Goal: Task Accomplishment & Management: Use online tool/utility

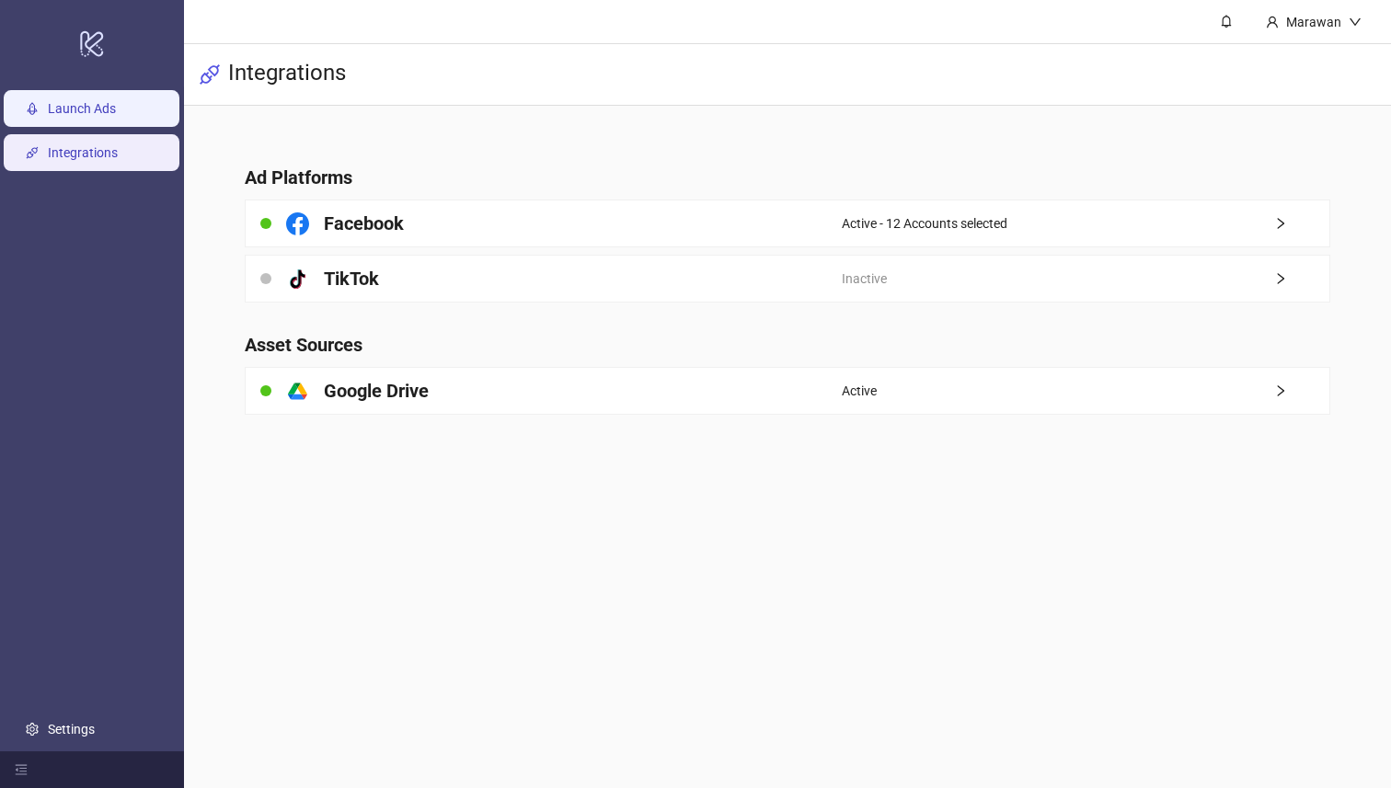
click at [48, 105] on link "Launch Ads" at bounding box center [82, 109] width 68 height 15
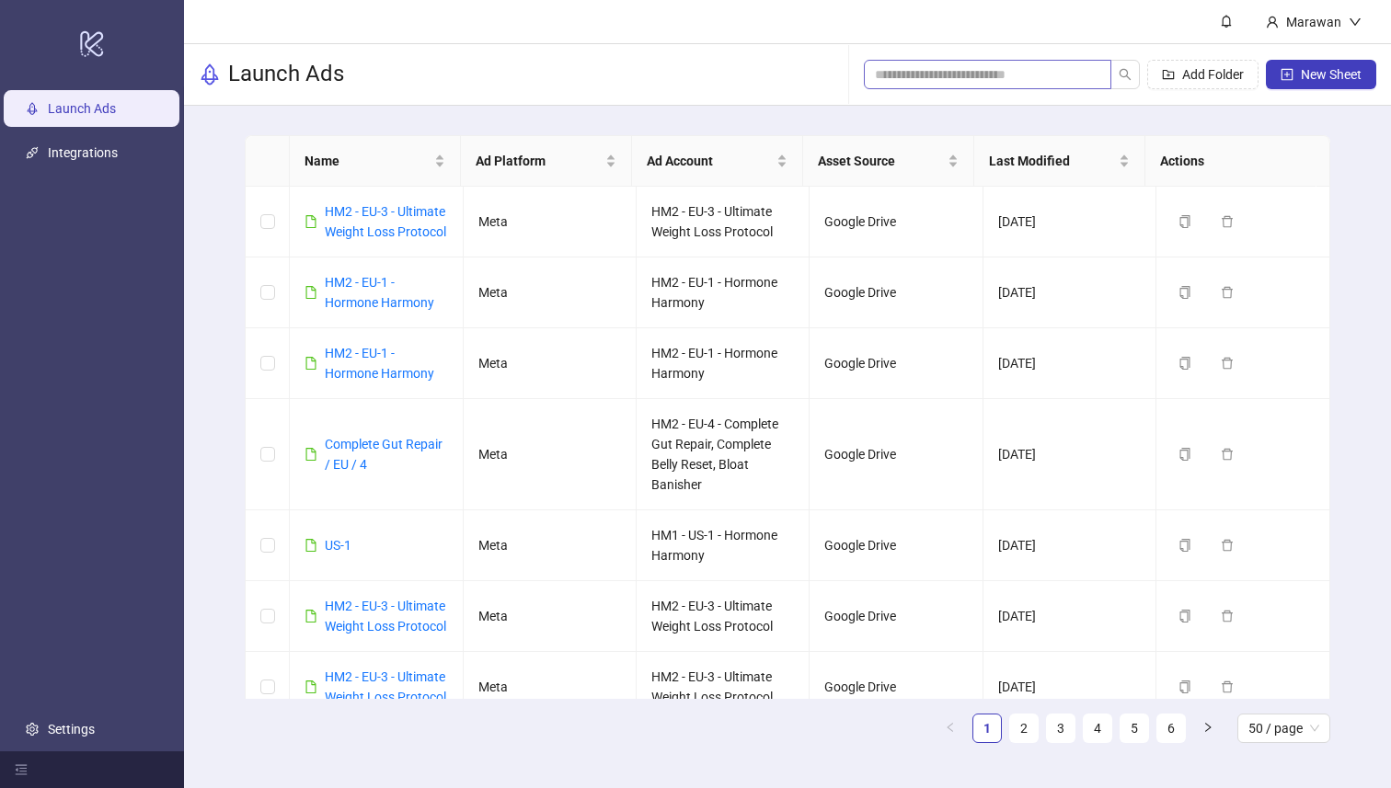
click at [927, 86] on span at bounding box center [987, 74] width 247 height 29
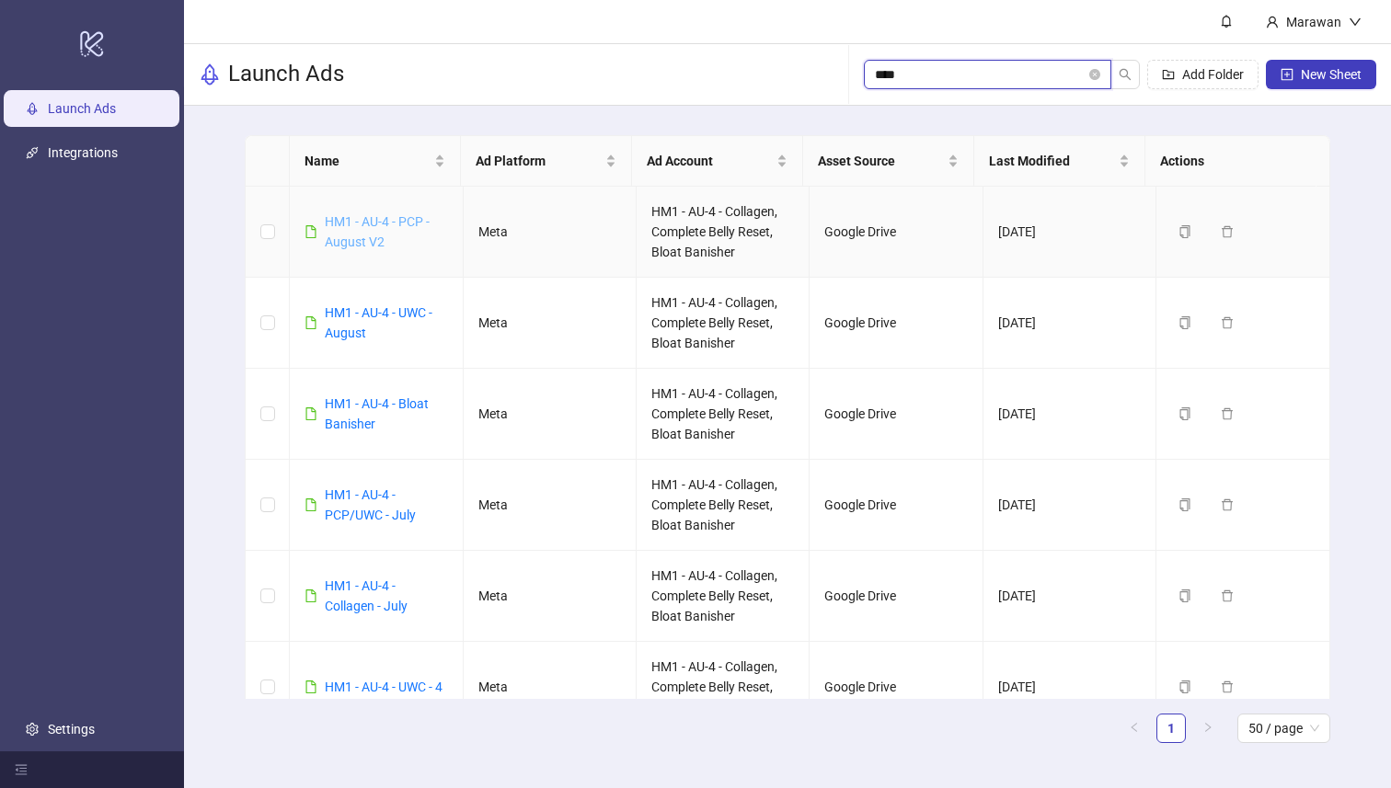
type input "****"
click at [362, 221] on link "HM1 - AU-4 - PCP - August V2" at bounding box center [377, 231] width 105 height 35
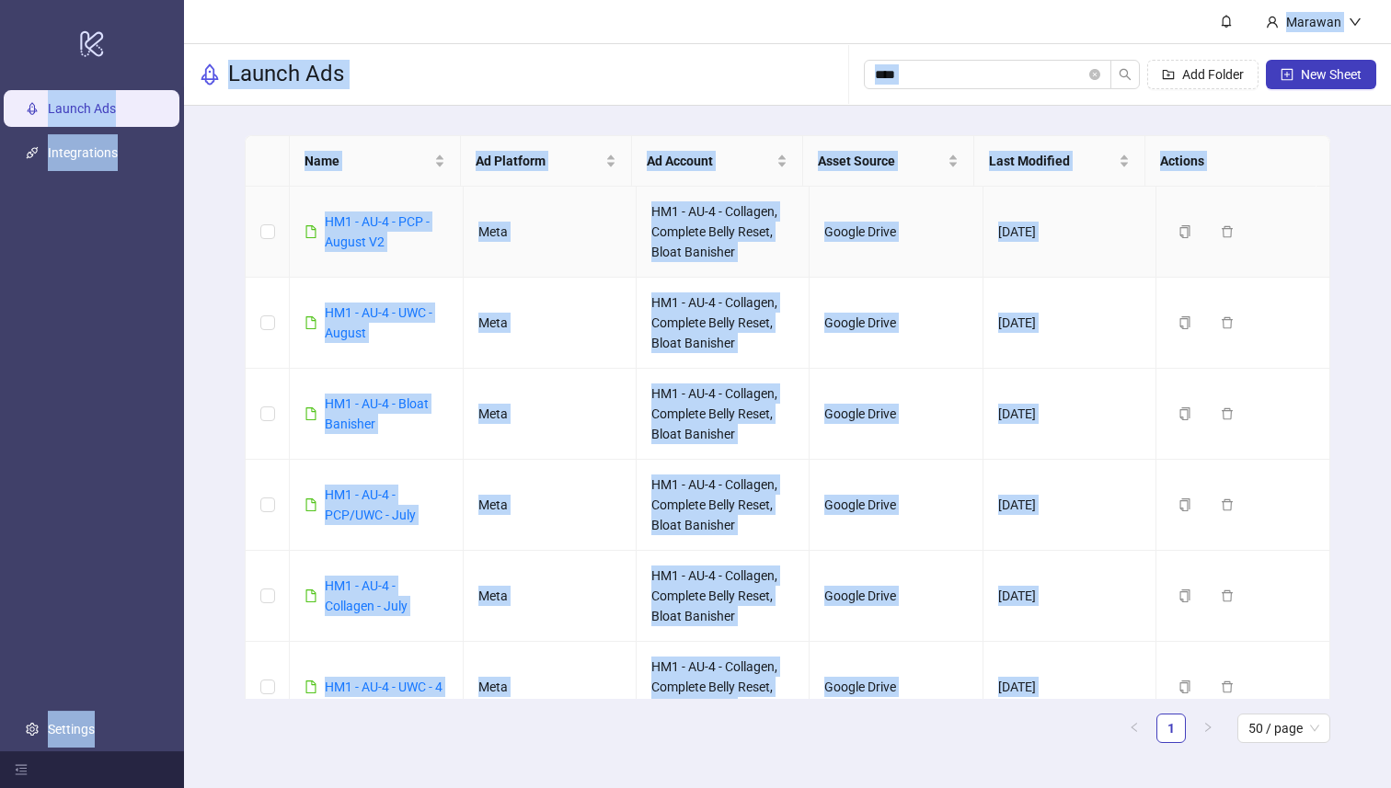
click at [362, 221] on div "logo/logo-mobile Launch Ads Integrations Settings Marawan Launch Ads **** Add F…" at bounding box center [695, 394] width 1391 height 788
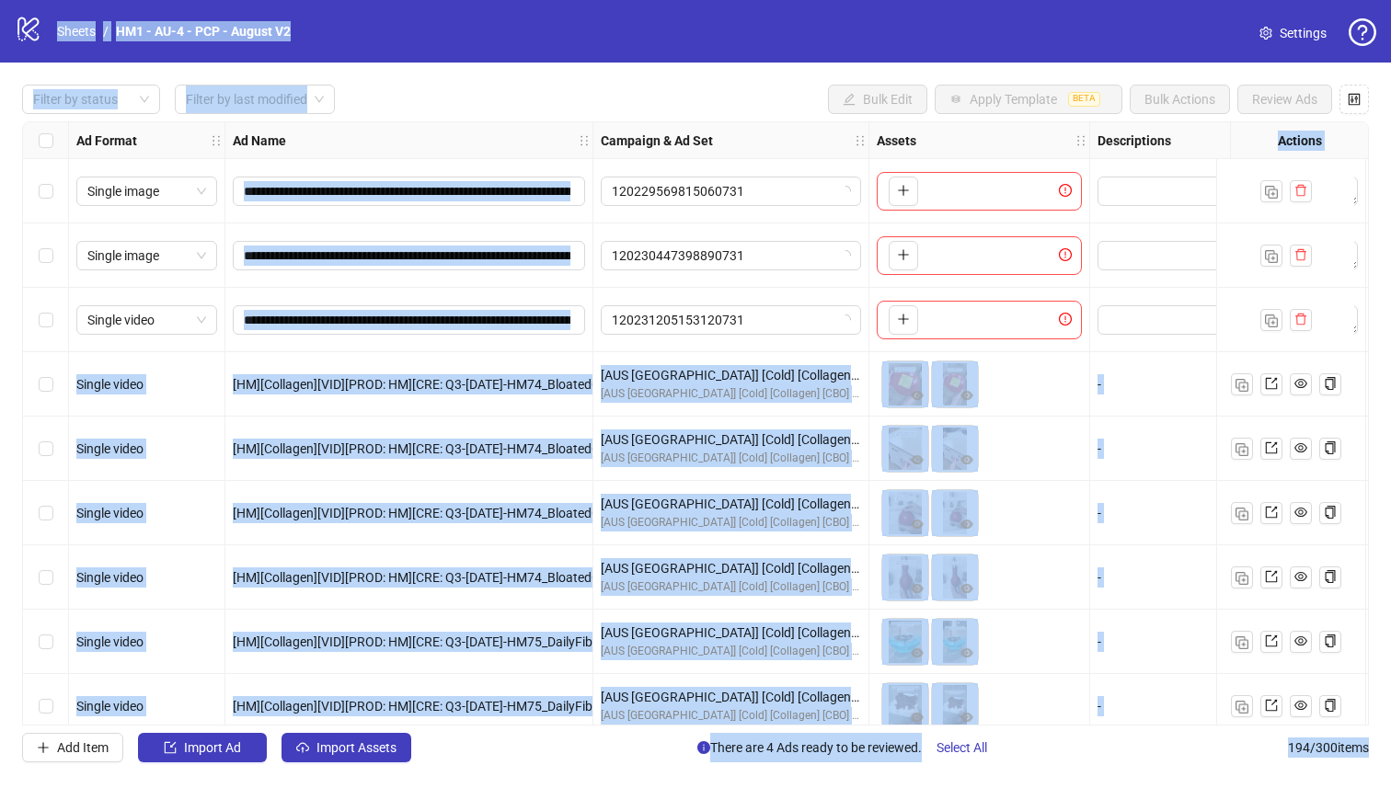
click at [664, 86] on div "Filter by status Filter by last modified Bulk Edit Apply Template BETA Bulk Act…" at bounding box center [695, 99] width 1347 height 29
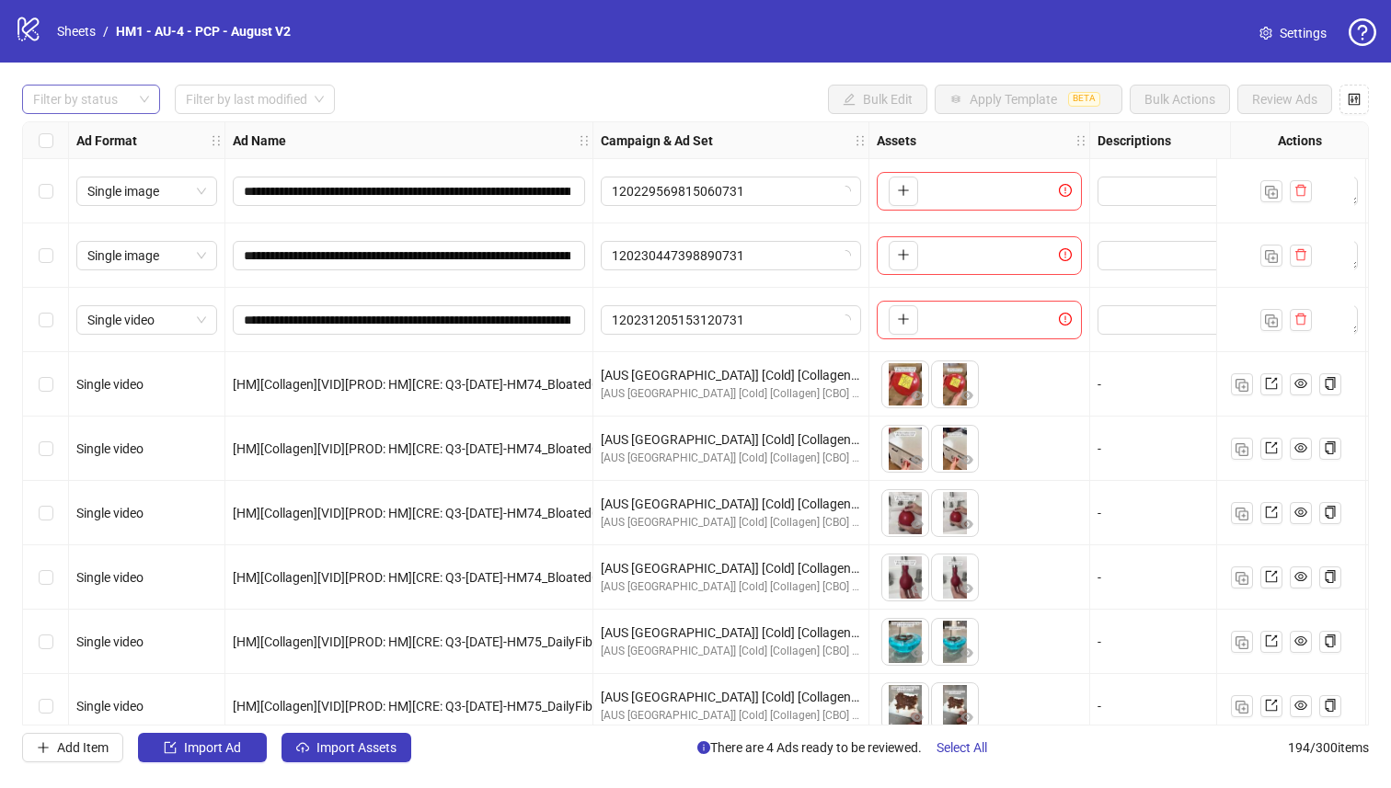
click at [73, 107] on div at bounding box center [81, 99] width 111 height 26
drag, startPoint x: 86, startPoint y: 124, endPoint x: 308, endPoint y: 598, distance: 523.4
click at [86, 124] on div "Draft" at bounding box center [91, 136] width 131 height 29
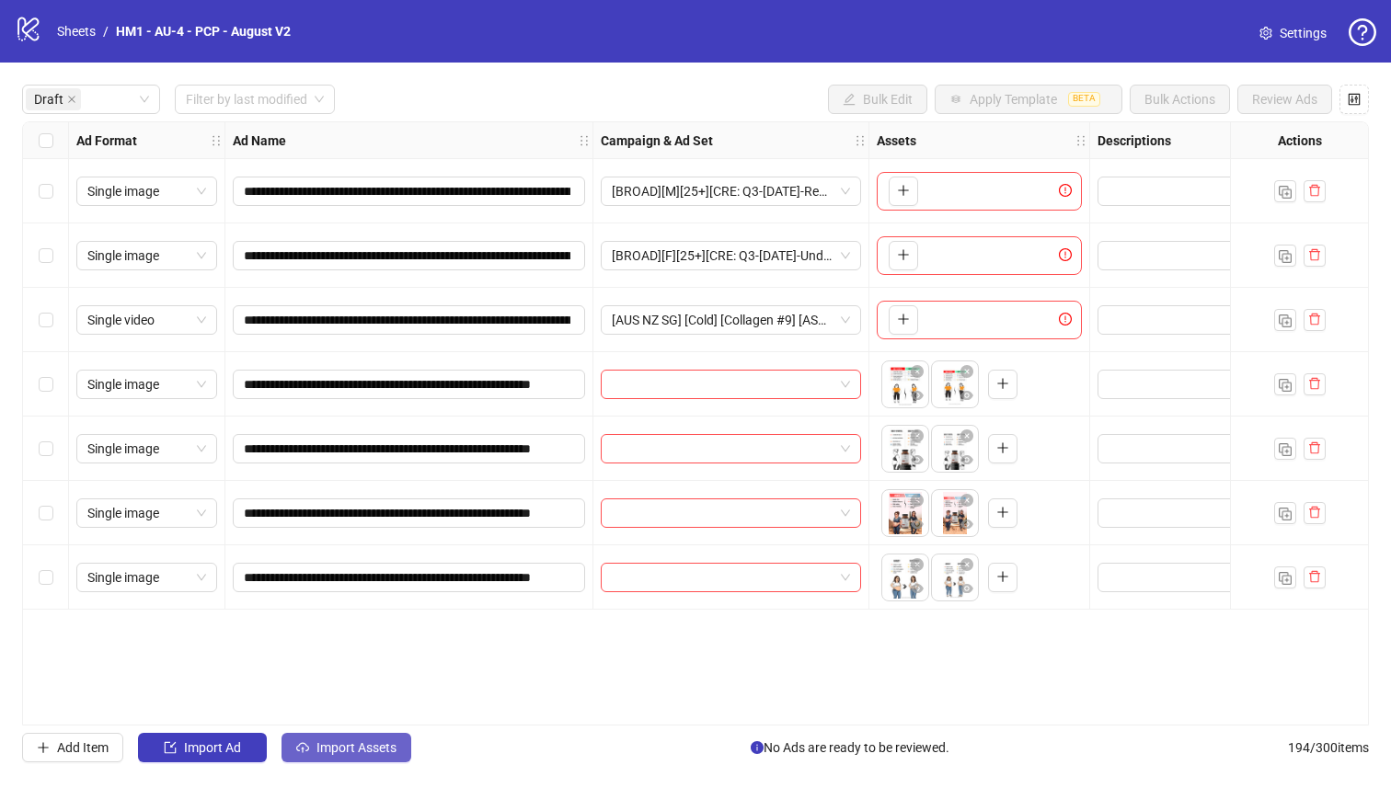
click at [350, 740] on span "Import Assets" at bounding box center [356, 747] width 80 height 15
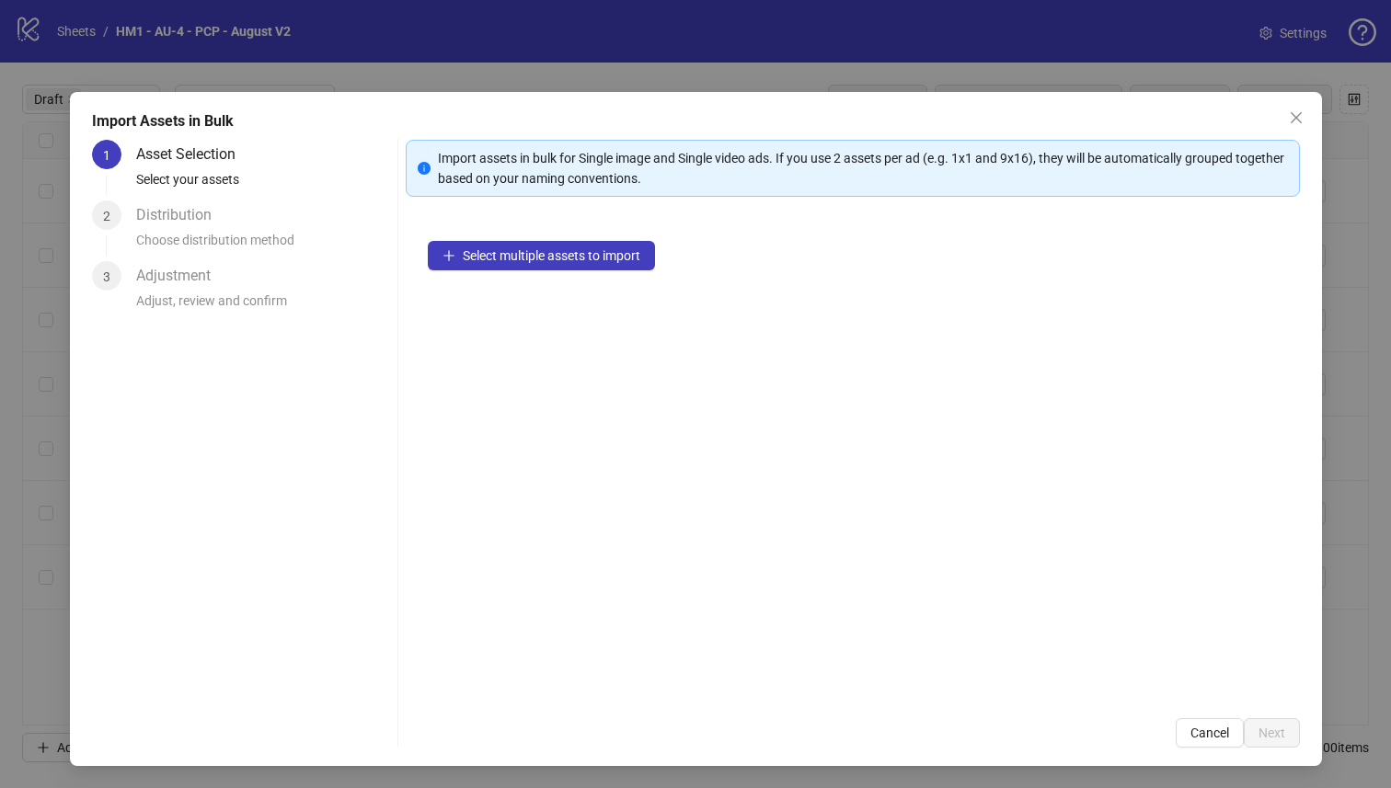
click at [352, 734] on div "1 Asset Selection Select your assets 2 Distribution Choose distribution method …" at bounding box center [241, 444] width 298 height 608
click at [576, 257] on span "Select multiple assets to import" at bounding box center [552, 255] width 178 height 15
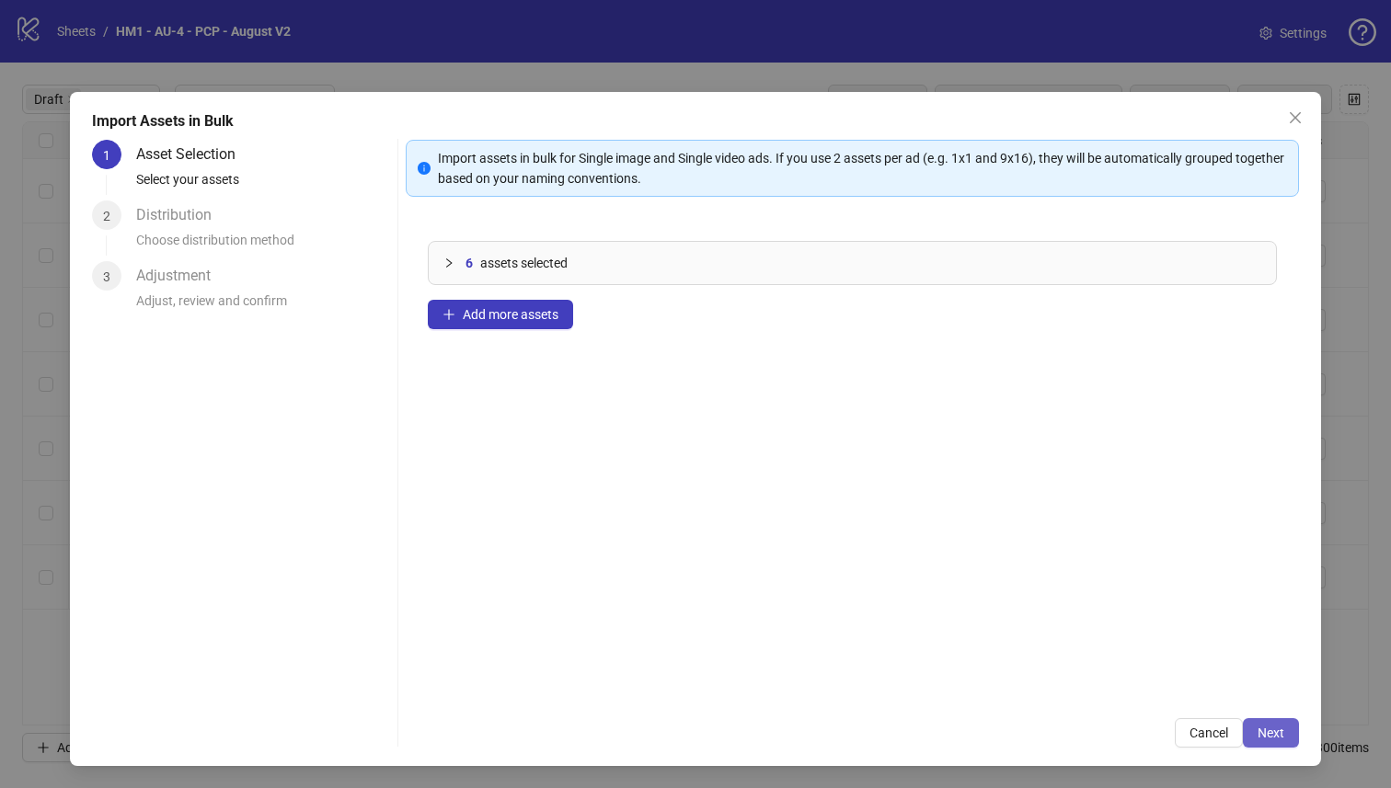
click at [1243, 740] on button "Next" at bounding box center [1271, 732] width 56 height 29
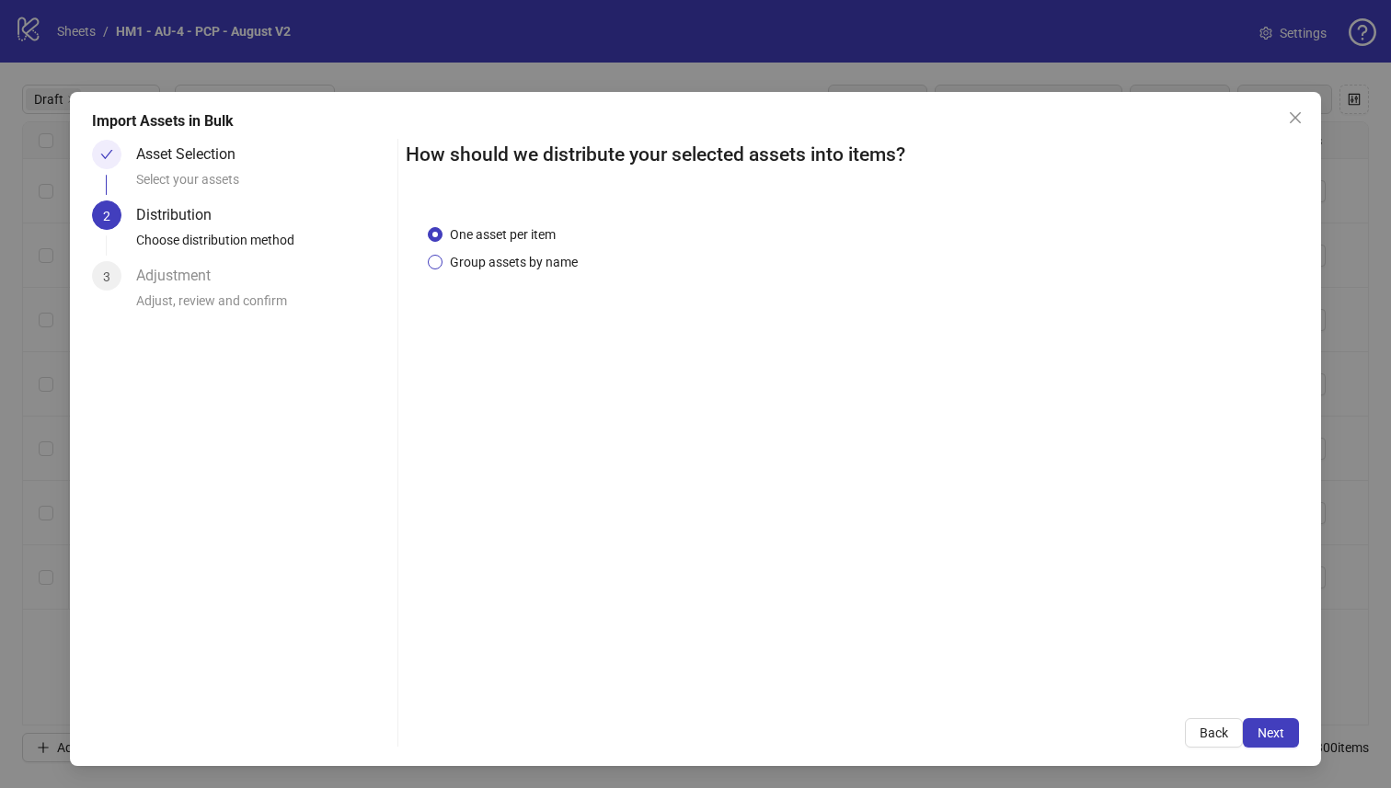
click at [507, 256] on span "Group assets by name" at bounding box center [513, 262] width 143 height 20
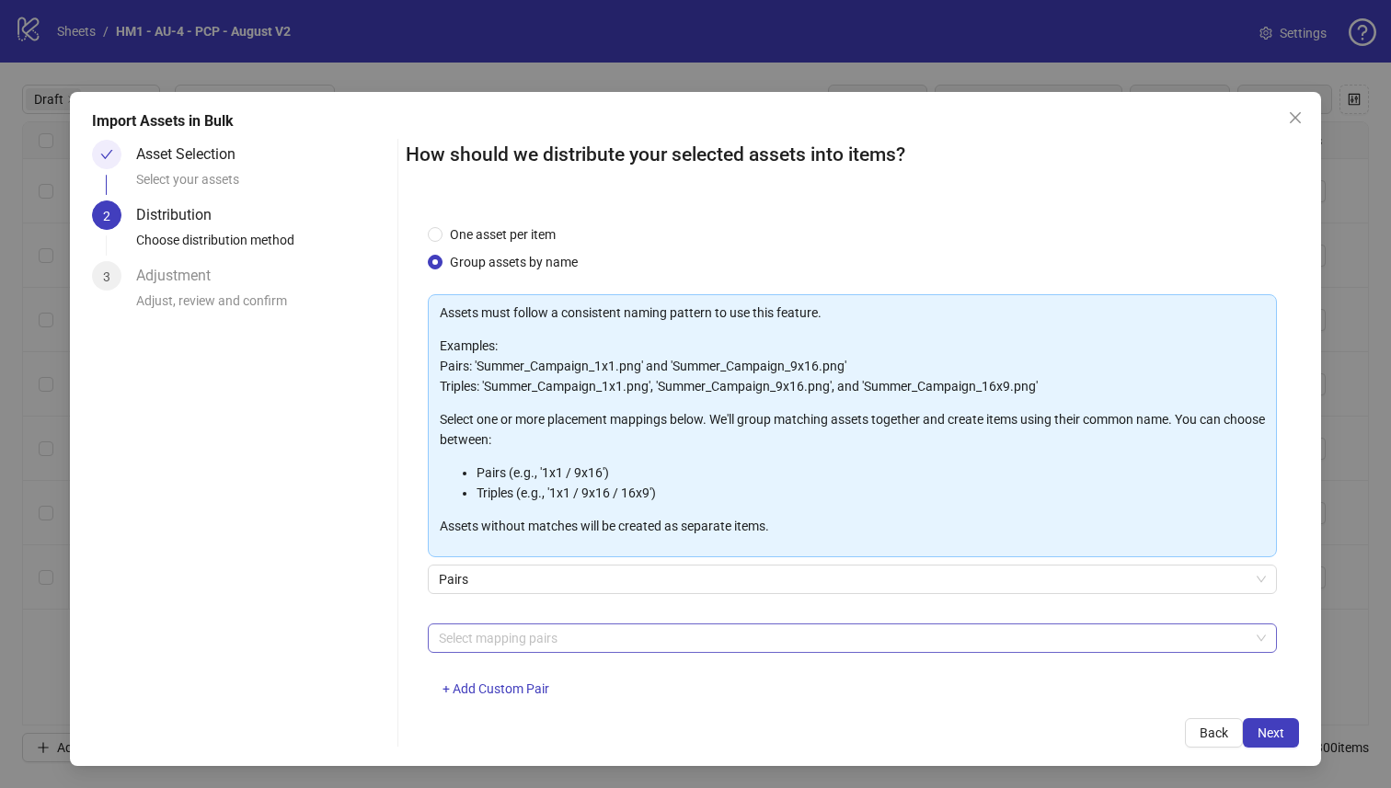
click at [492, 638] on div at bounding box center [842, 638] width 823 height 26
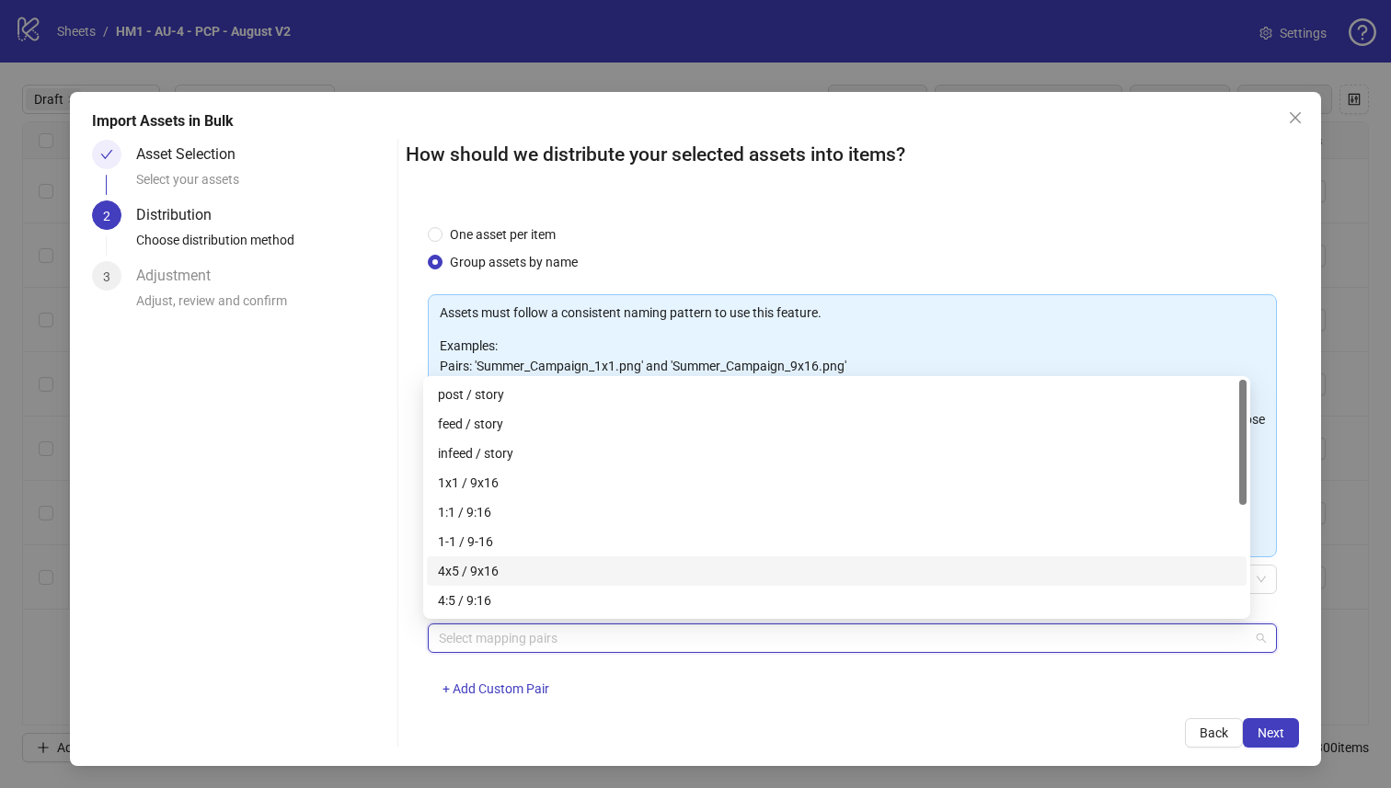
click at [500, 560] on div "4x5 / 9x16" at bounding box center [837, 570] width 820 height 29
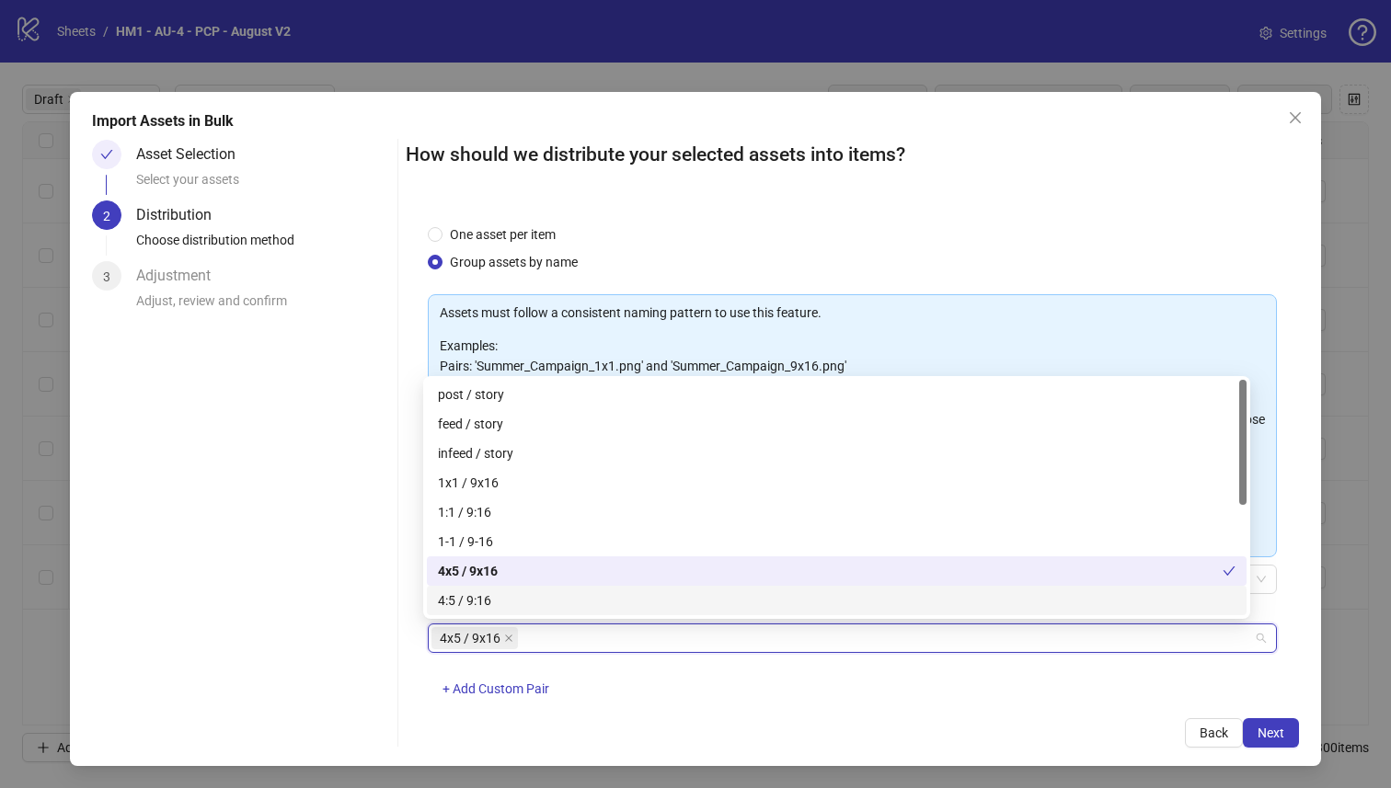
click at [1288, 742] on div "Import Assets in Bulk Asset Selection Select your assets 2 Distribution Choose …" at bounding box center [696, 429] width 1252 height 674
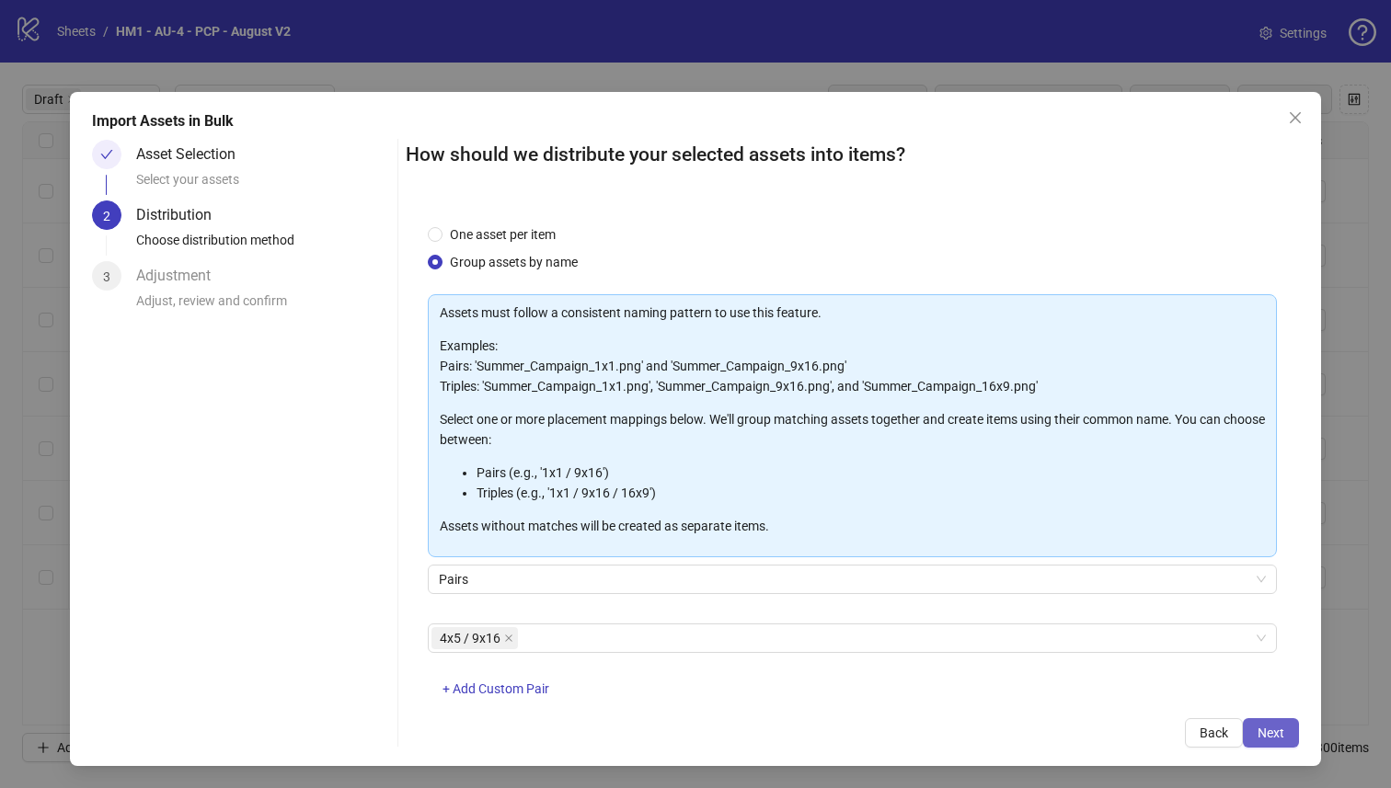
click at [1278, 740] on button "Next" at bounding box center [1271, 732] width 56 height 29
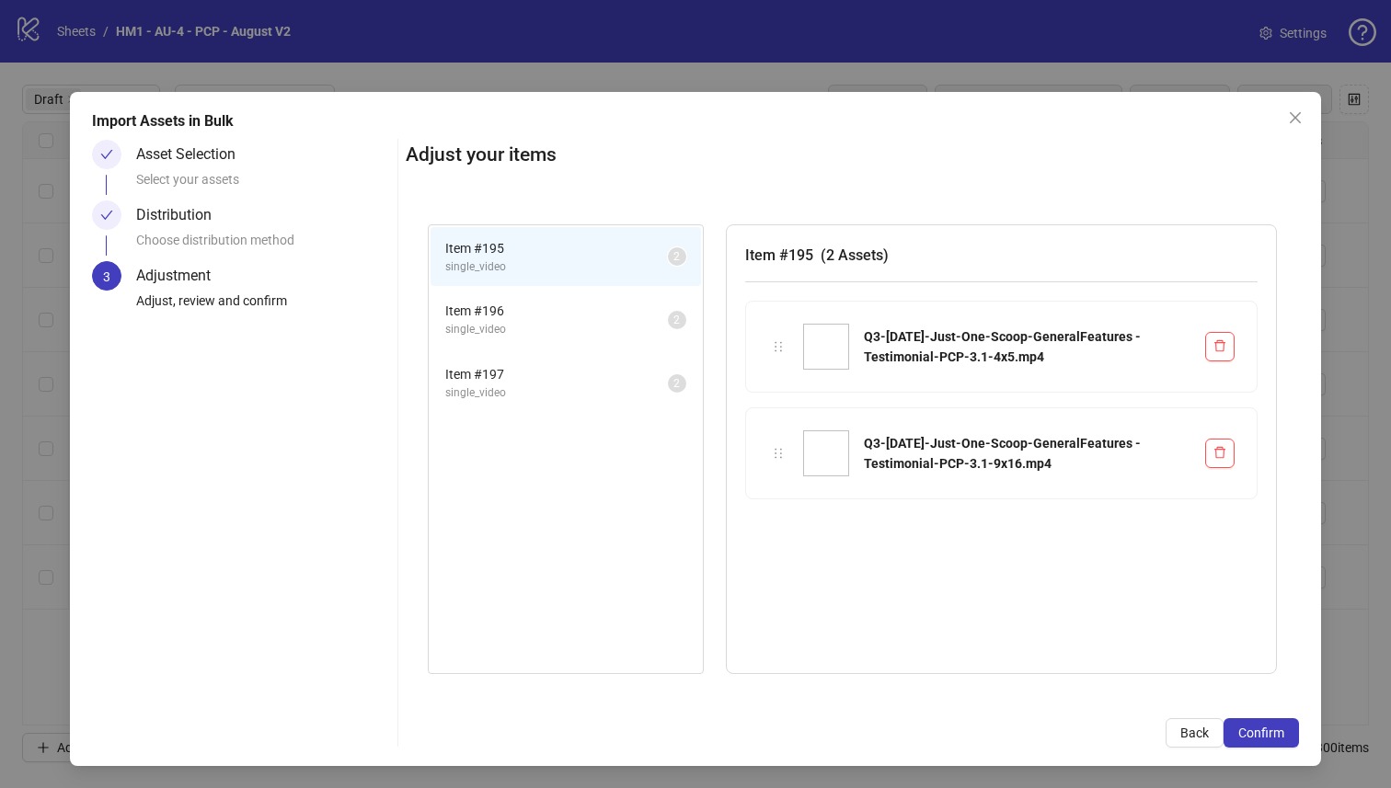
click at [1278, 740] on button "Confirm" at bounding box center [1260, 732] width 75 height 29
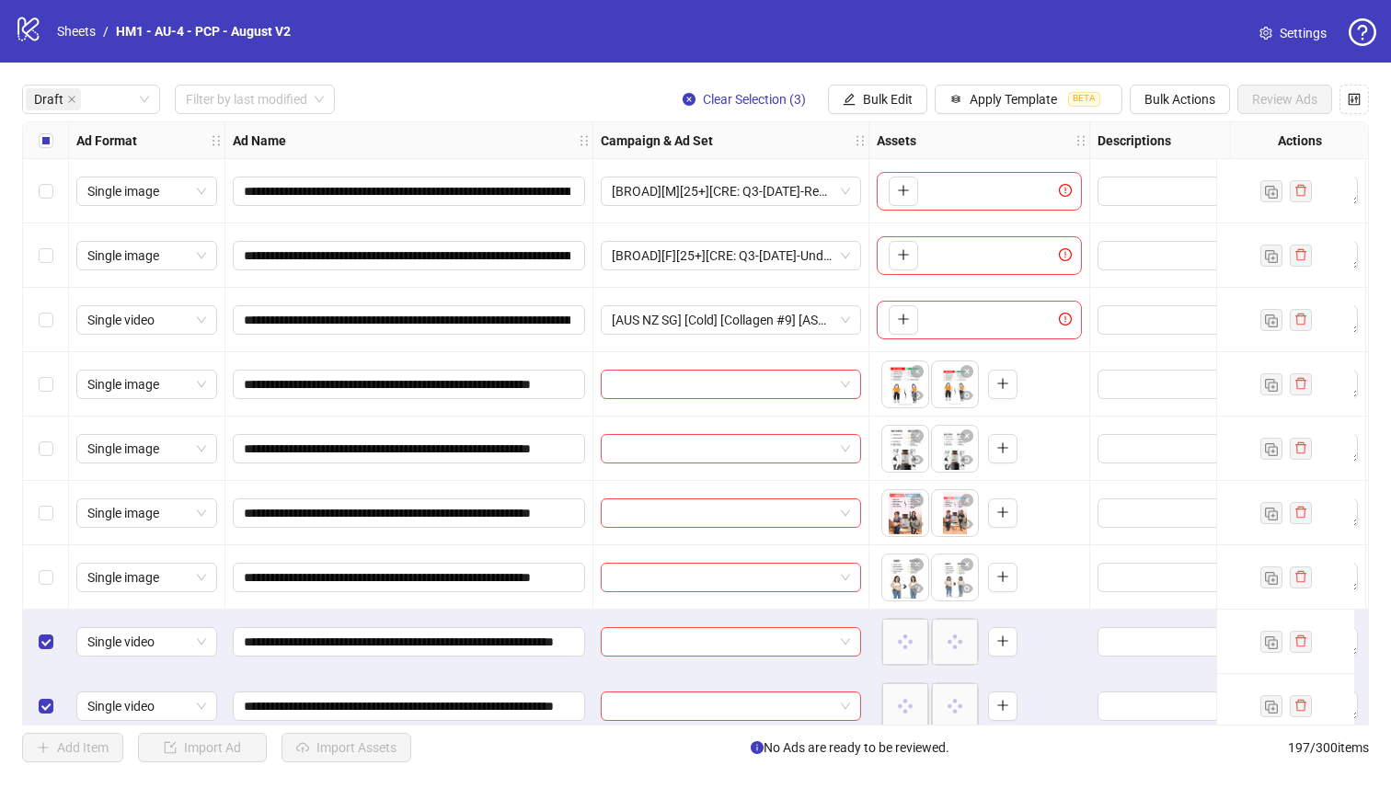
scroll to position [86, 0]
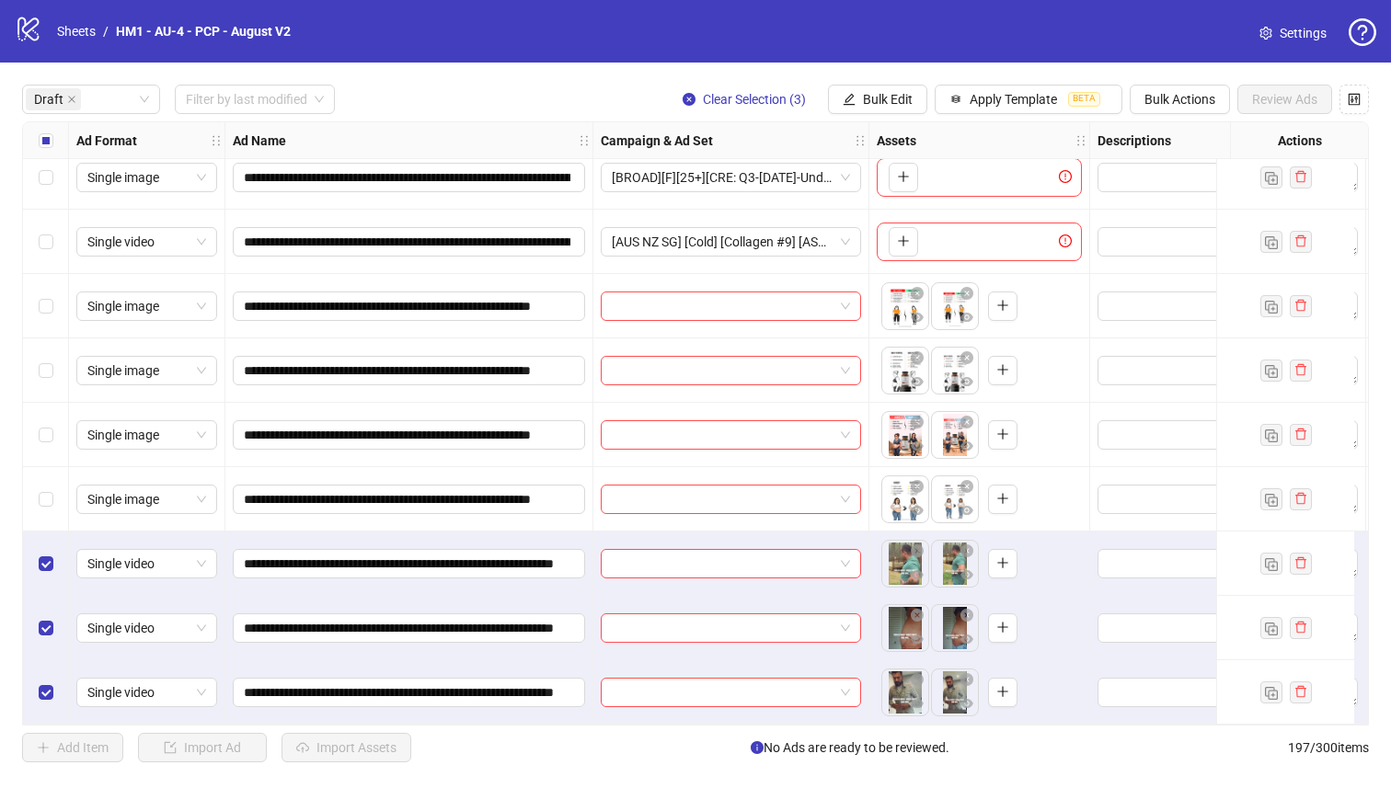
click at [1005, 77] on div "**********" at bounding box center [695, 424] width 1391 height 722
click at [1004, 114] on div "**********" at bounding box center [695, 424] width 1391 height 722
click at [1001, 106] on span "Apply Template" at bounding box center [1012, 99] width 87 height 15
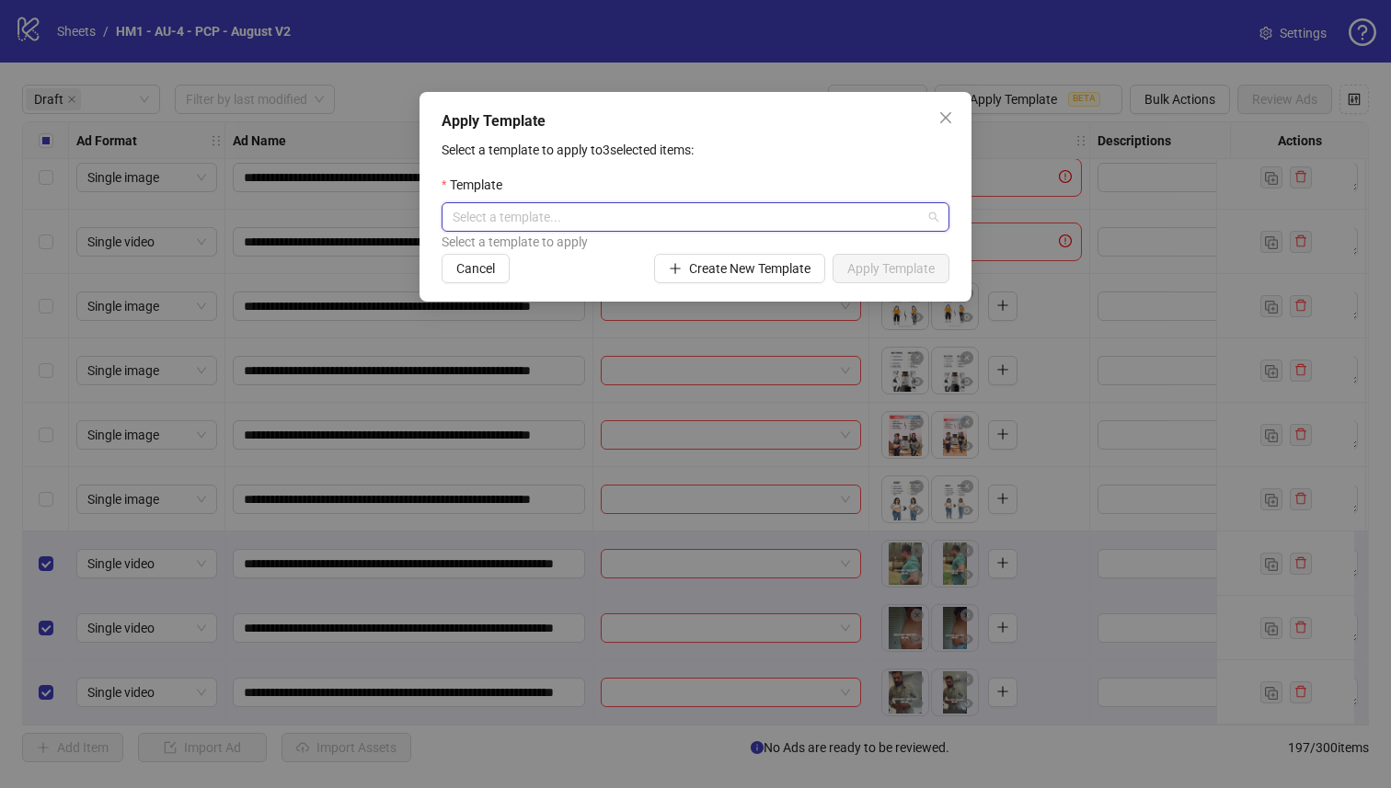
click at [863, 209] on input "search" at bounding box center [687, 217] width 469 height 28
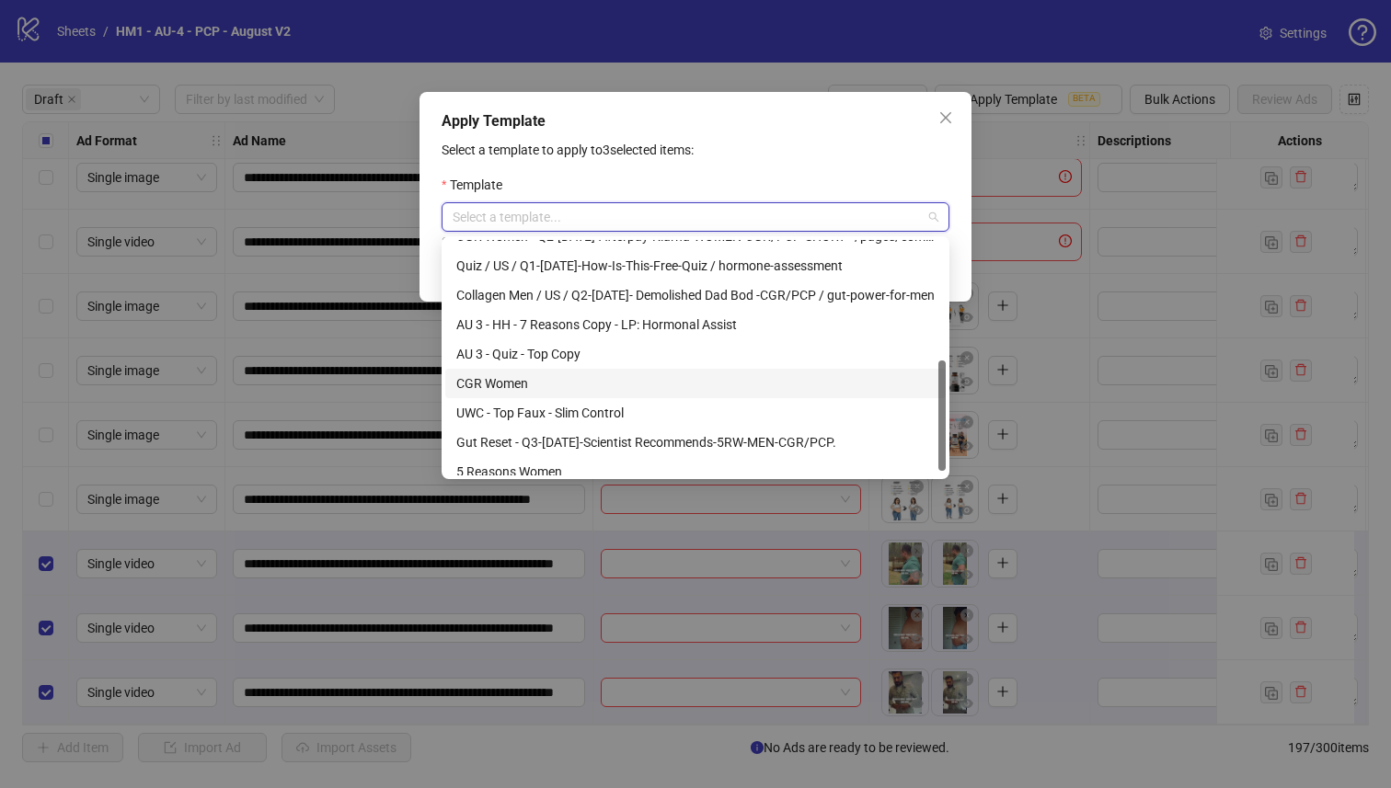
scroll to position [226, 0]
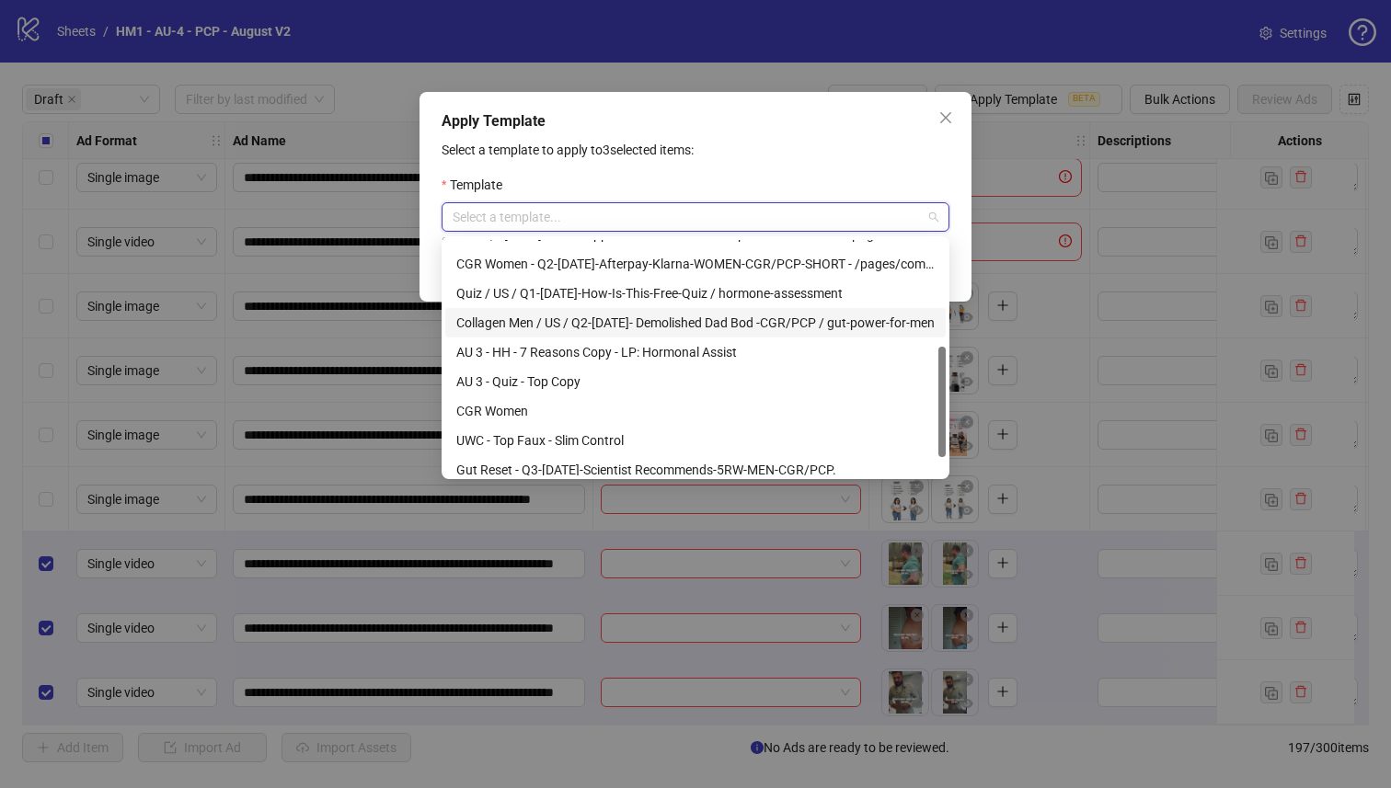
click at [738, 323] on div "Collagen Men / US / Q2-[DATE]- Demolished Dad Bod -CGR/PCP / gut-power-for-men" at bounding box center [695, 323] width 478 height 20
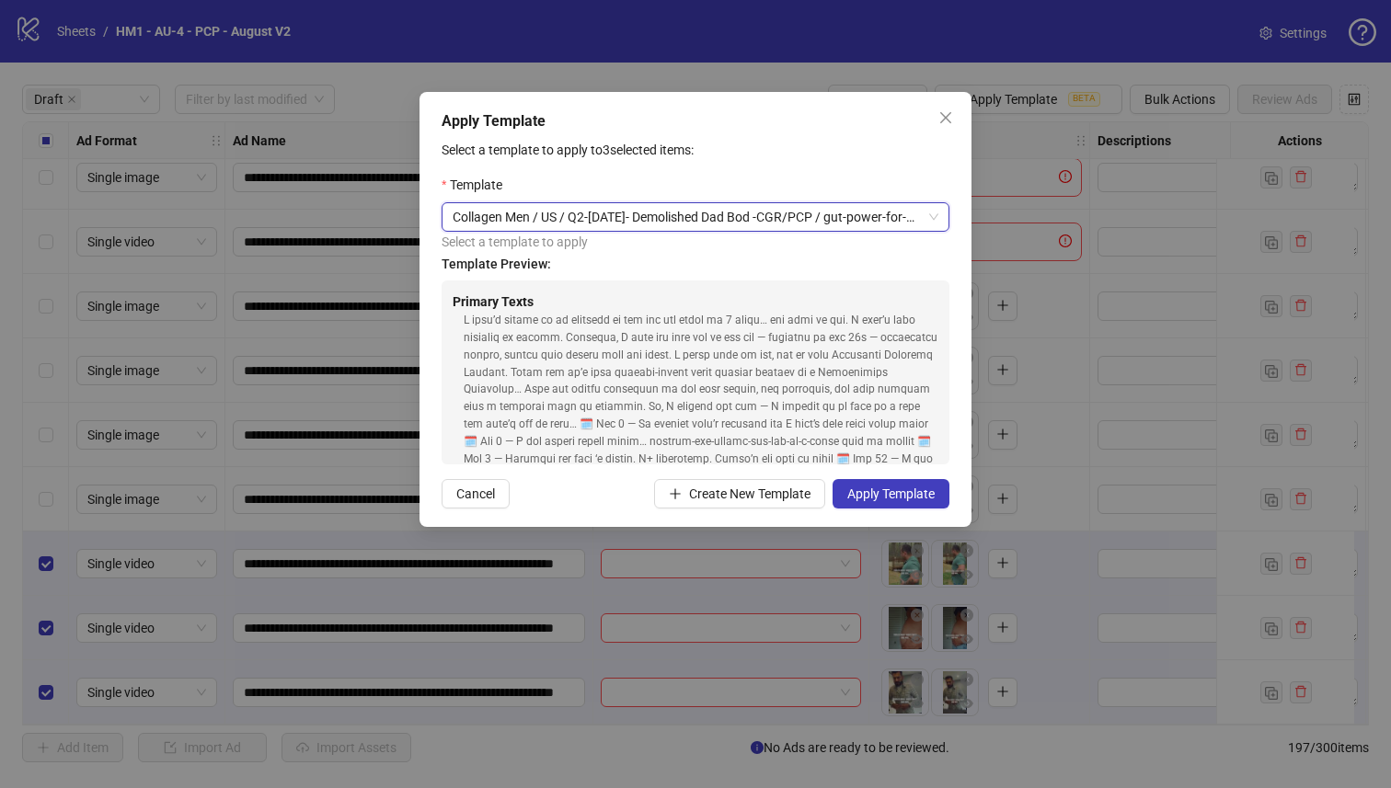
click at [728, 213] on span "Collagen Men / US / Q2-[DATE]- Demolished Dad Bod -CGR/PCP / gut-power-for-men" at bounding box center [696, 217] width 486 height 28
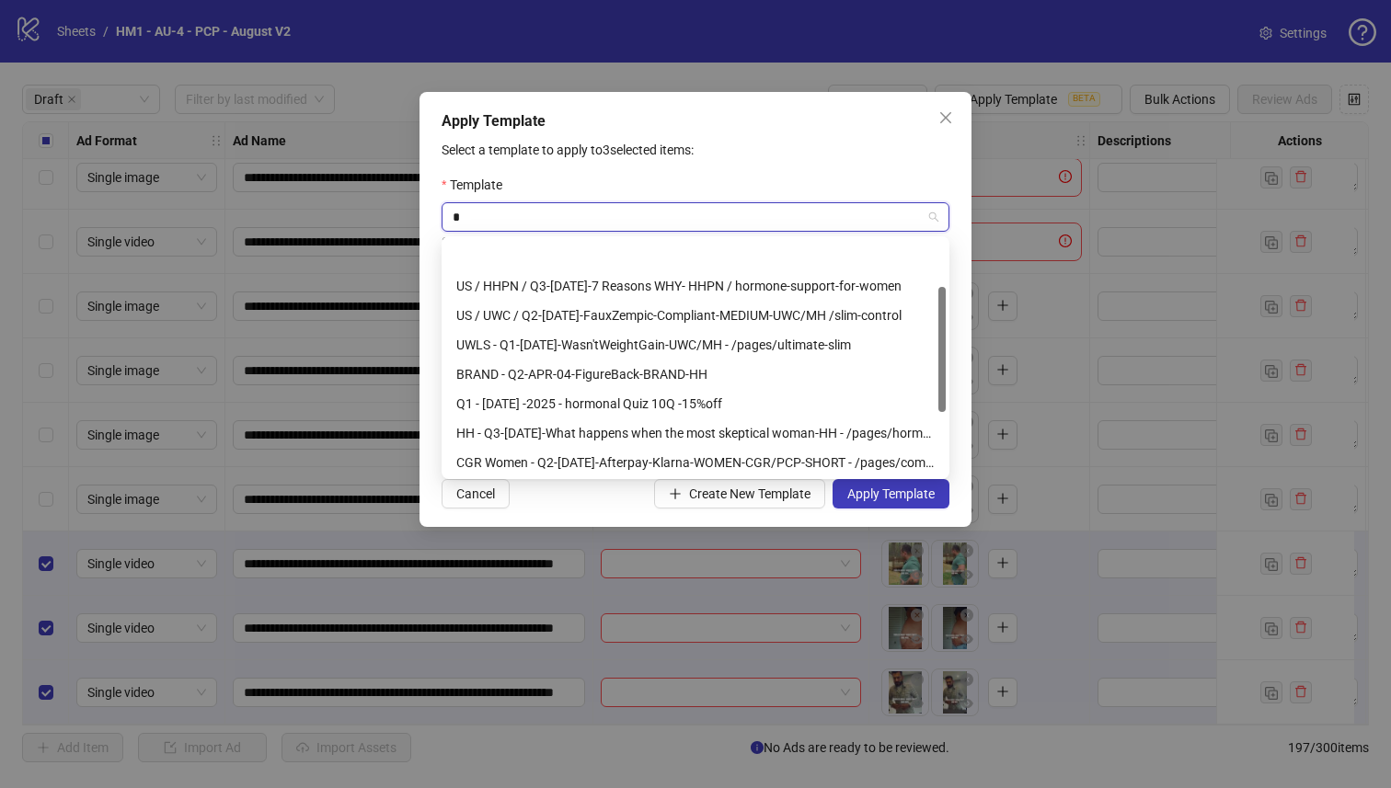
scroll to position [0, 0]
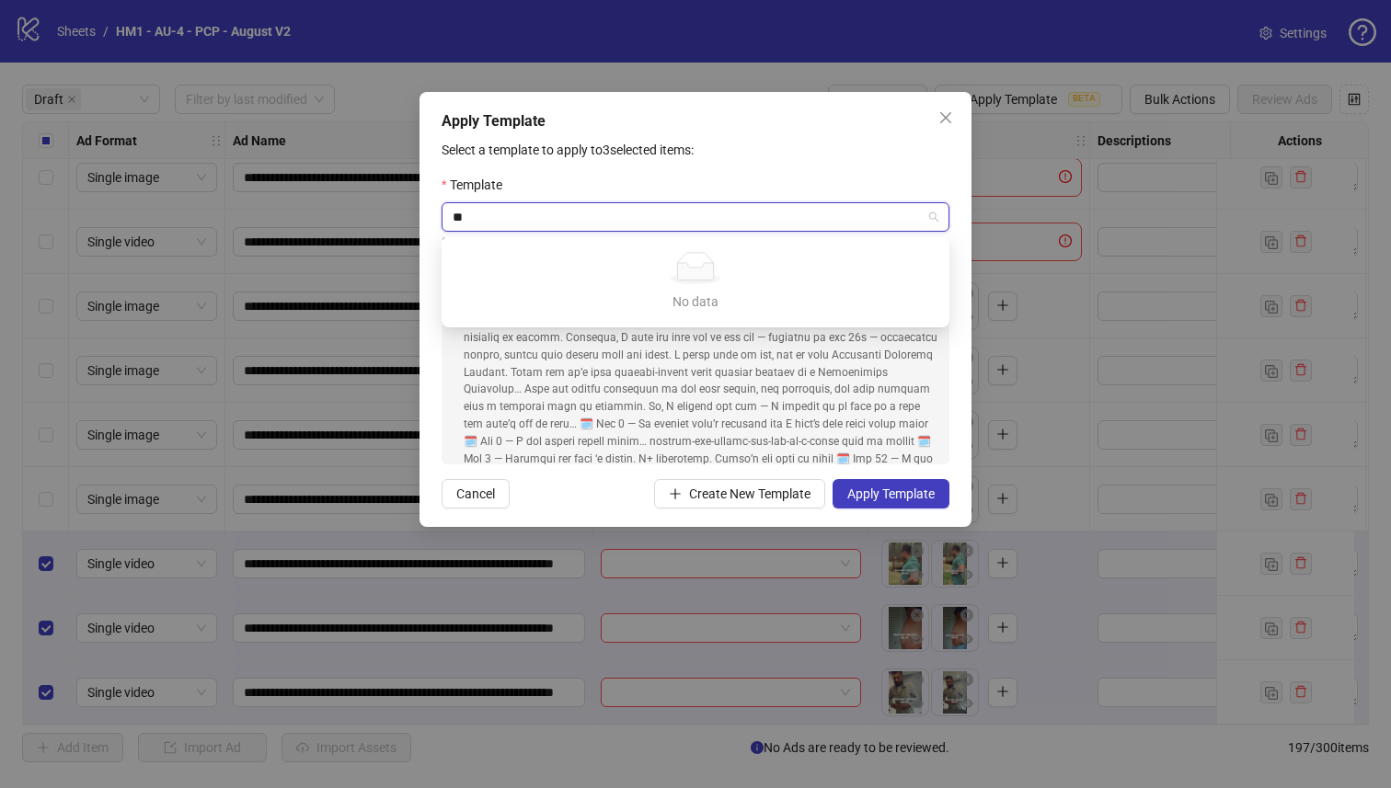
type input "**"
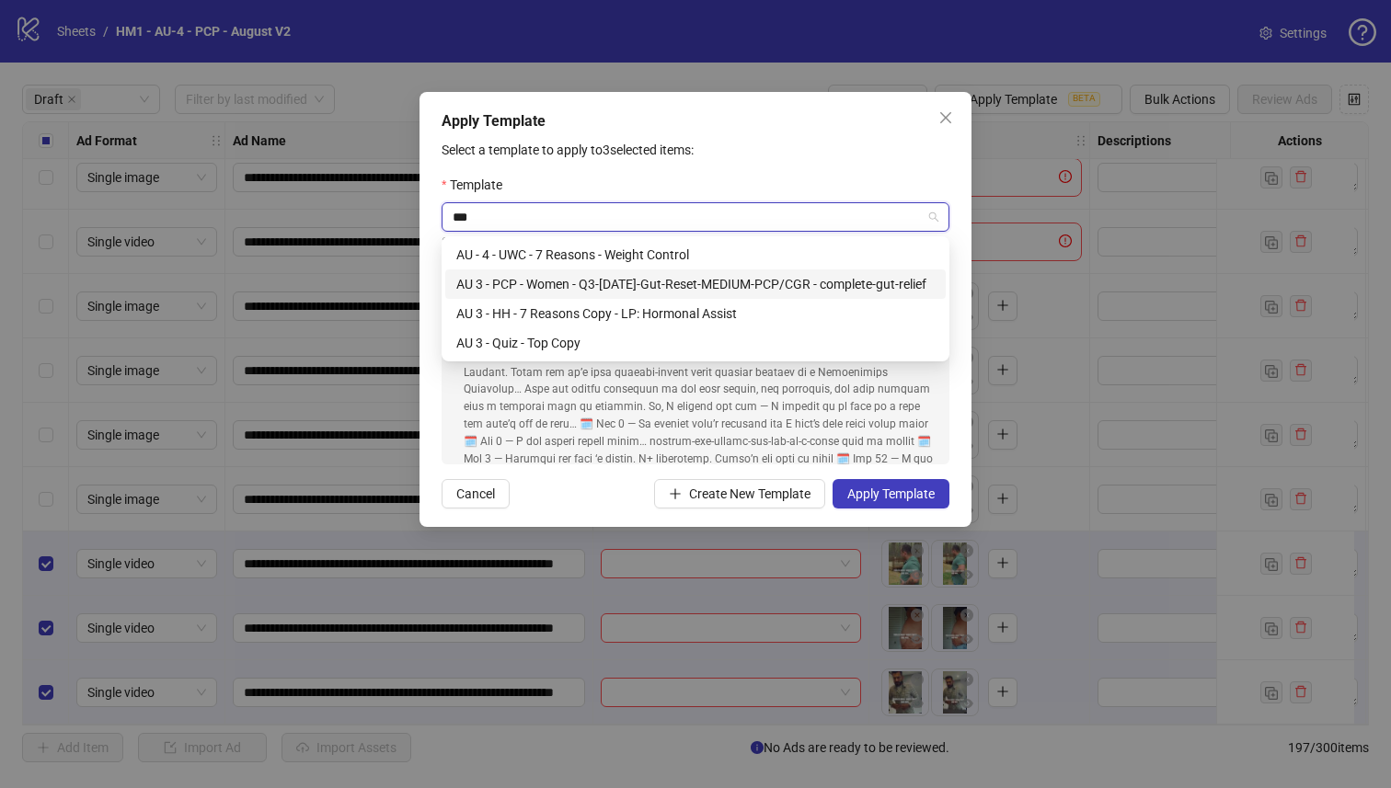
click at [780, 278] on div "AU 3 - PCP - Women - Q3-[DATE]-Gut-Reset-MEDIUM-PCP/CGR - complete-gut-relief" at bounding box center [695, 284] width 478 height 20
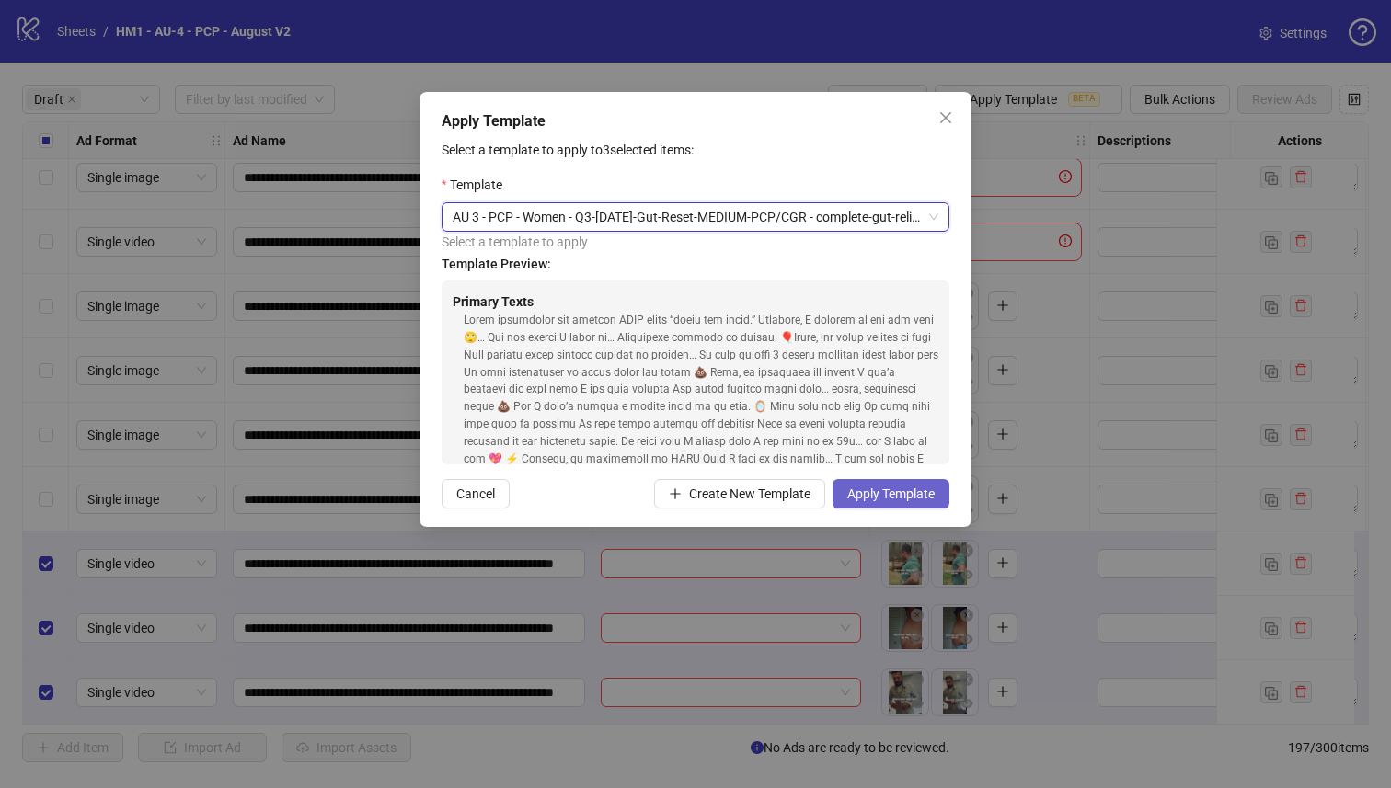
click at [863, 509] on button "Apply Template" at bounding box center [890, 493] width 117 height 29
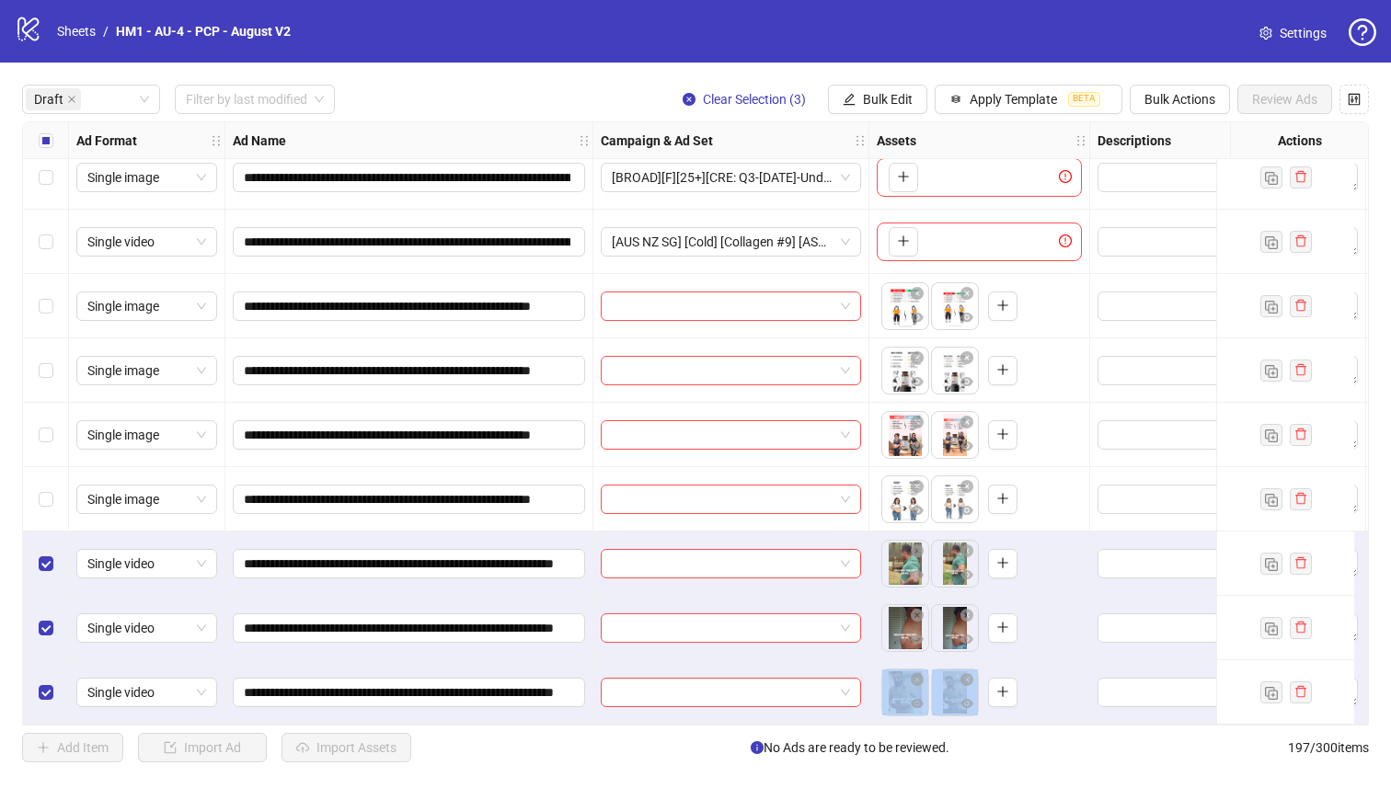
click at [605, 718] on div "**********" at bounding box center [695, 423] width 1347 height 604
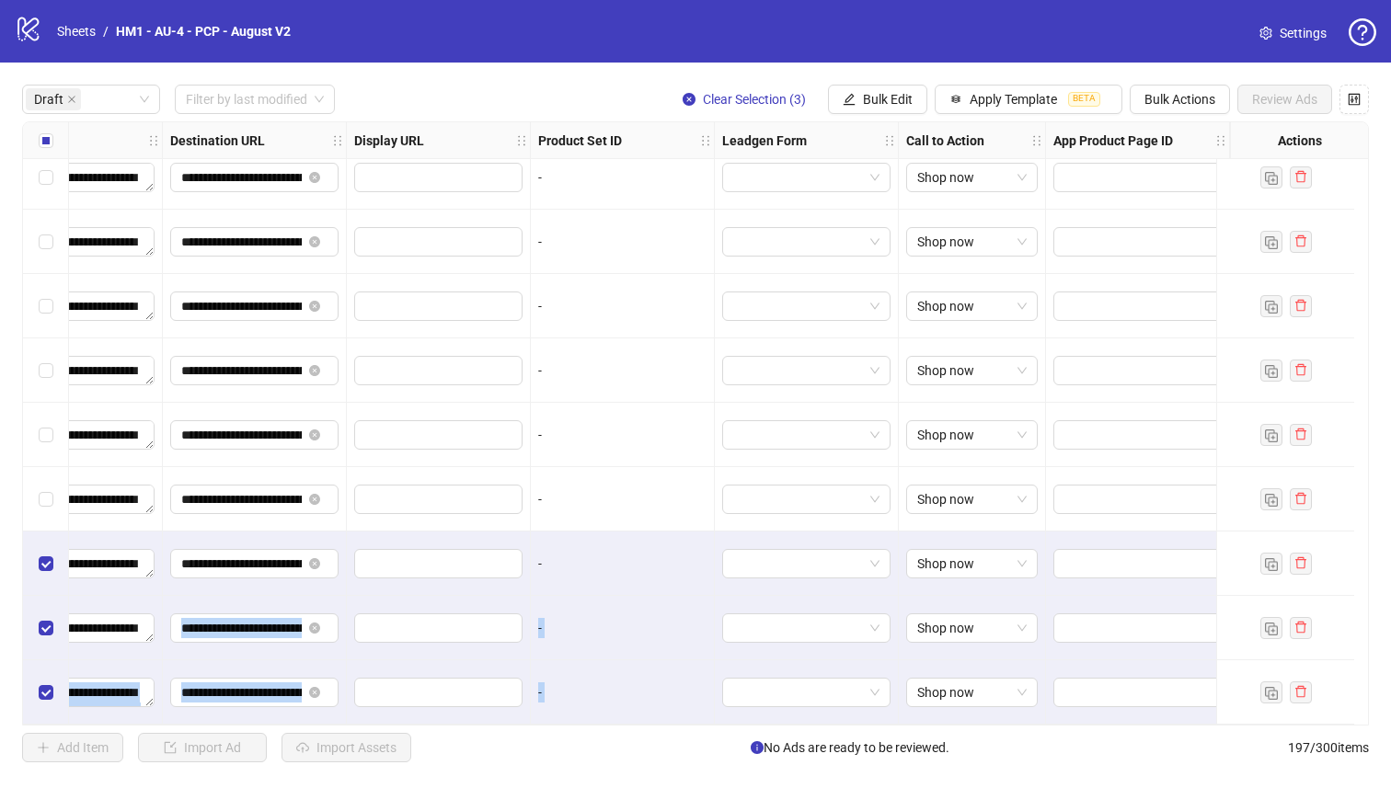
scroll to position [86, 0]
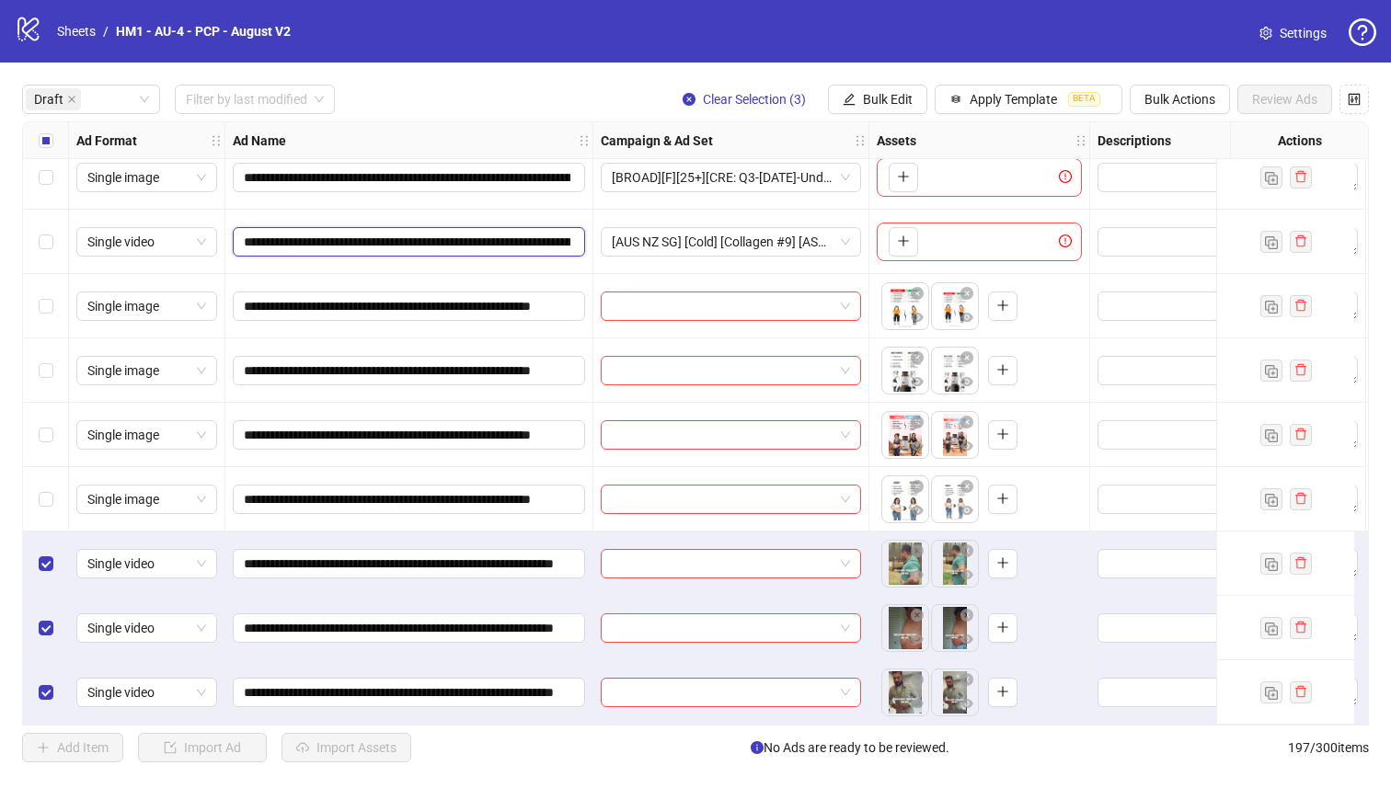
click at [436, 240] on input "**********" at bounding box center [407, 242] width 327 height 20
drag, startPoint x: 371, startPoint y: 238, endPoint x: 280, endPoint y: 244, distance: 91.2
click at [275, 244] on input "**********" at bounding box center [407, 242] width 327 height 20
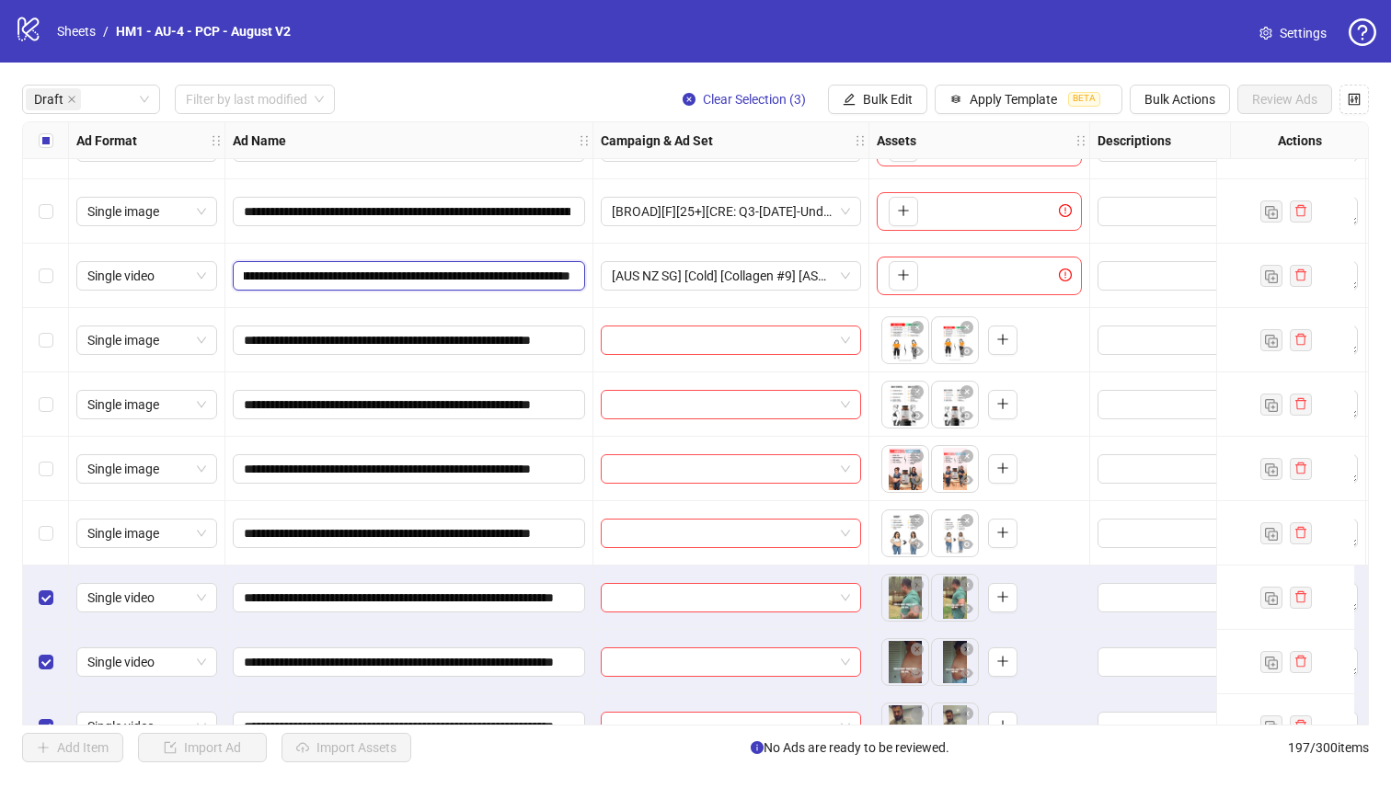
scroll to position [0, 0]
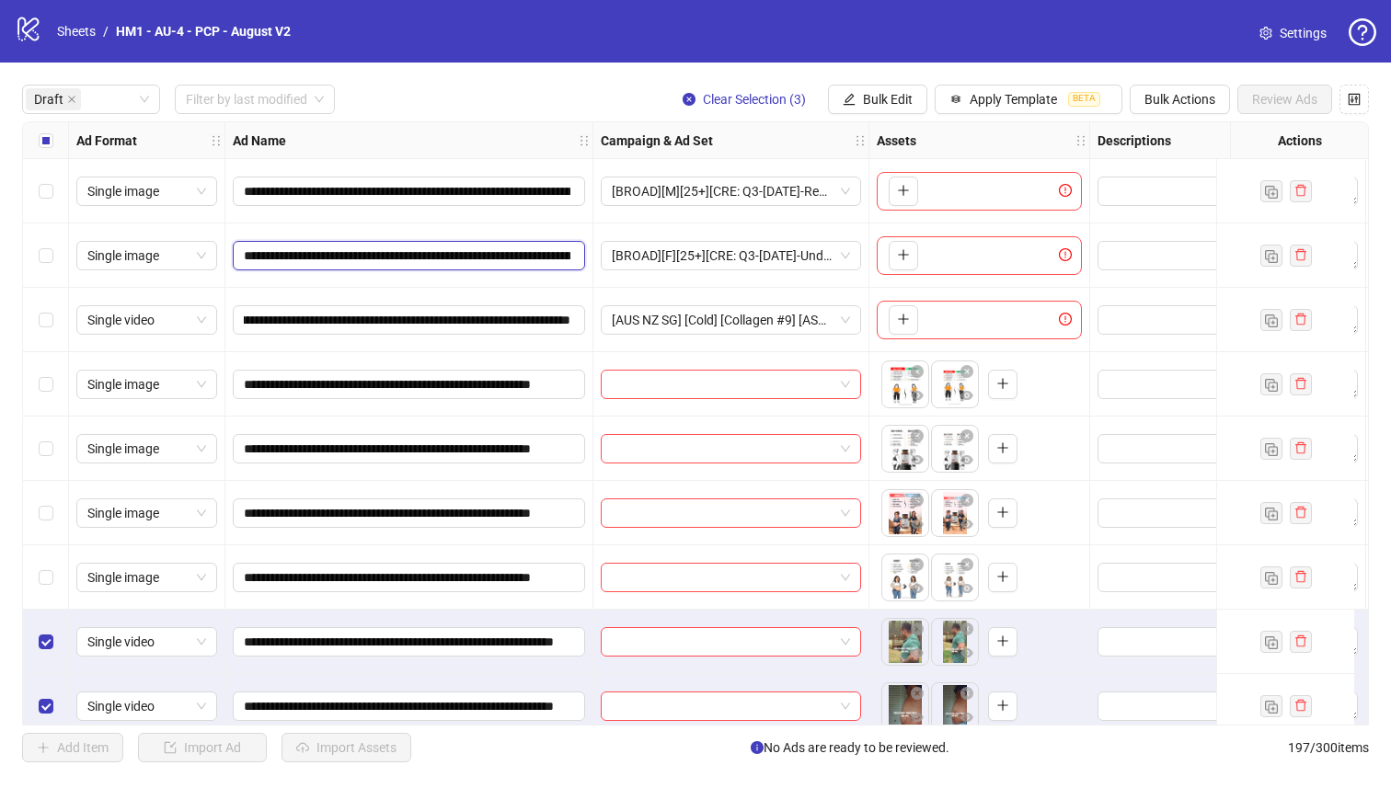
click at [418, 250] on input "**********" at bounding box center [407, 256] width 327 height 20
click at [441, 188] on input "**********" at bounding box center [407, 191] width 327 height 20
drag, startPoint x: 451, startPoint y: 189, endPoint x: 316, endPoint y: 204, distance: 135.1
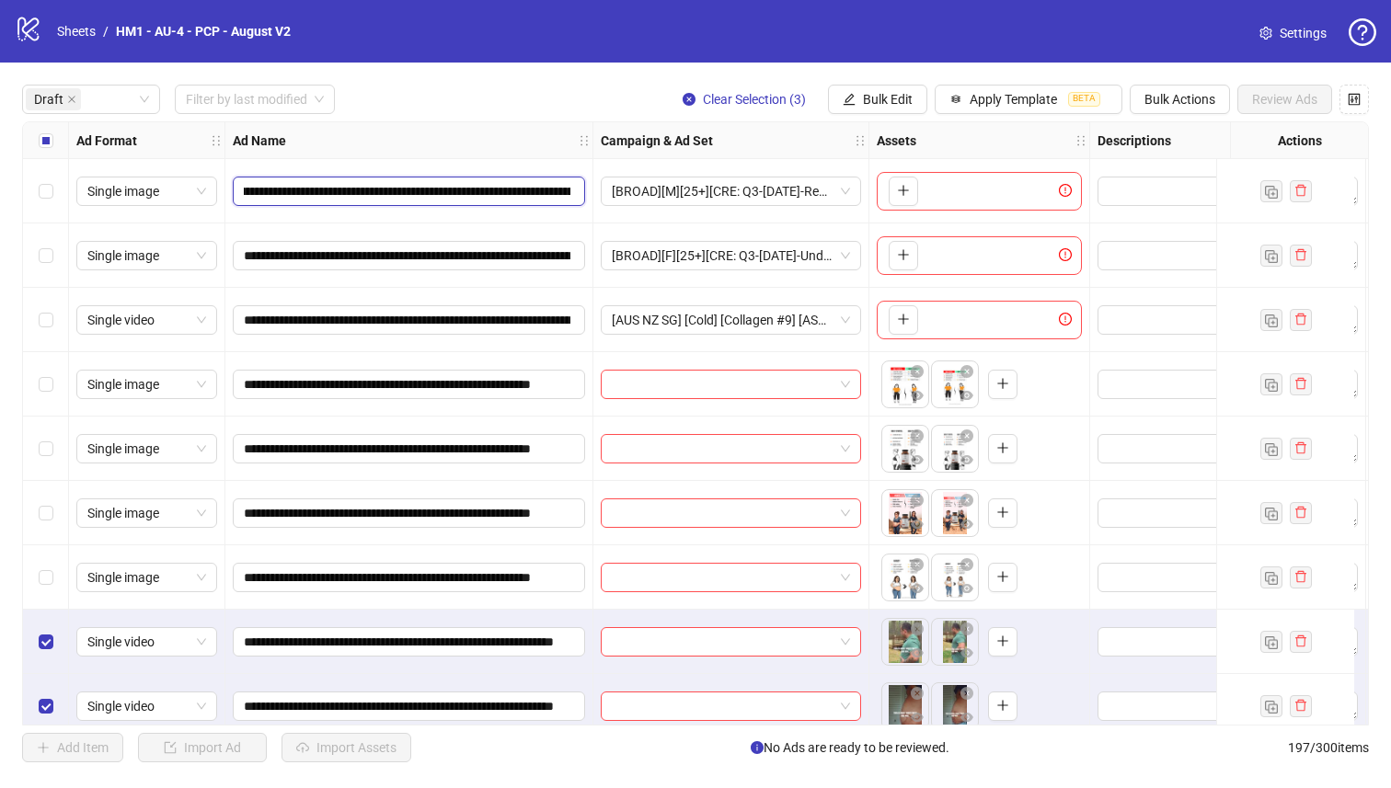
click at [297, 211] on div "**********" at bounding box center [409, 191] width 368 height 64
drag, startPoint x: 359, startPoint y: 190, endPoint x: 647, endPoint y: 201, distance: 288.1
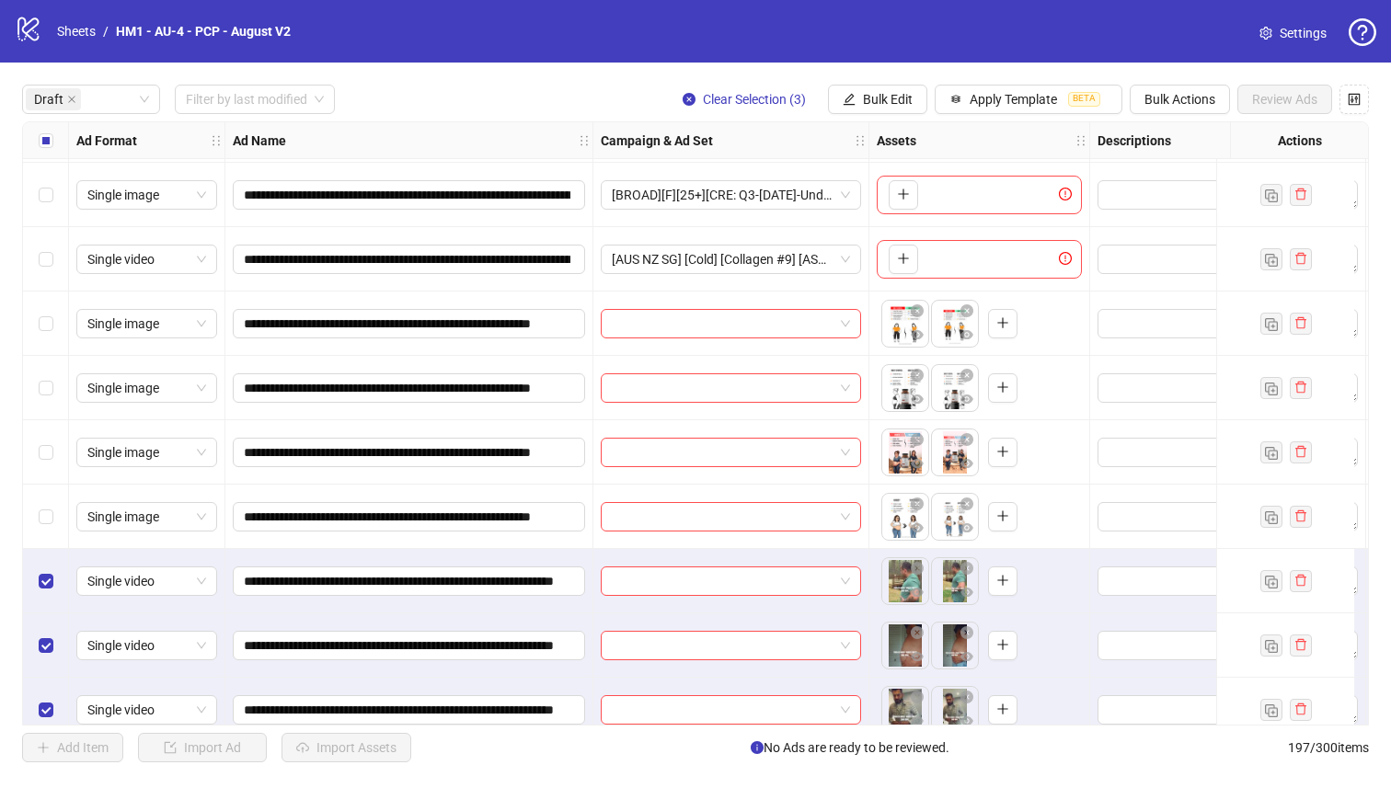
scroll to position [86, 0]
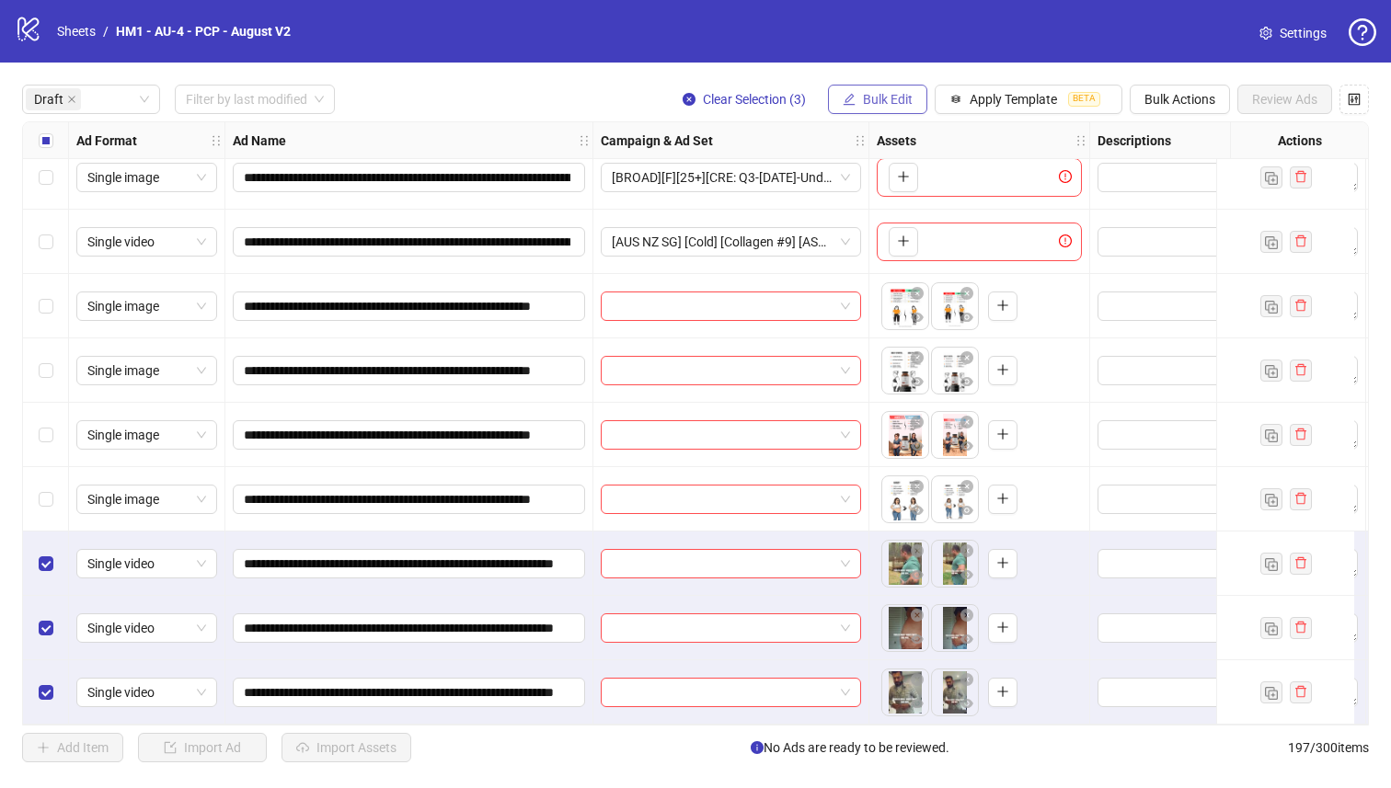
click at [878, 100] on span "Bulk Edit" at bounding box center [888, 99] width 50 height 15
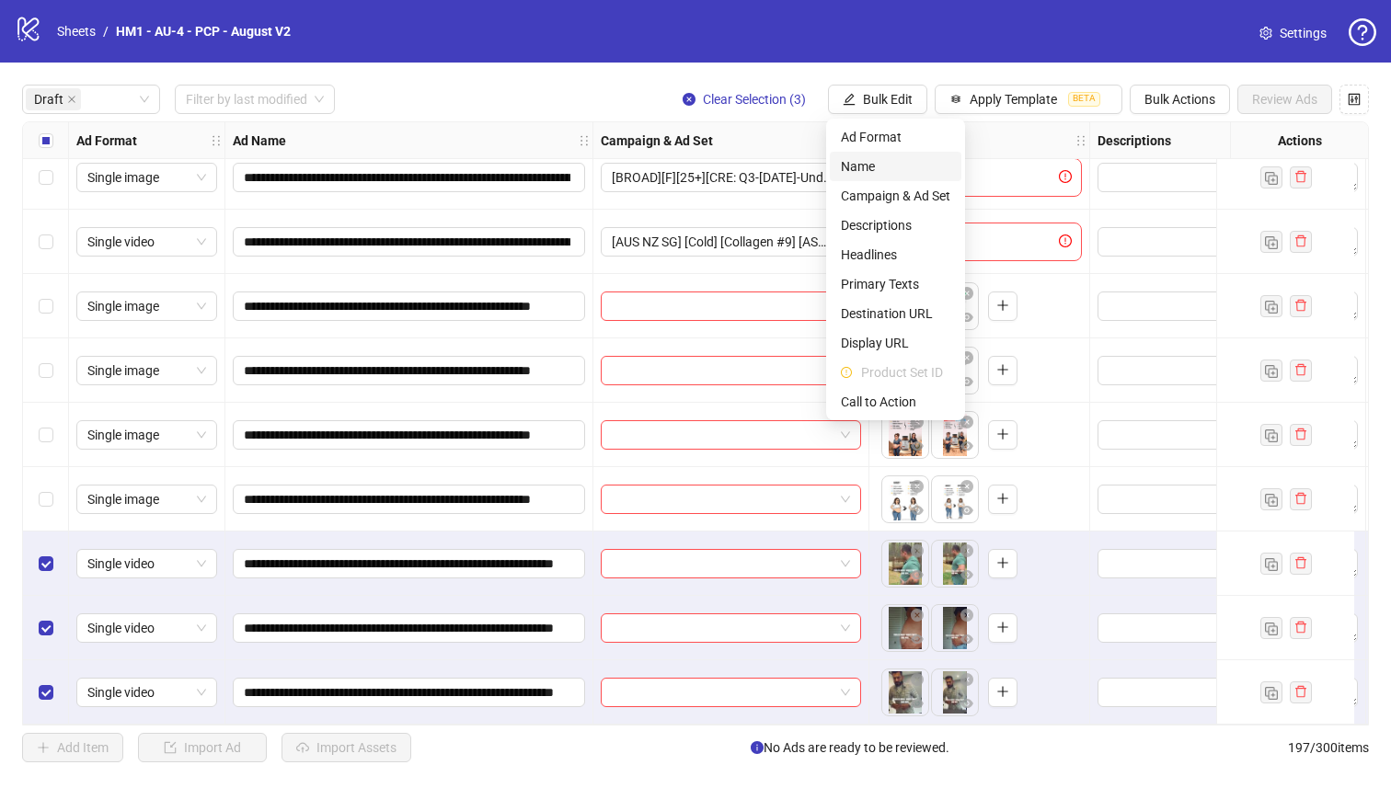
click at [850, 159] on span "Name" at bounding box center [895, 166] width 109 height 20
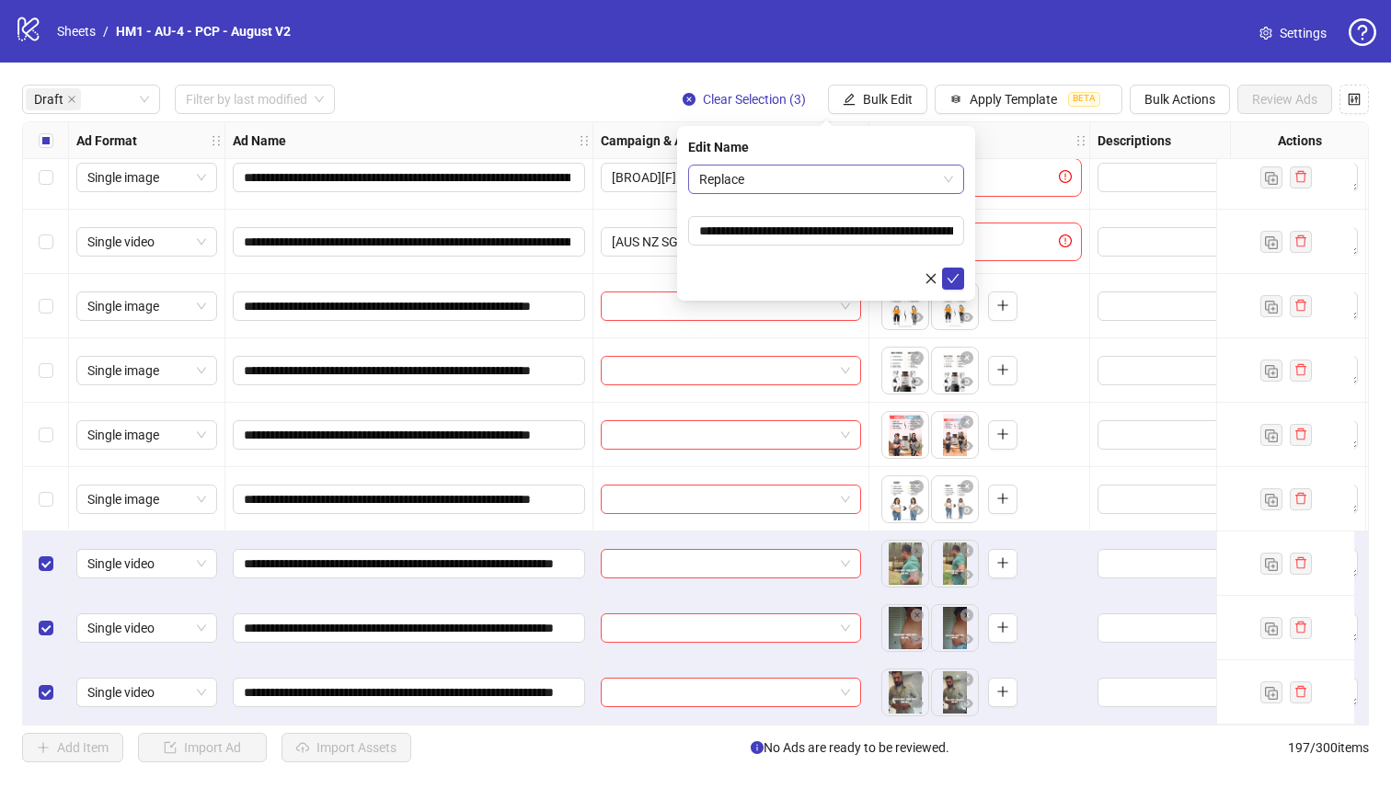
click at [818, 180] on span "Replace" at bounding box center [826, 180] width 254 height 28
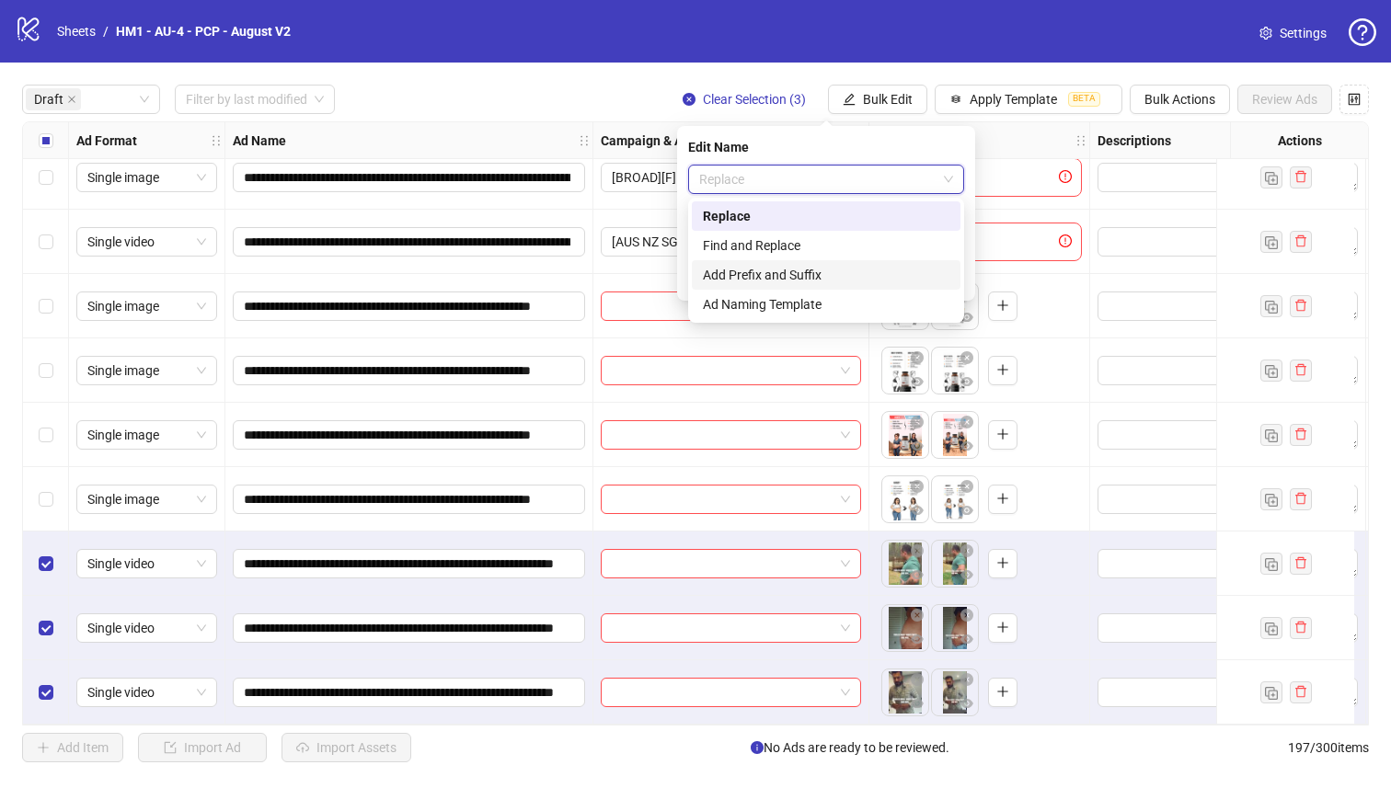
click at [818, 281] on div "Add Prefix and Suffix" at bounding box center [826, 275] width 247 height 20
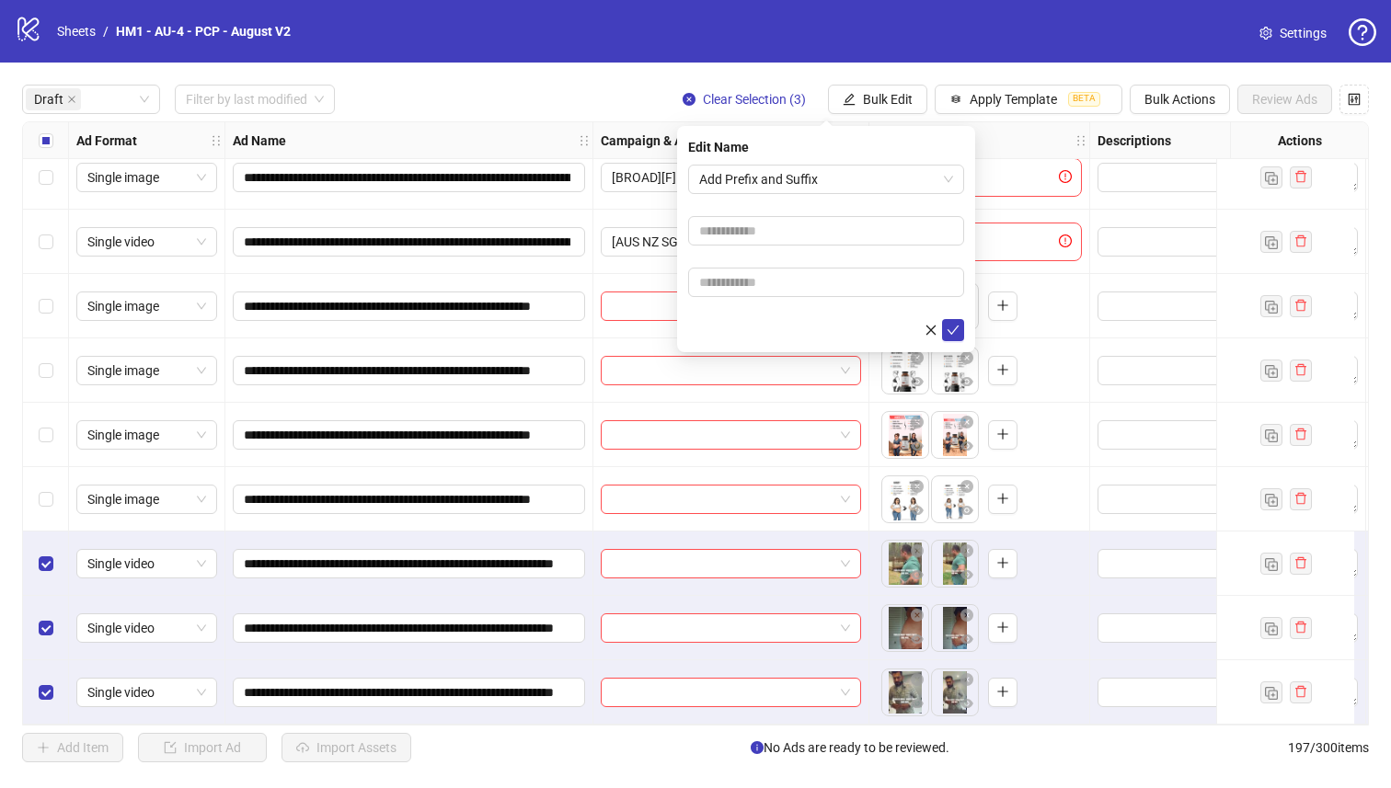
click at [806, 250] on form "Add Prefix and Suffix" at bounding box center [826, 253] width 276 height 177
click at [803, 240] on input "text" at bounding box center [826, 230] width 276 height 29
type input "**********"
click at [830, 288] on input "text" at bounding box center [826, 282] width 276 height 29
paste input "**********"
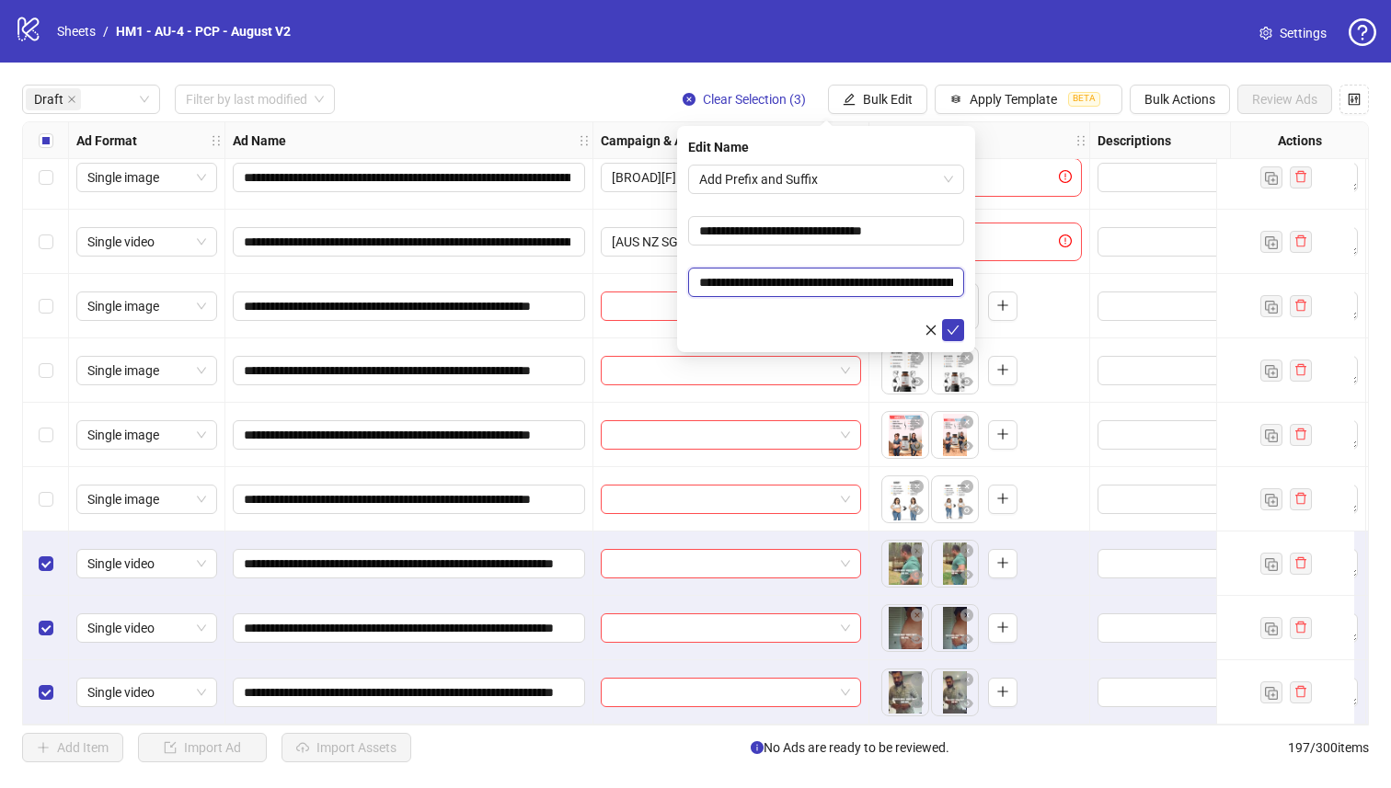
scroll to position [0, 277]
type input "**********"
click at [960, 332] on button "submit" at bounding box center [953, 330] width 22 height 22
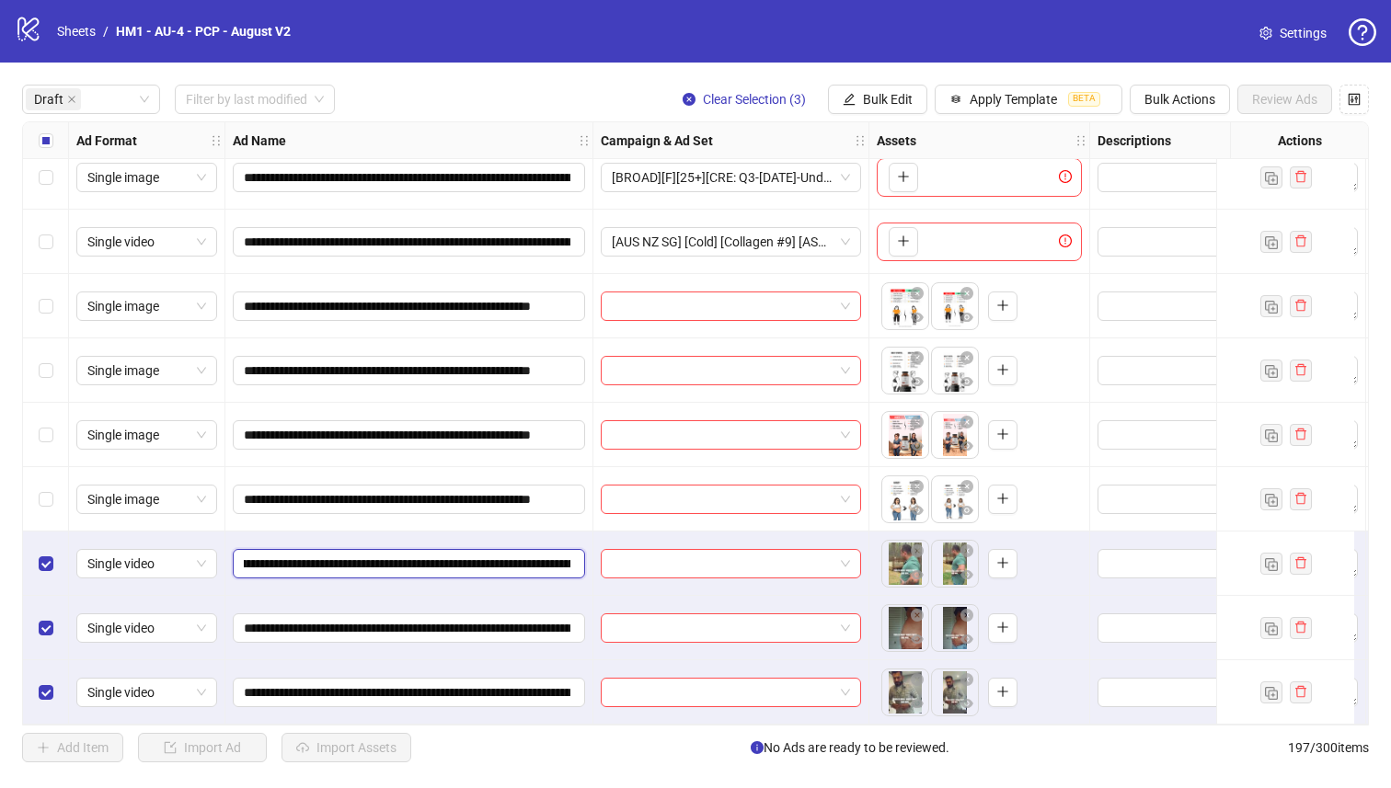
scroll to position [0, 286]
drag, startPoint x: 457, startPoint y: 559, endPoint x: 556, endPoint y: 556, distance: 99.4
click at [556, 556] on input "**********" at bounding box center [407, 564] width 327 height 20
click at [874, 82] on div "**********" at bounding box center [695, 424] width 1391 height 722
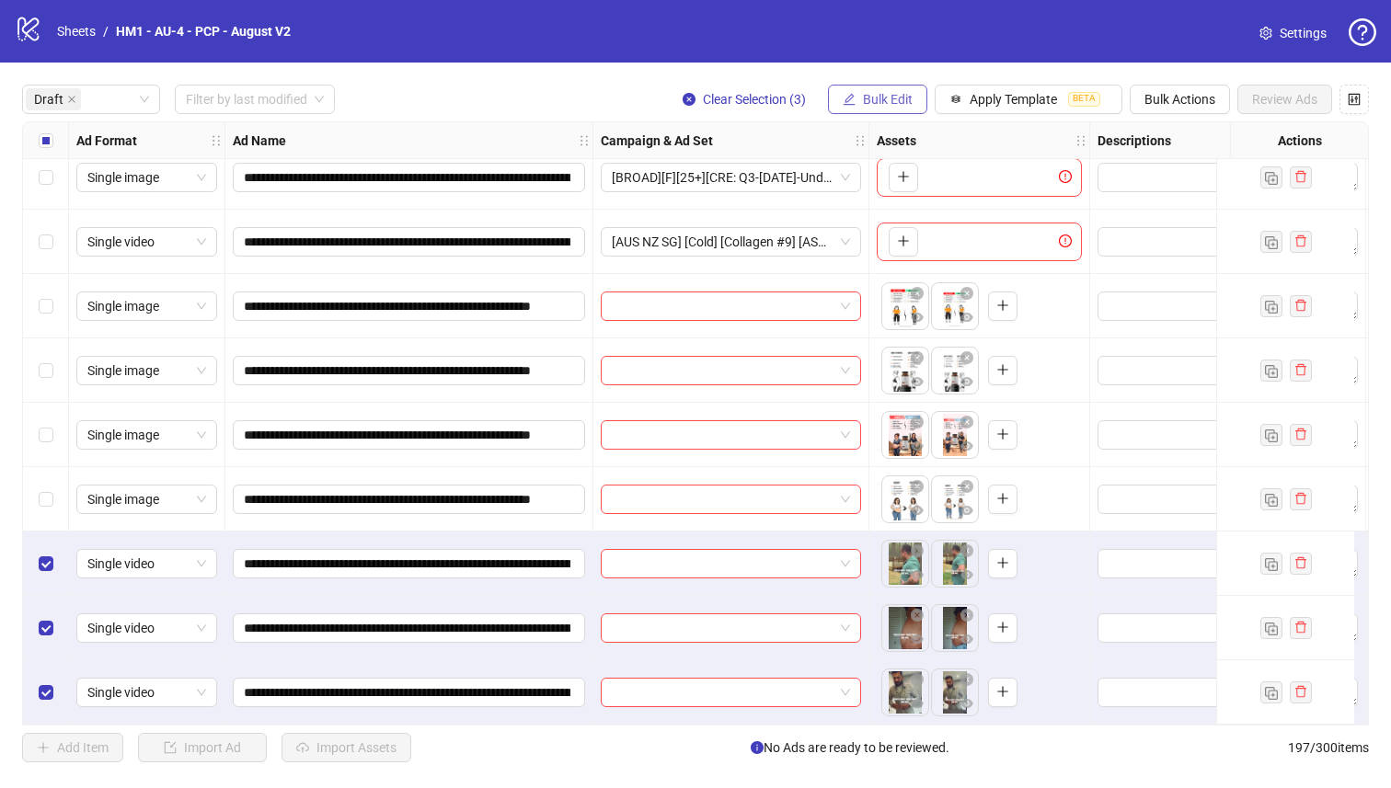
click at [874, 88] on button "Bulk Edit" at bounding box center [877, 99] width 99 height 29
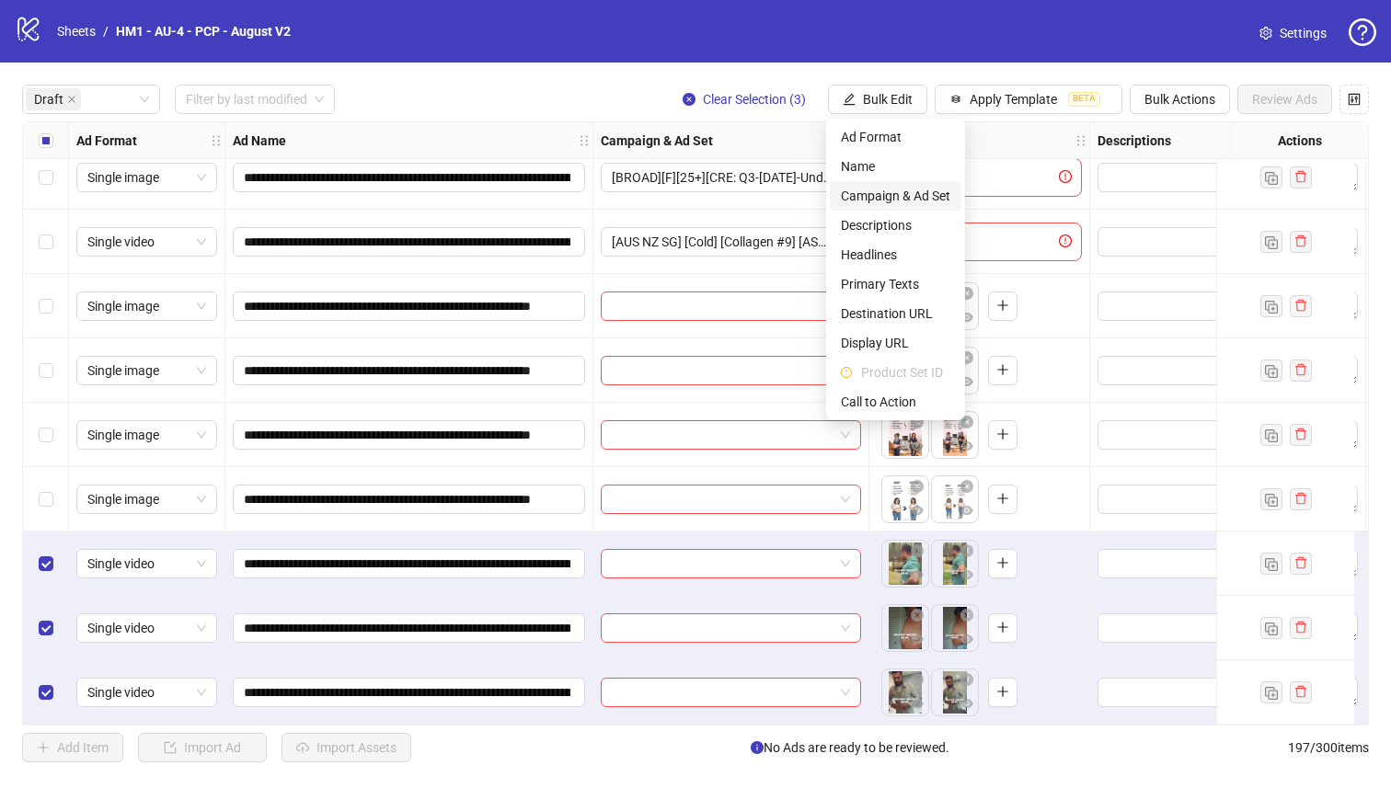
click at [887, 206] on li "Campaign & Ad Set" at bounding box center [896, 195] width 132 height 29
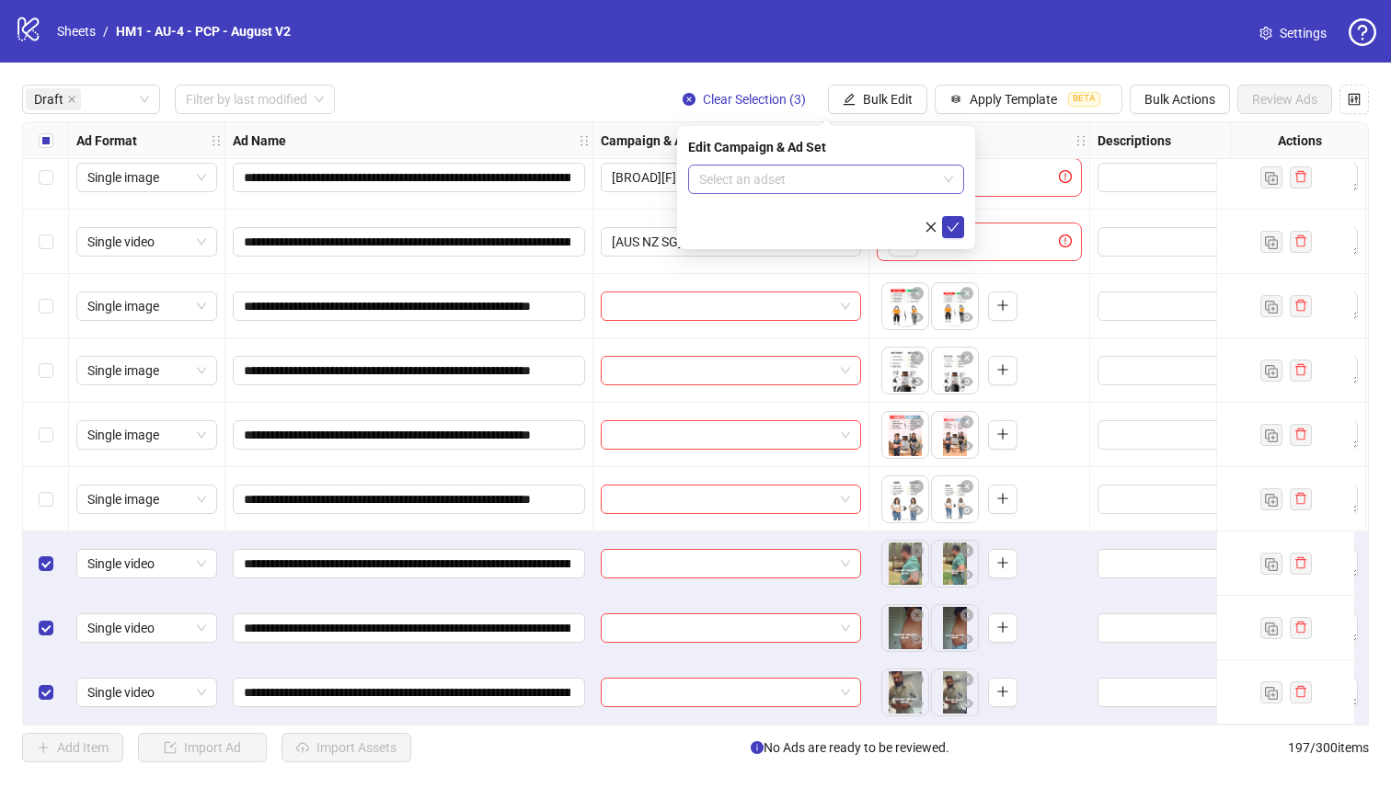
click at [819, 179] on input "search" at bounding box center [817, 180] width 237 height 28
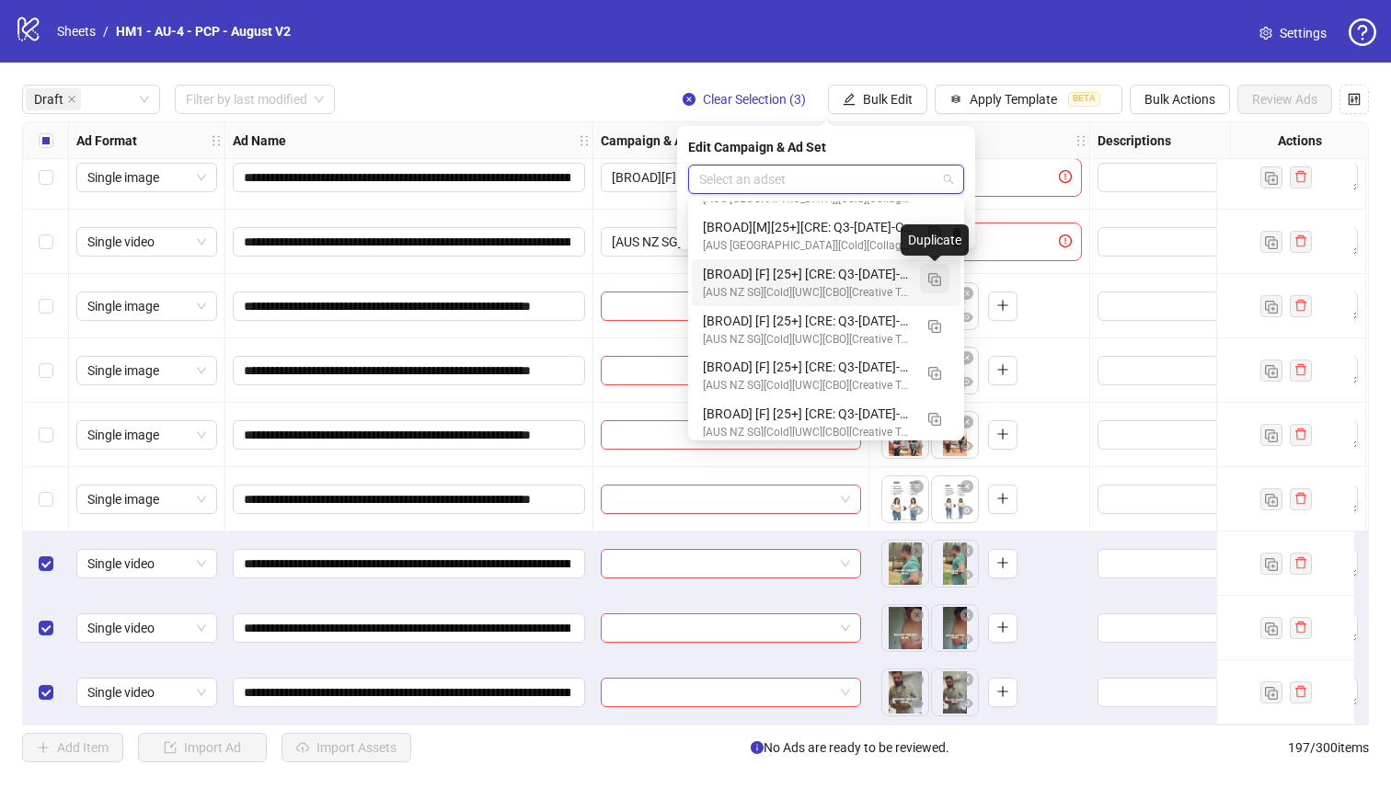
scroll to position [2612, 0]
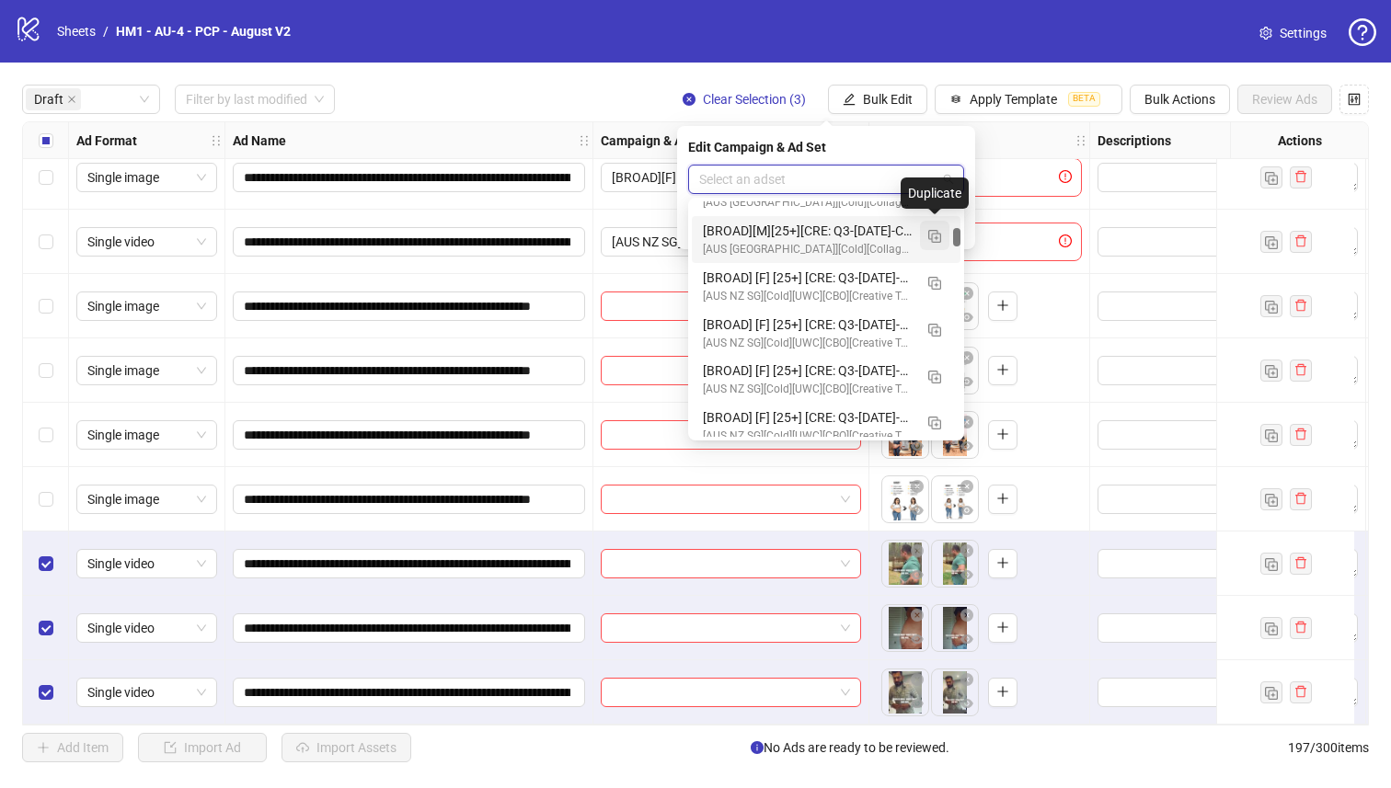
click at [933, 236] on img "button" at bounding box center [934, 236] width 13 height 13
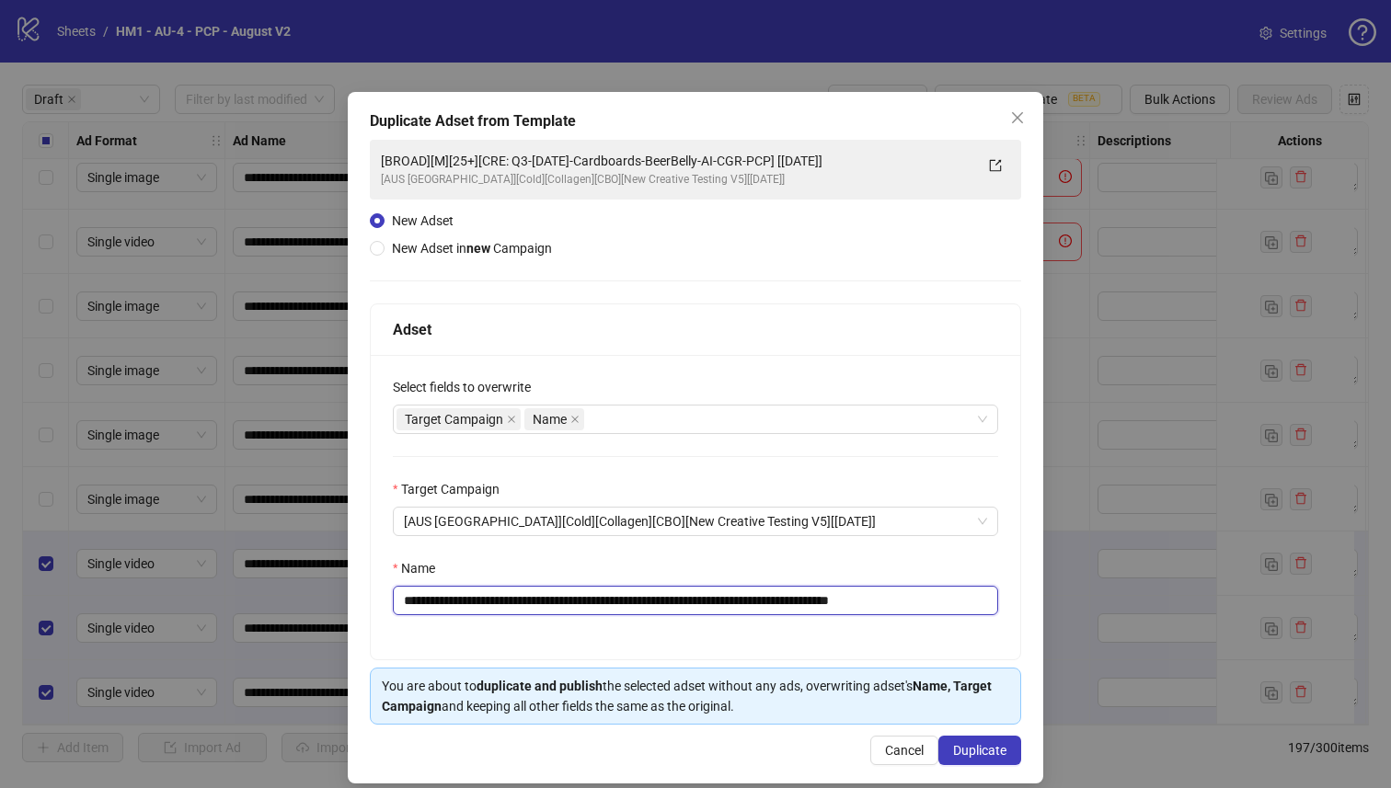
drag, startPoint x: 820, startPoint y: 599, endPoint x: 531, endPoint y: 592, distance: 288.9
click at [531, 592] on input "**********" at bounding box center [695, 600] width 605 height 29
paste input "**********"
click at [895, 604] on input "**********" at bounding box center [692, 600] width 599 height 29
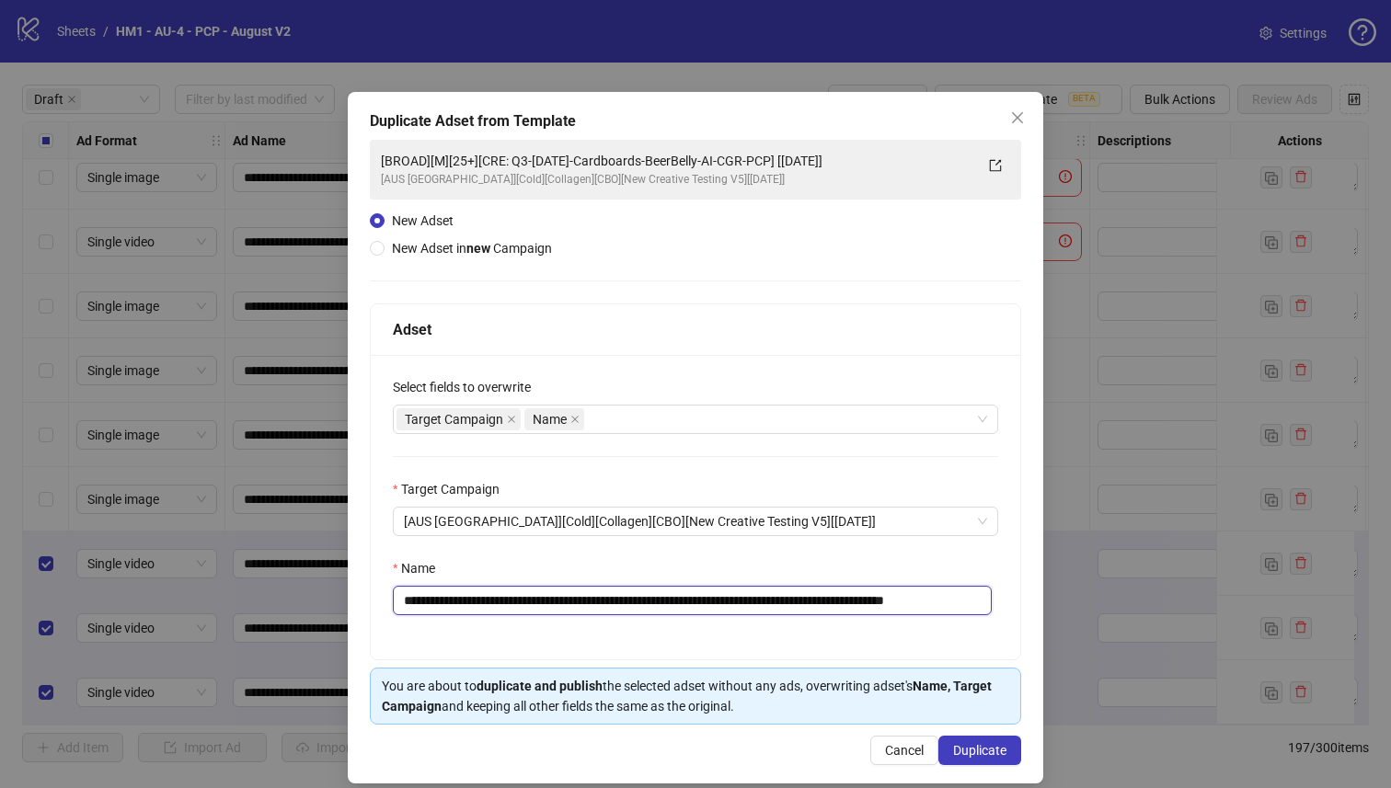
scroll to position [0, 32]
type input "**********"
click at [972, 745] on span "Duplicate" at bounding box center [979, 750] width 53 height 15
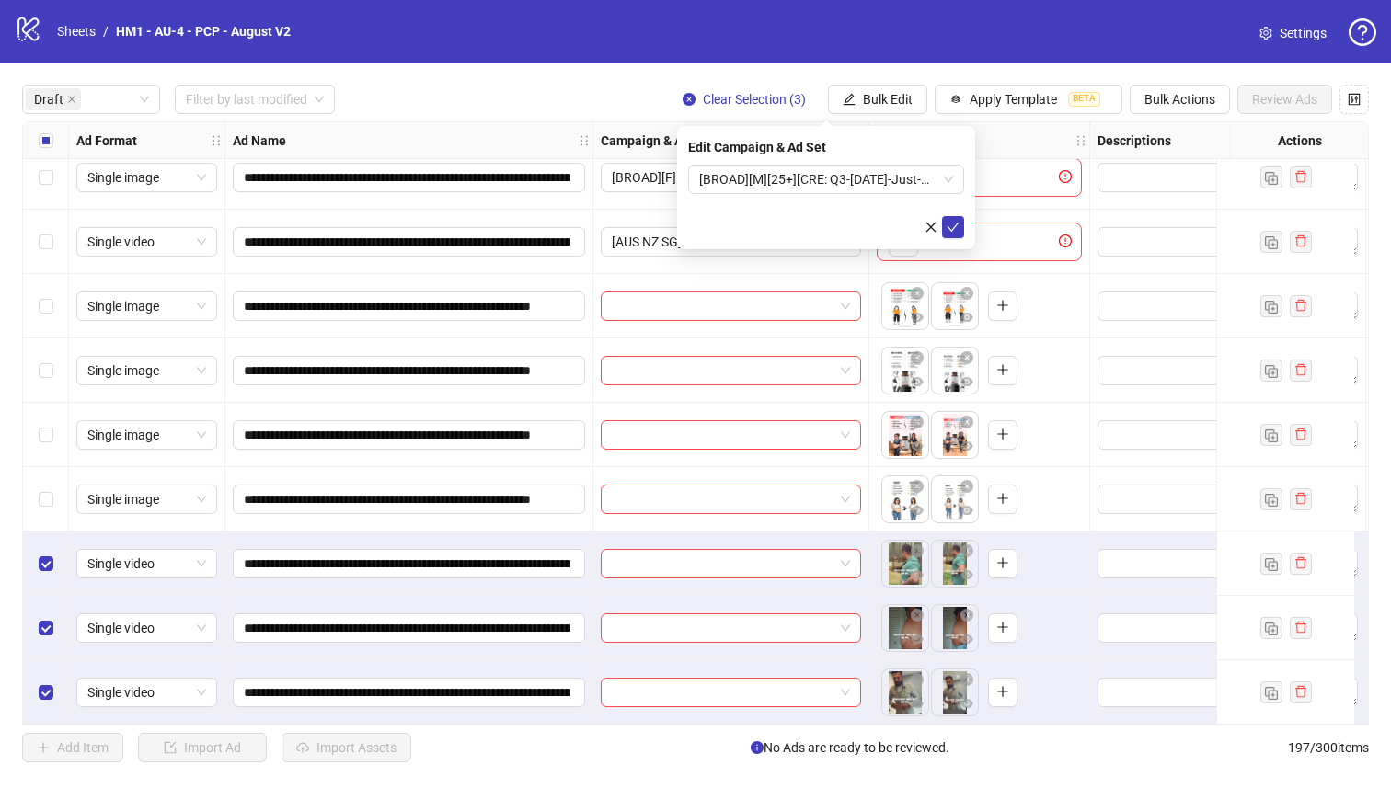
click at [893, 205] on form "[BROAD][M][25+][CRE: Q3-[DATE]-Just-One-Scoop-GeneralFeatures -Testimonial-PCP]…" at bounding box center [826, 202] width 276 height 74
click at [882, 174] on span "[BROAD][M][25+][CRE: Q3-[DATE]-Just-One-Scoop-GeneralFeatures -Testimonial-PCP]…" at bounding box center [826, 180] width 254 height 28
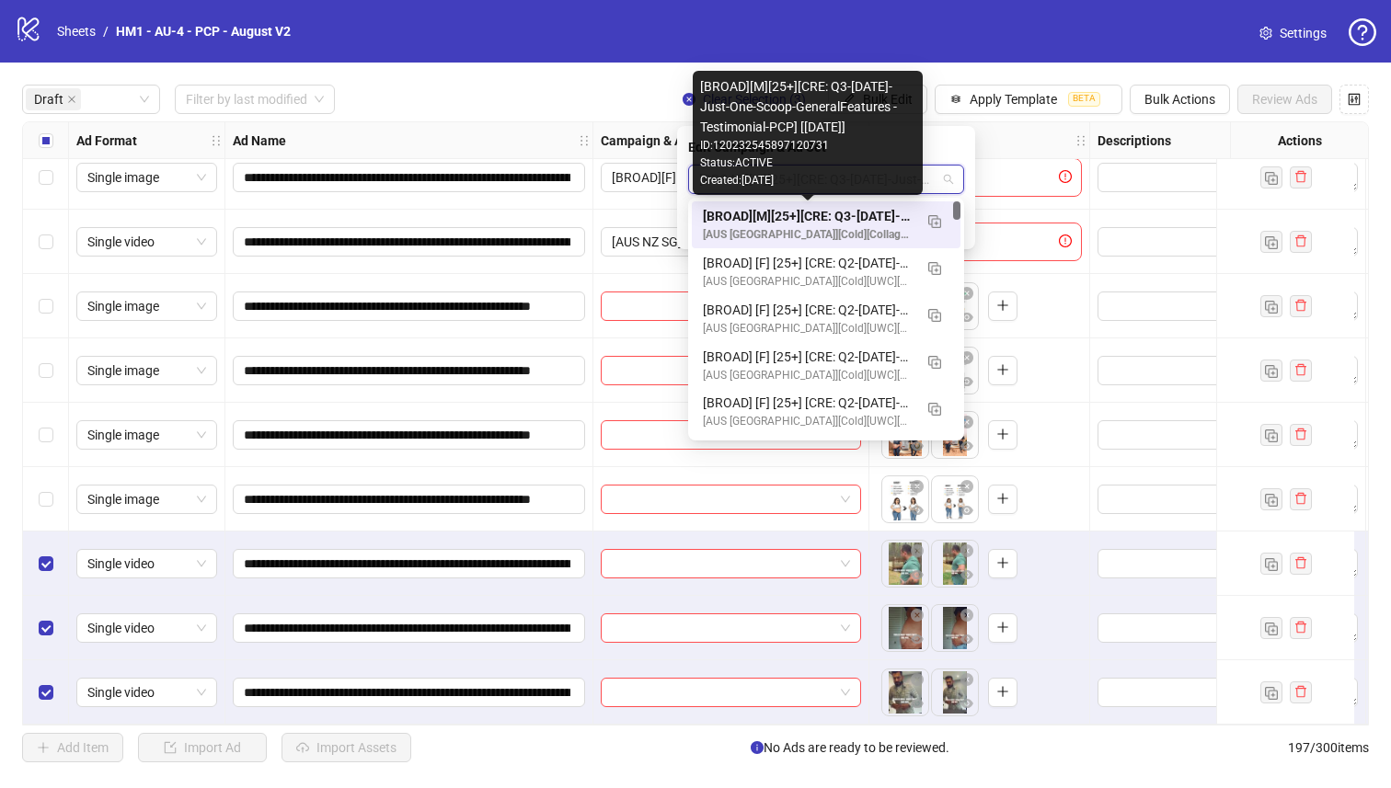
click at [881, 210] on div "[BROAD][M][25+][CRE: Q3-[DATE]-Just-One-Scoop-GeneralFeatures -Testimonial-PCP]…" at bounding box center [808, 216] width 210 height 20
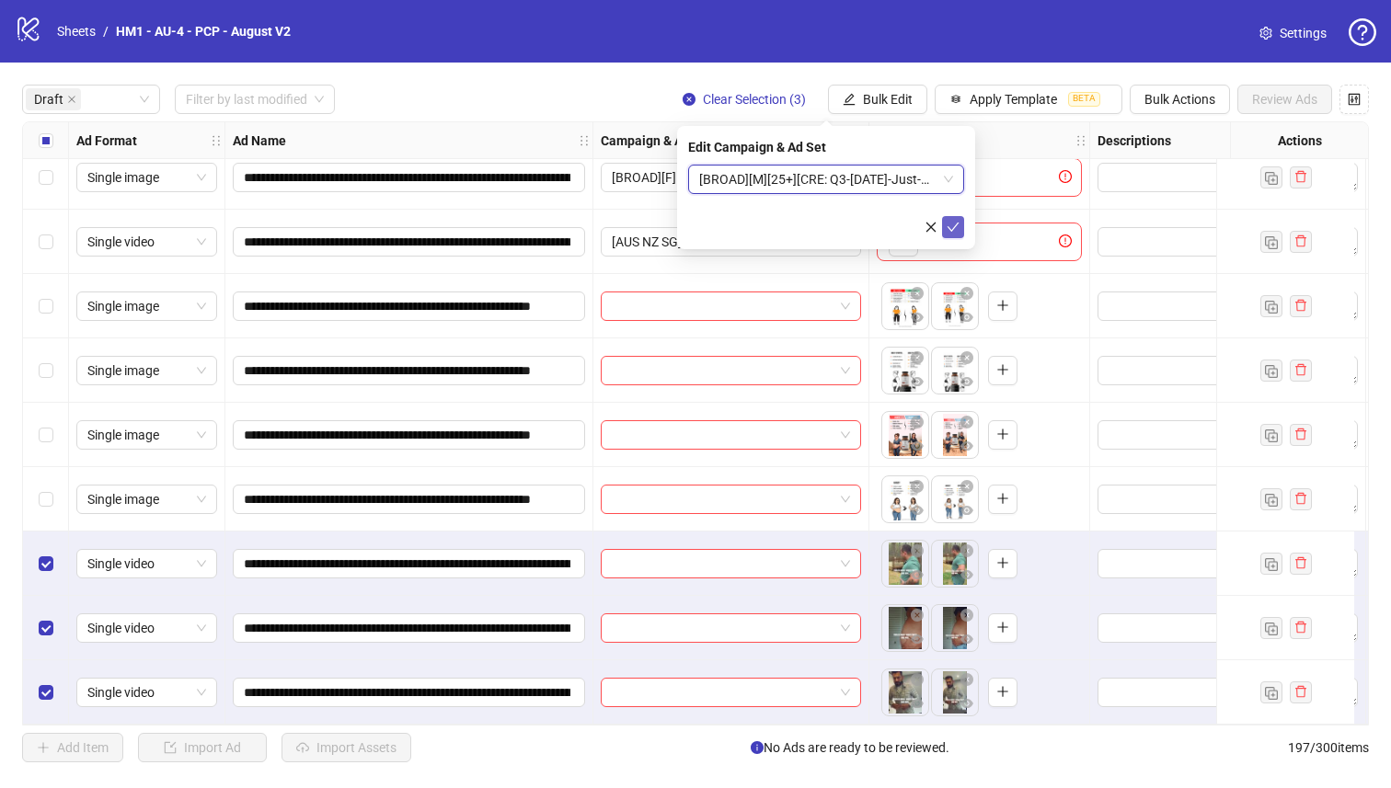
click at [950, 223] on icon "check" at bounding box center [952, 227] width 13 height 13
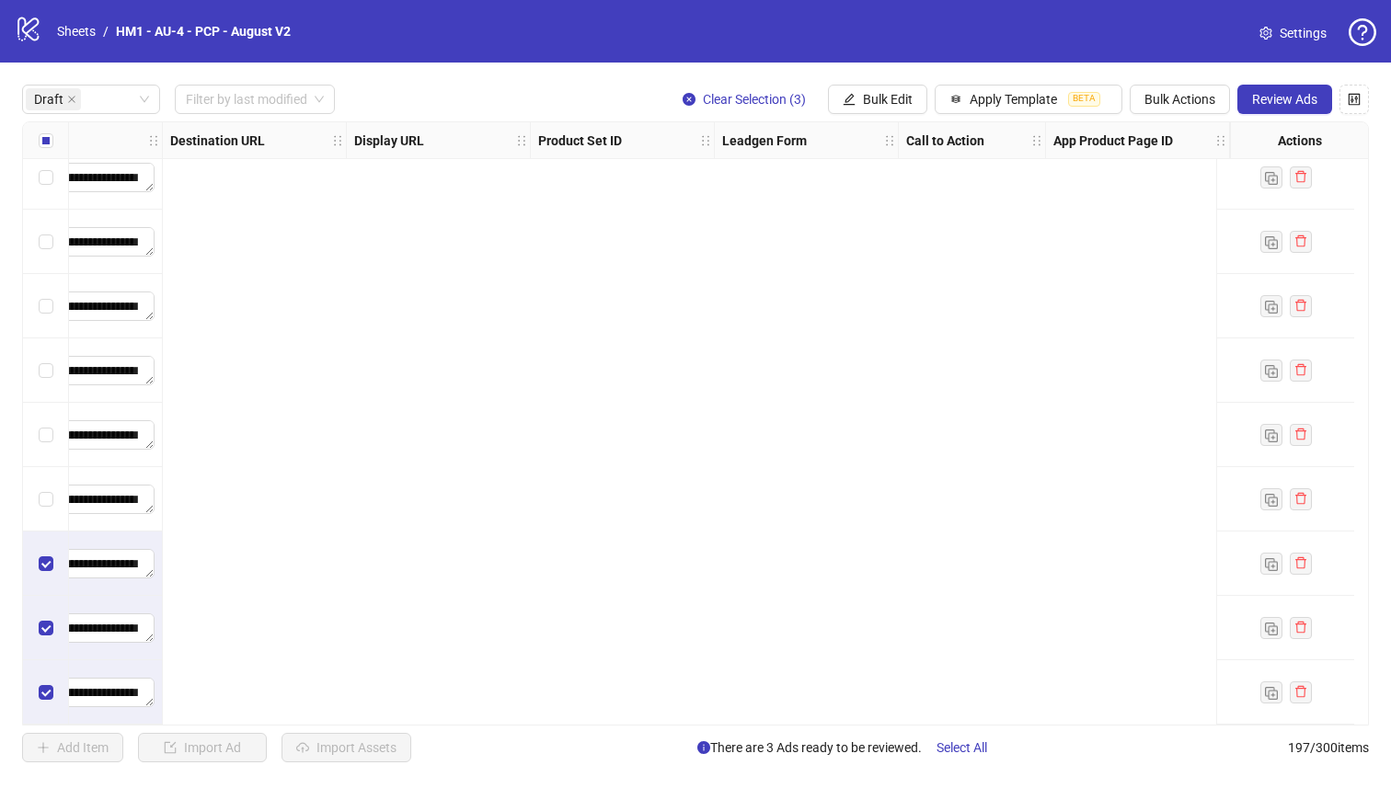
scroll to position [86, 0]
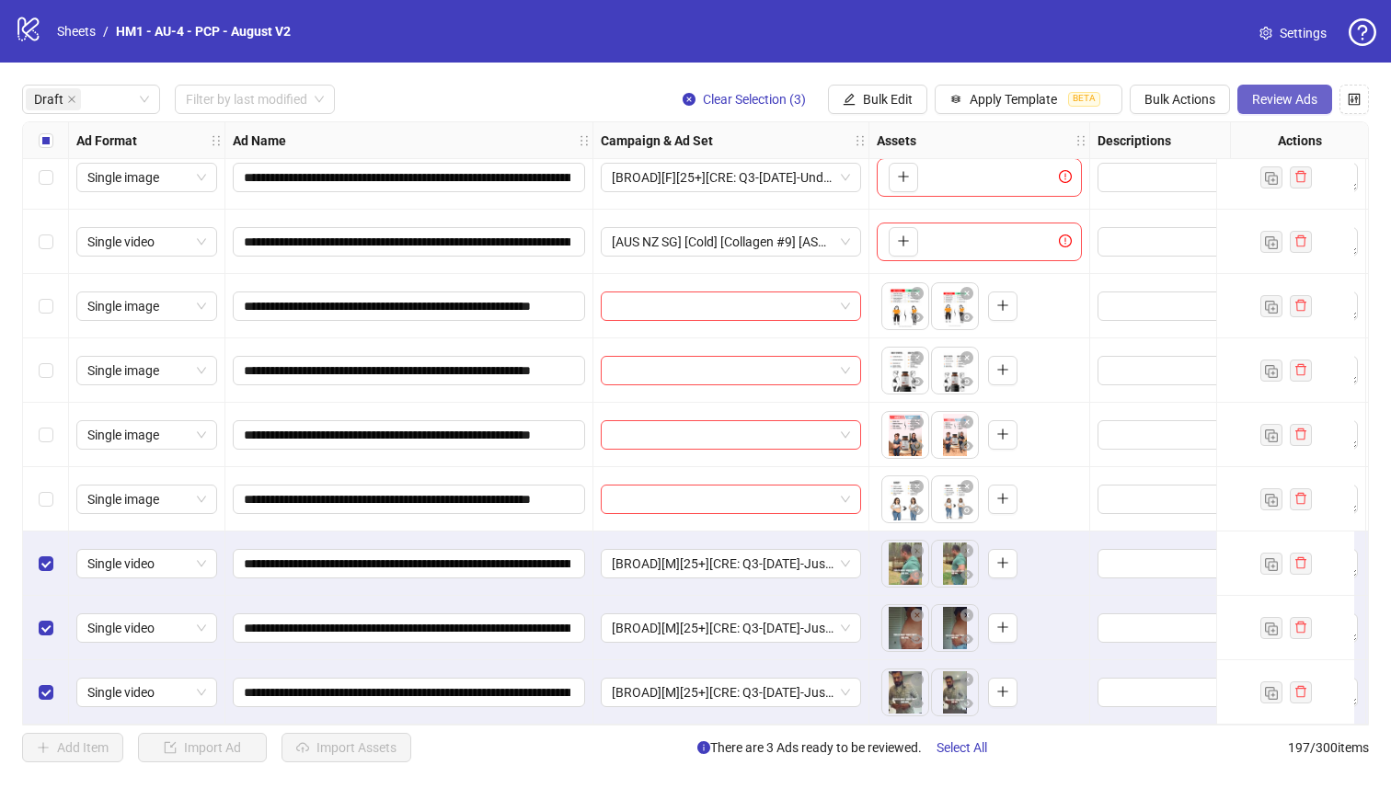
click at [1280, 96] on span "Review Ads" at bounding box center [1284, 99] width 65 height 15
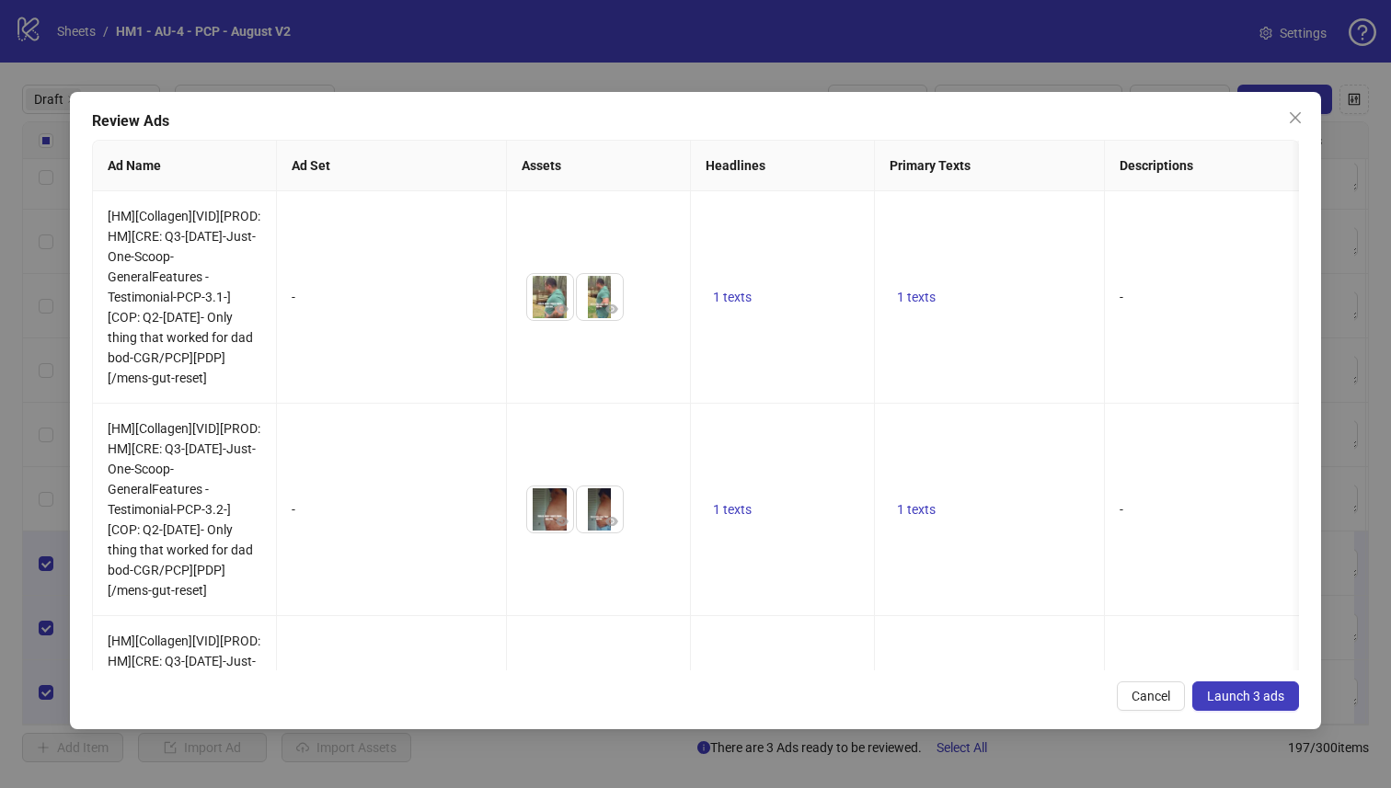
click at [1251, 697] on span "Launch 3 ads" at bounding box center [1245, 696] width 77 height 15
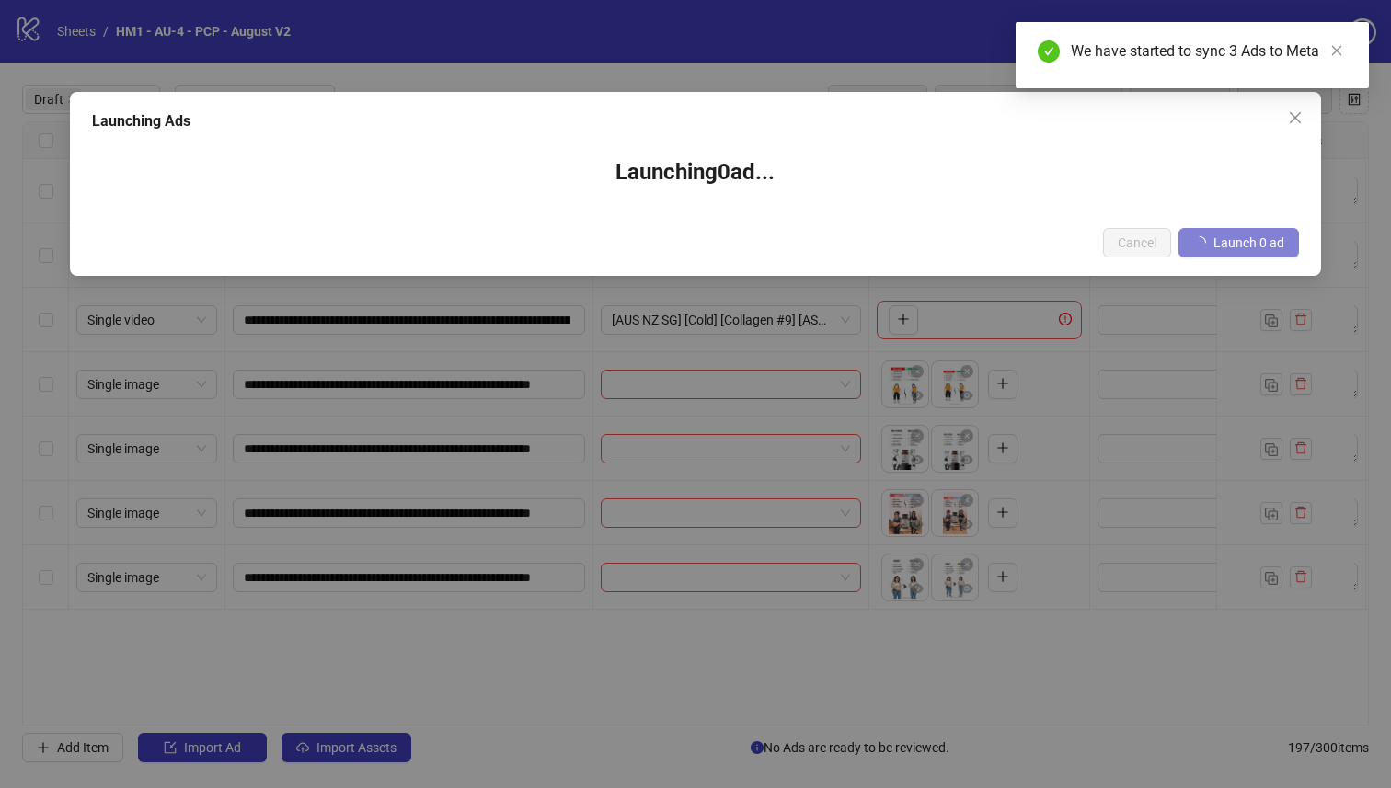
scroll to position [0, 0]
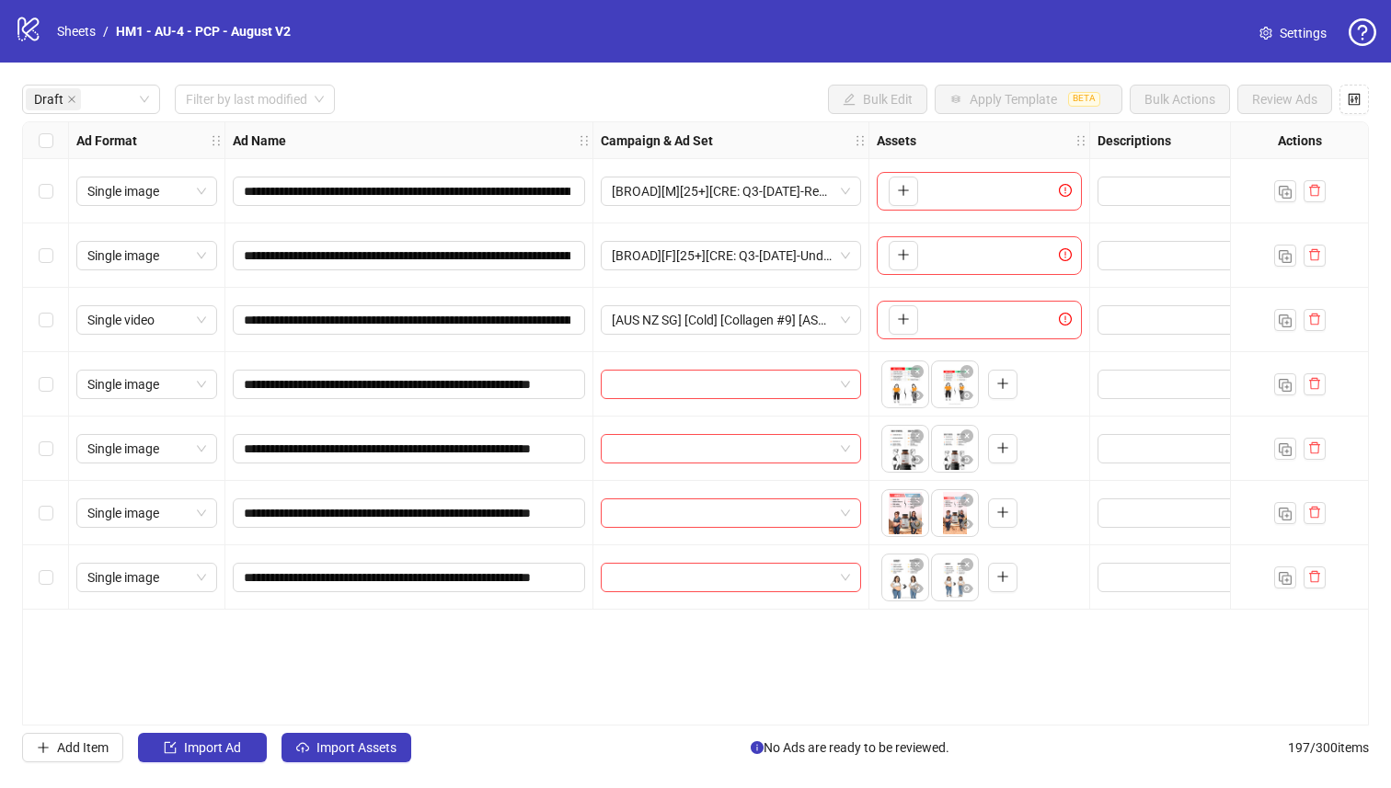
click at [347, 765] on div "**********" at bounding box center [695, 424] width 1391 height 722
drag, startPoint x: 349, startPoint y: 756, endPoint x: 352, endPoint y: 741, distance: 15.2
click at [352, 741] on button "Import Assets" at bounding box center [346, 747] width 130 height 29
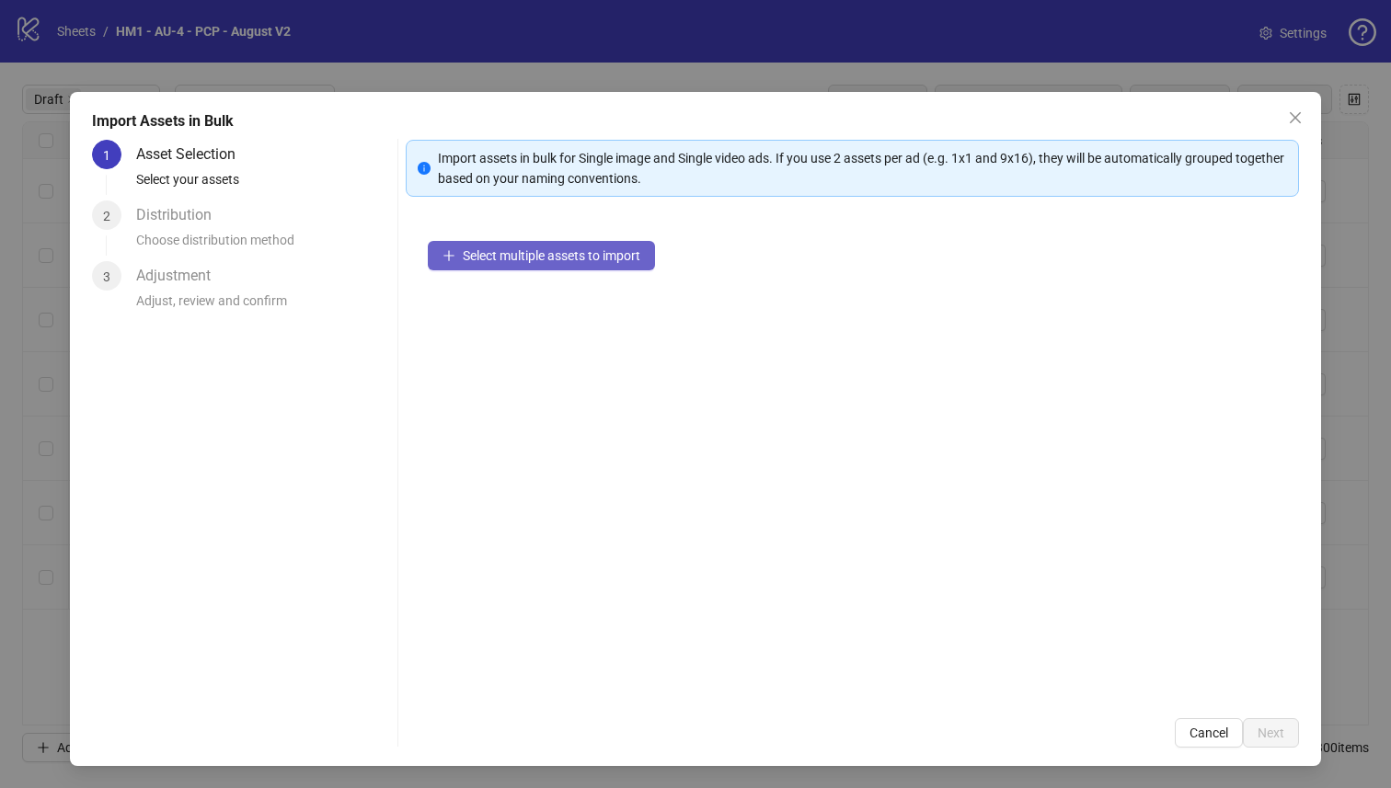
click at [611, 250] on span "Select multiple assets to import" at bounding box center [552, 255] width 178 height 15
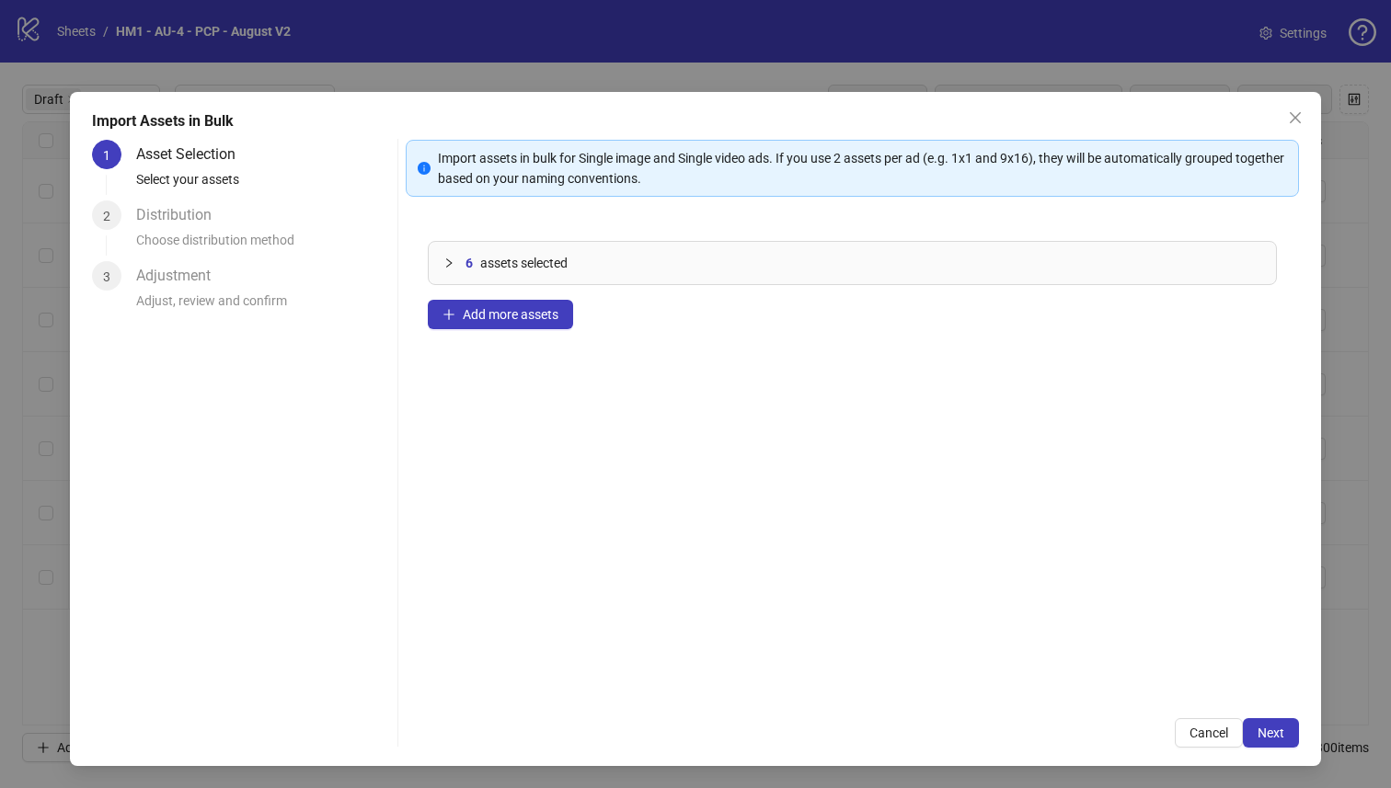
click at [509, 295] on div "6 assets selected Add more assets" at bounding box center [853, 457] width 894 height 477
click at [510, 312] on span "Add more assets" at bounding box center [511, 314] width 96 height 15
click at [1264, 718] on div "Cancel Next" at bounding box center [853, 732] width 894 height 29
click at [1266, 729] on span "Next" at bounding box center [1270, 733] width 27 height 15
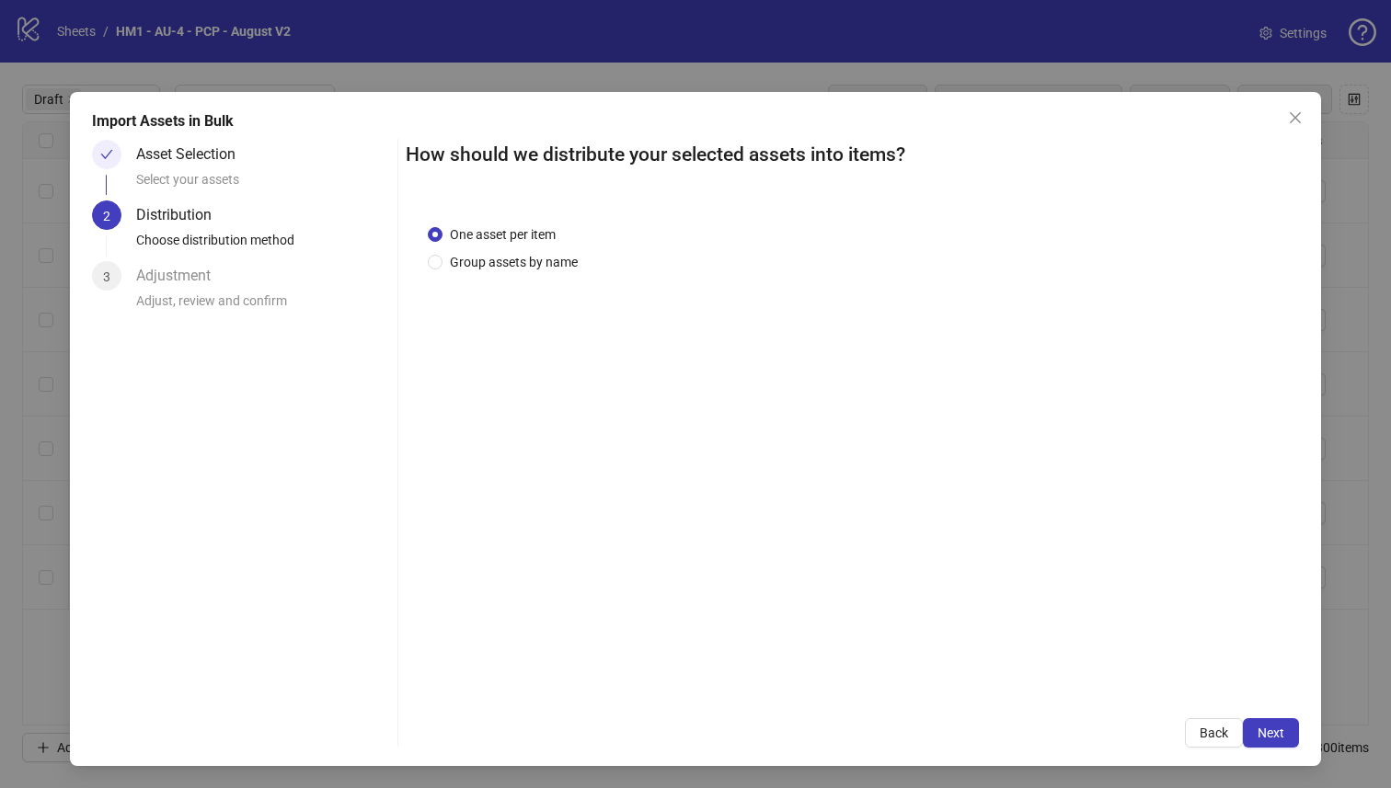
click at [496, 279] on div "One asset per item Group assets by name" at bounding box center [853, 449] width 894 height 495
click at [502, 264] on span "Group assets by name" at bounding box center [513, 262] width 143 height 20
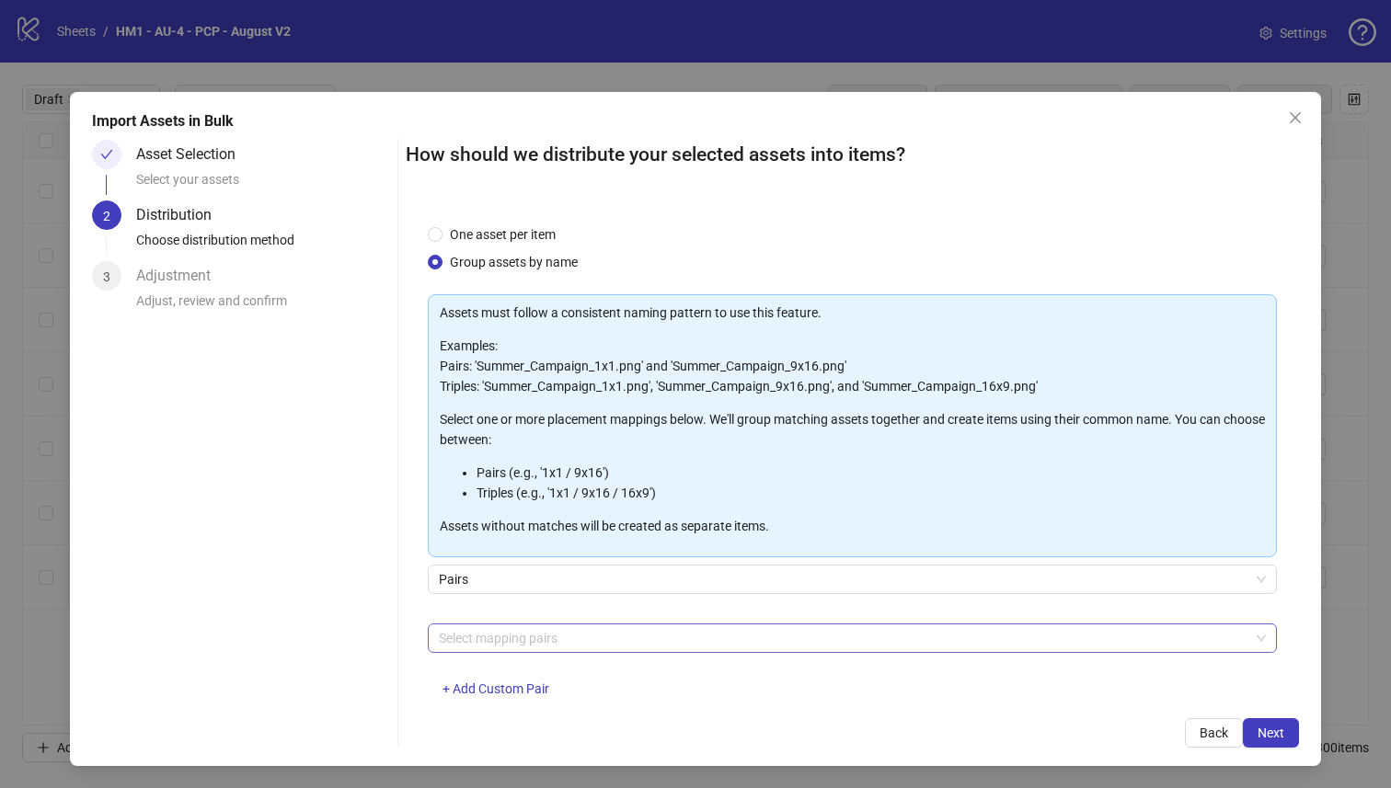
click at [604, 642] on div at bounding box center [842, 638] width 823 height 26
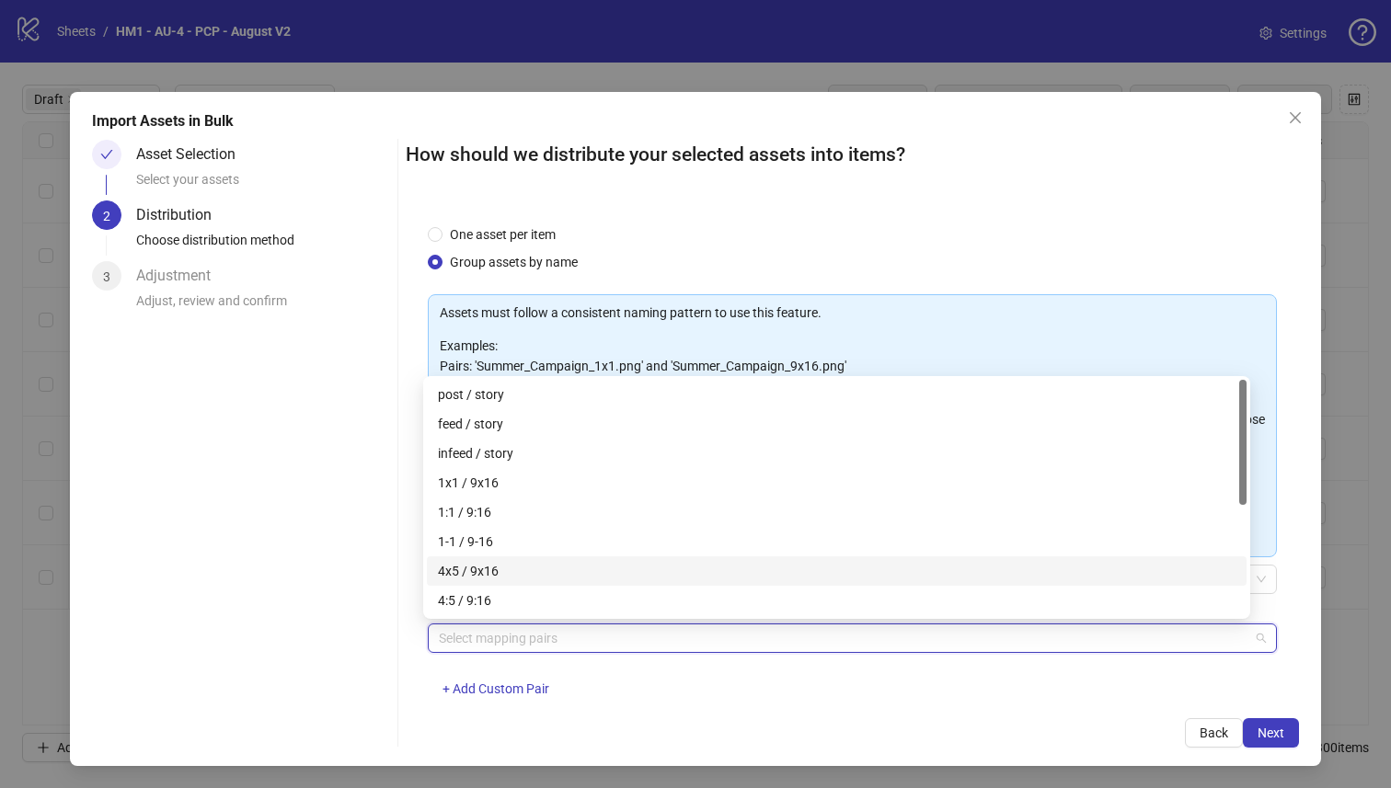
click at [602, 572] on div "4x5 / 9x16" at bounding box center [836, 571] width 797 height 20
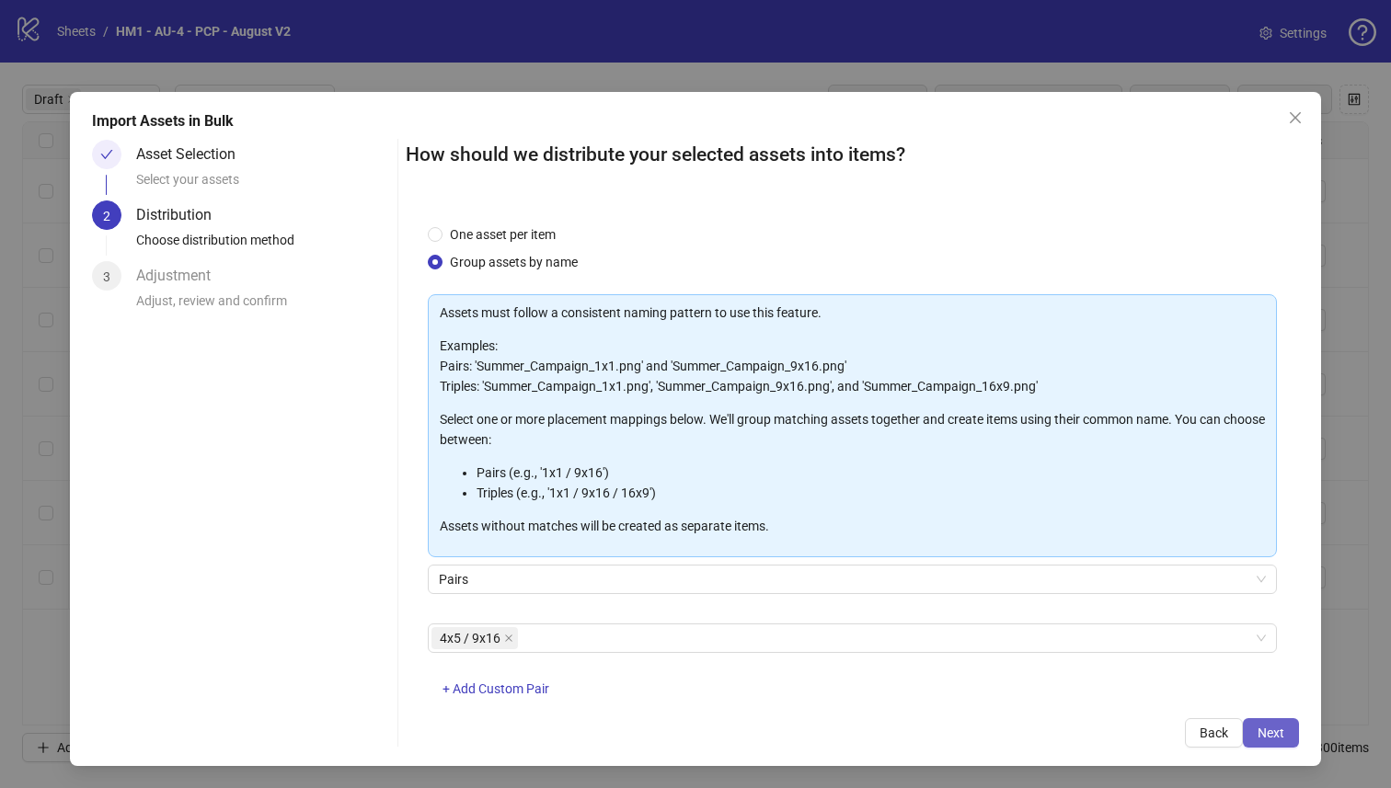
click at [1263, 730] on span "Next" at bounding box center [1270, 733] width 27 height 15
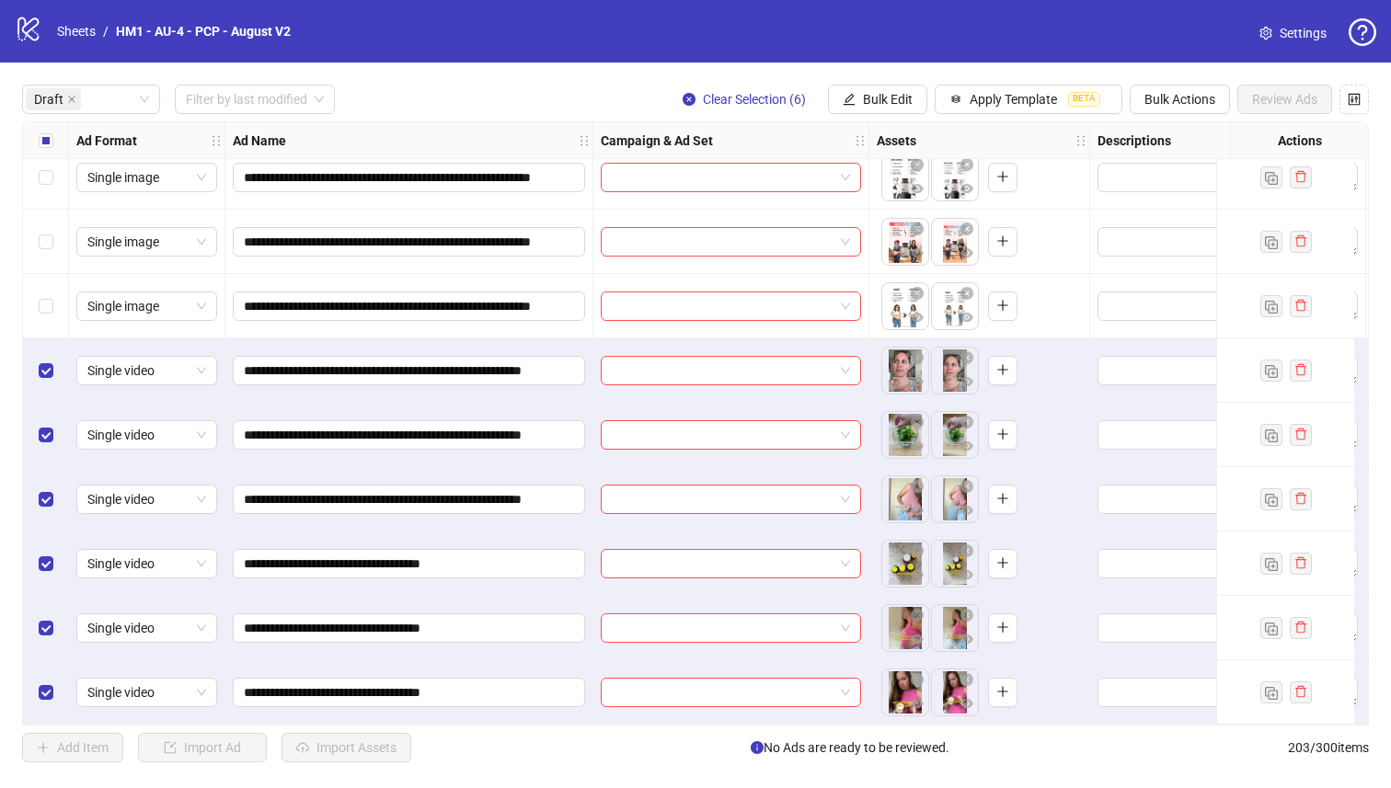
scroll to position [279, 0]
click at [824, 108] on div "Clear Selection (6) Bulk Edit Apply Template BETA Bulk Actions Review Ads" at bounding box center [1018, 99] width 701 height 29
click at [858, 97] on button "Bulk Edit" at bounding box center [877, 99] width 99 height 29
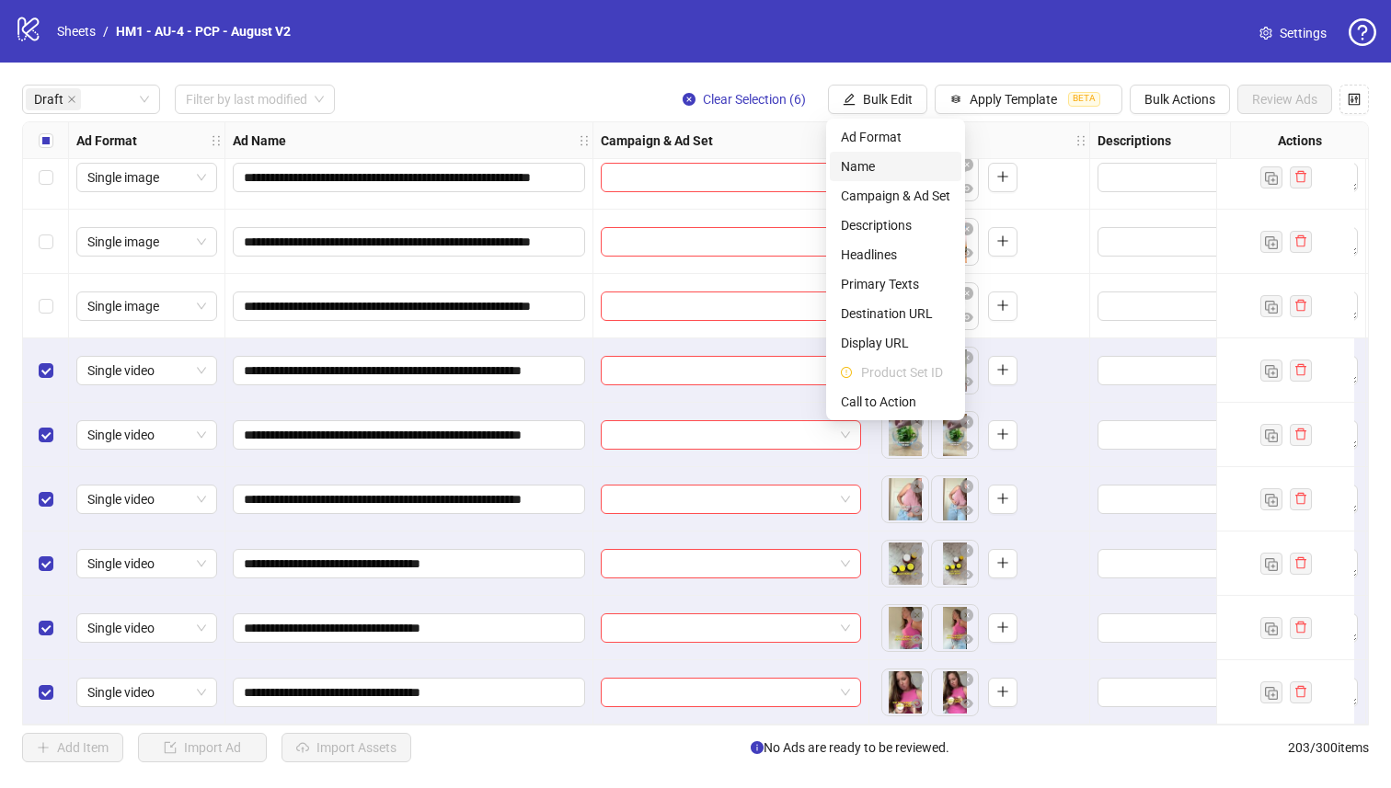
click at [871, 169] on span "Name" at bounding box center [895, 166] width 109 height 20
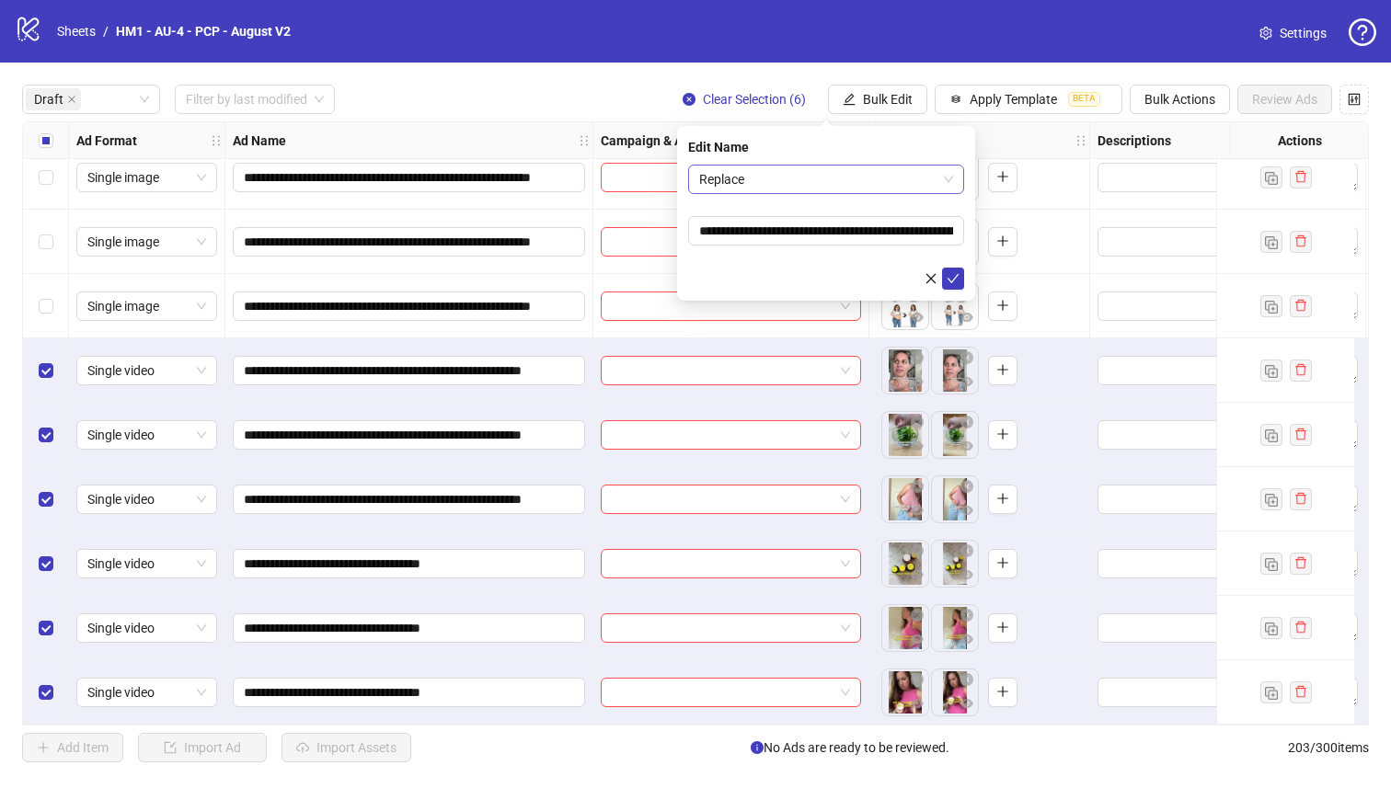
click at [817, 183] on span "Replace" at bounding box center [826, 180] width 254 height 28
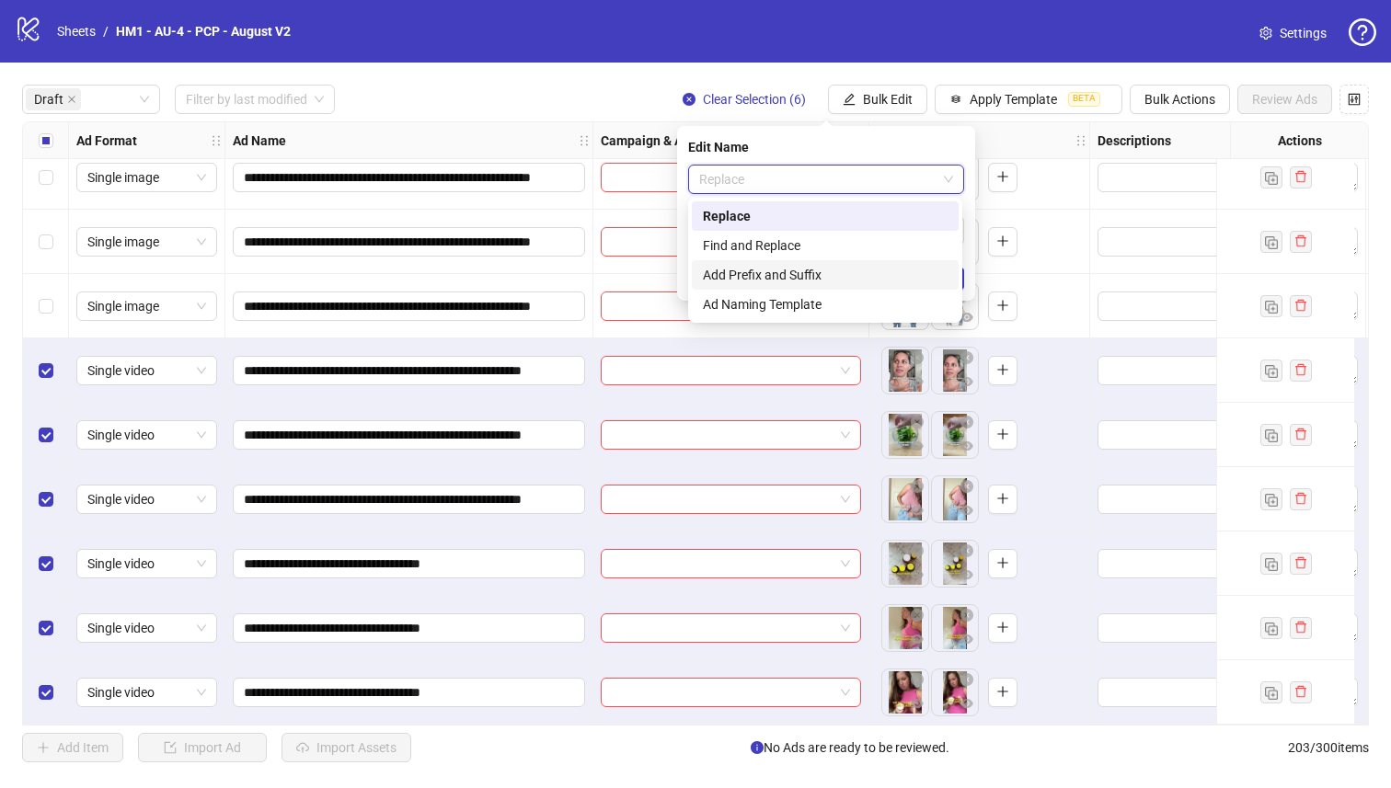
click at [829, 270] on div "Add Prefix and Suffix" at bounding box center [825, 275] width 245 height 20
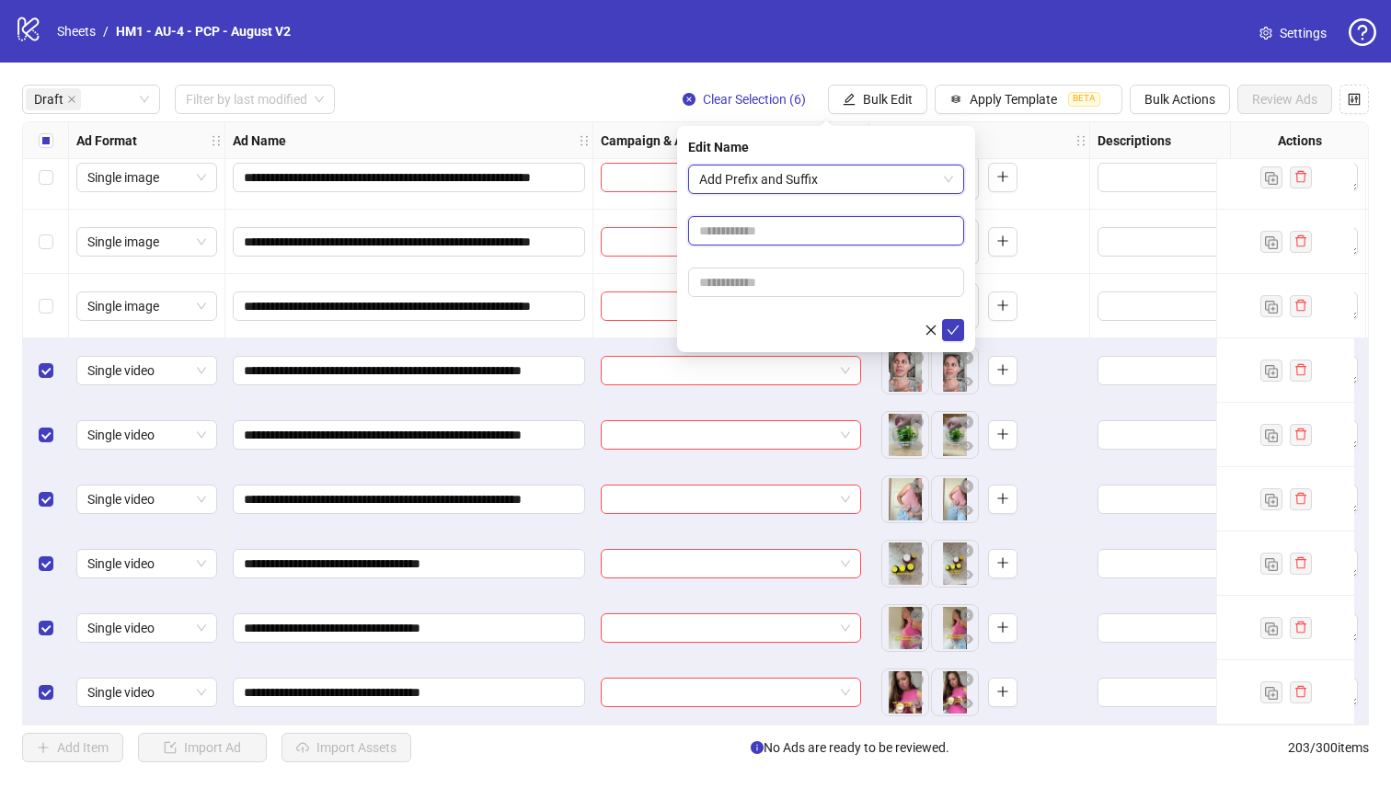
click at [824, 237] on input "text" at bounding box center [826, 230] width 276 height 29
type input "**********"
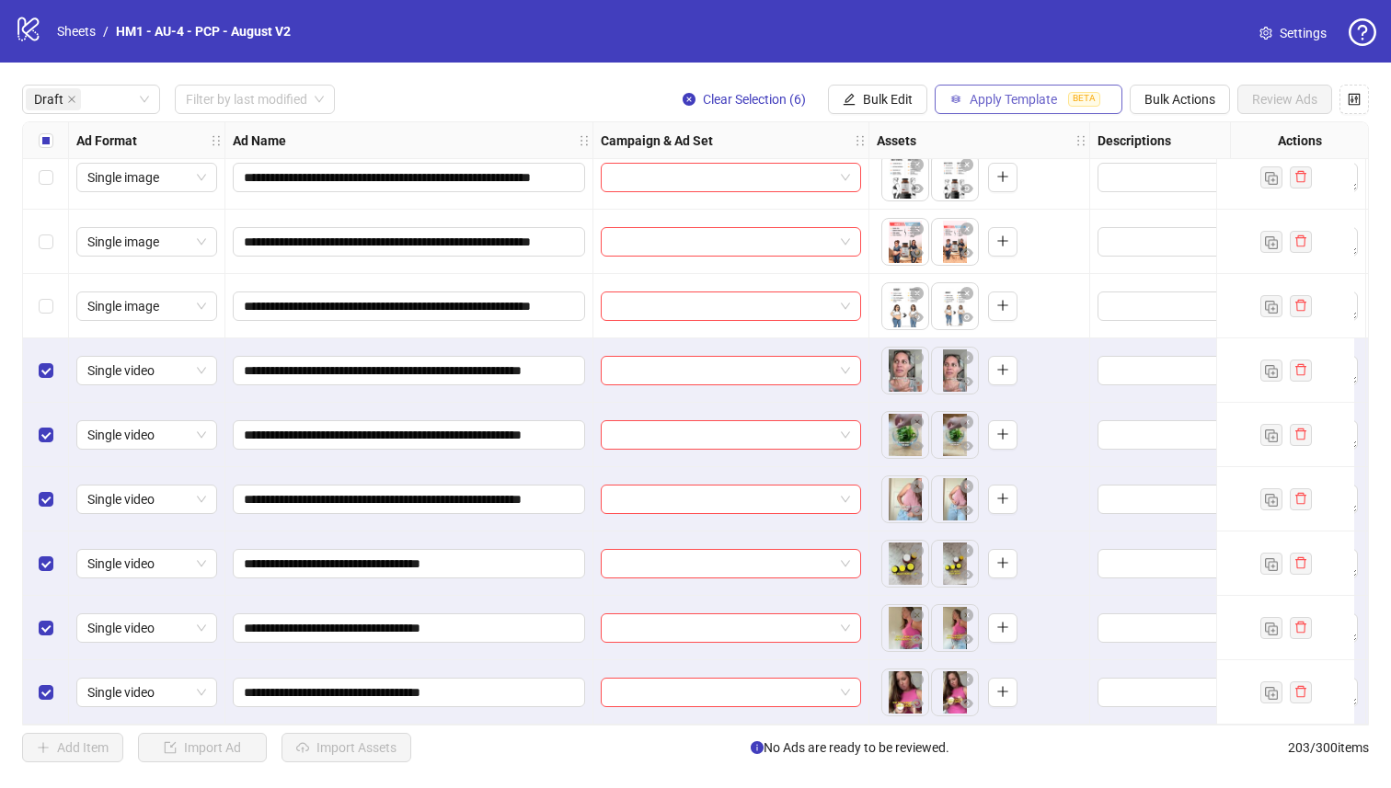
click at [1023, 99] on span "Apply Template" at bounding box center [1012, 99] width 87 height 15
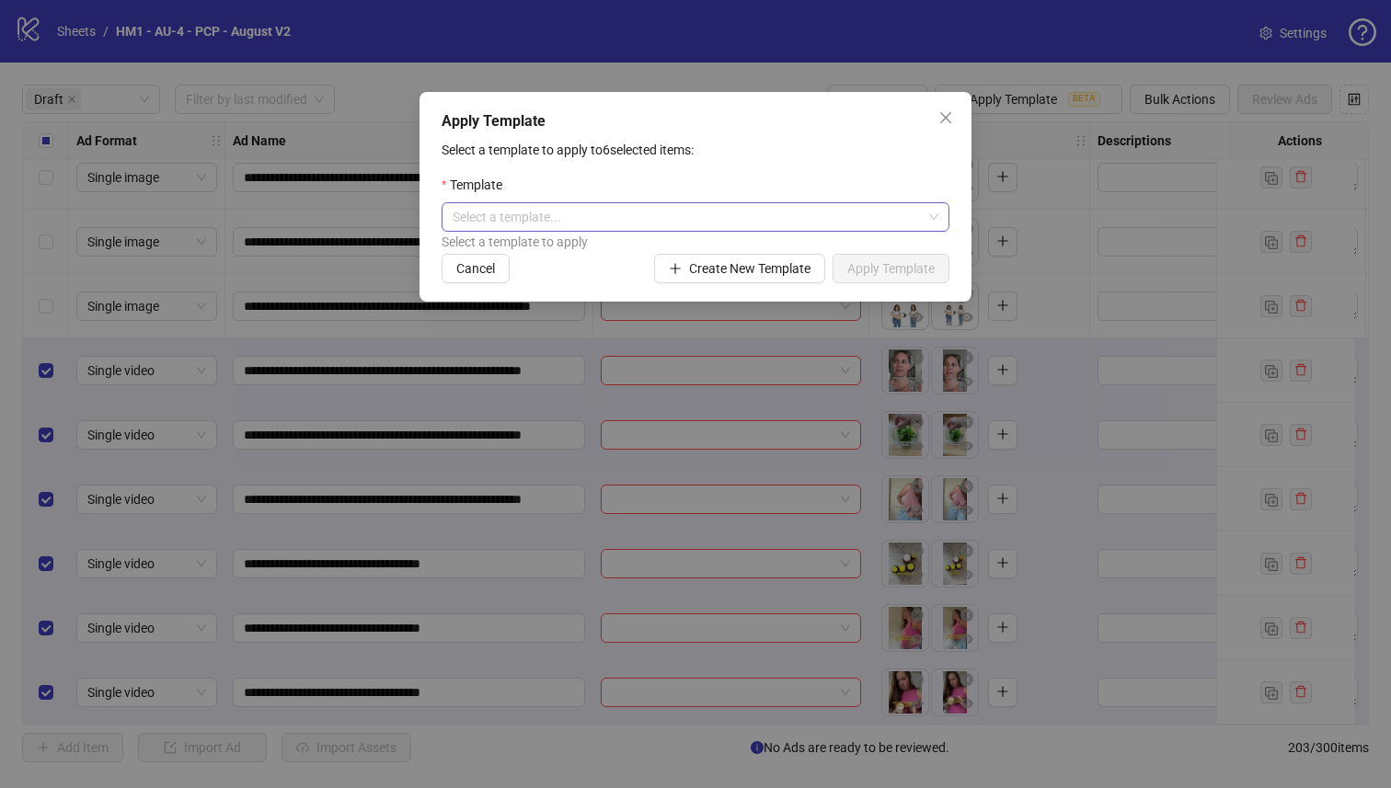
click at [783, 232] on div "Select a template..." at bounding box center [696, 216] width 508 height 29
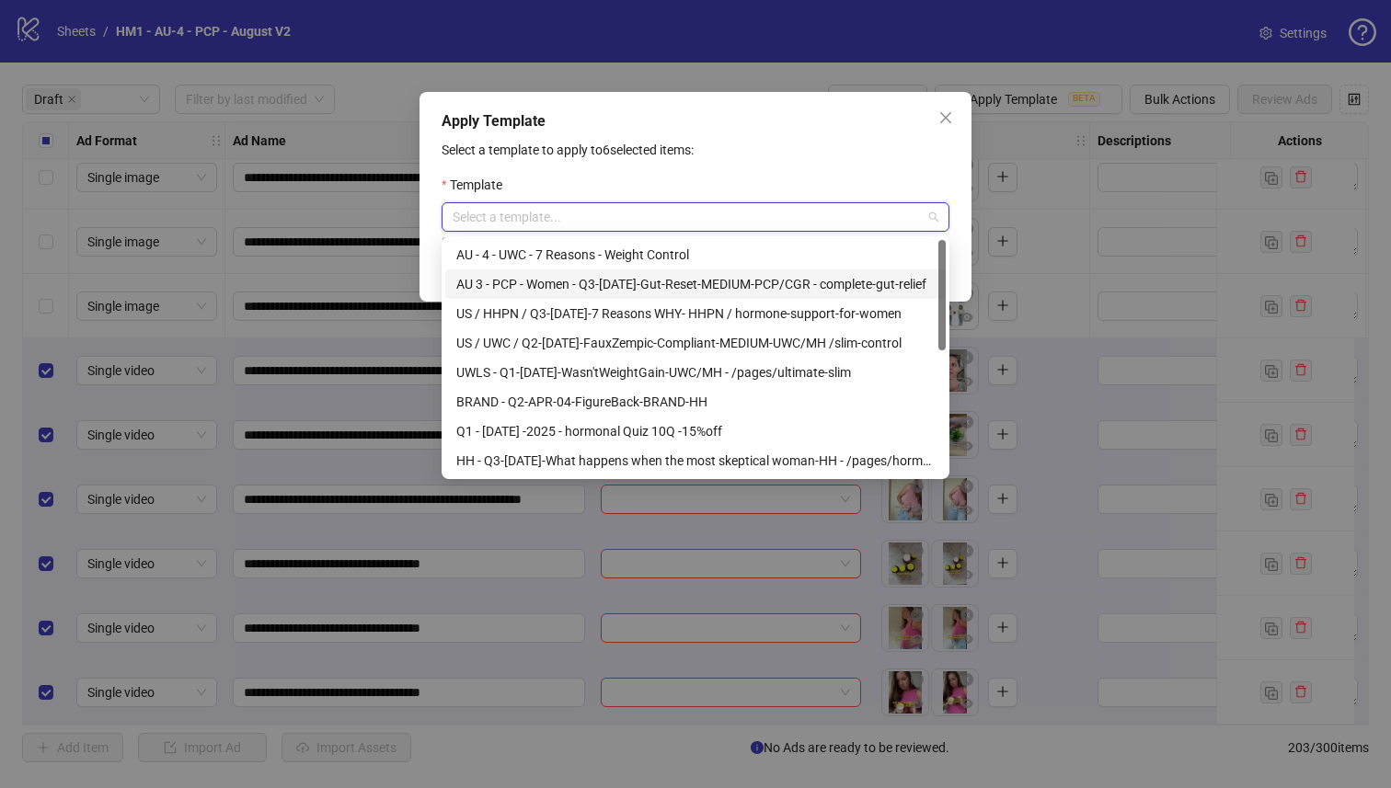
click at [811, 290] on div "AU 3 - PCP - Women - Q3-[DATE]-Gut-Reset-MEDIUM-PCP/CGR - complete-gut-relief" at bounding box center [695, 284] width 478 height 20
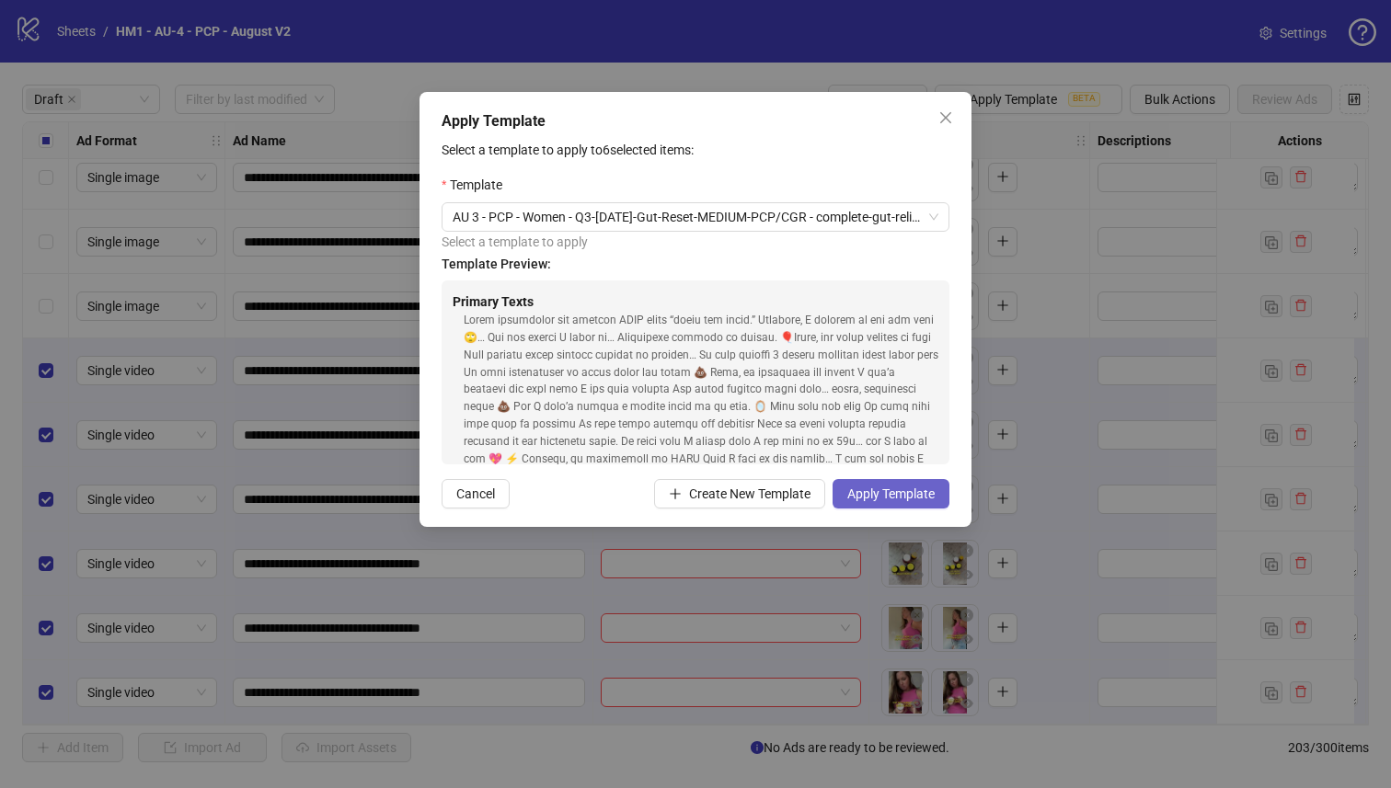
click at [887, 501] on span "Apply Template" at bounding box center [890, 494] width 87 height 15
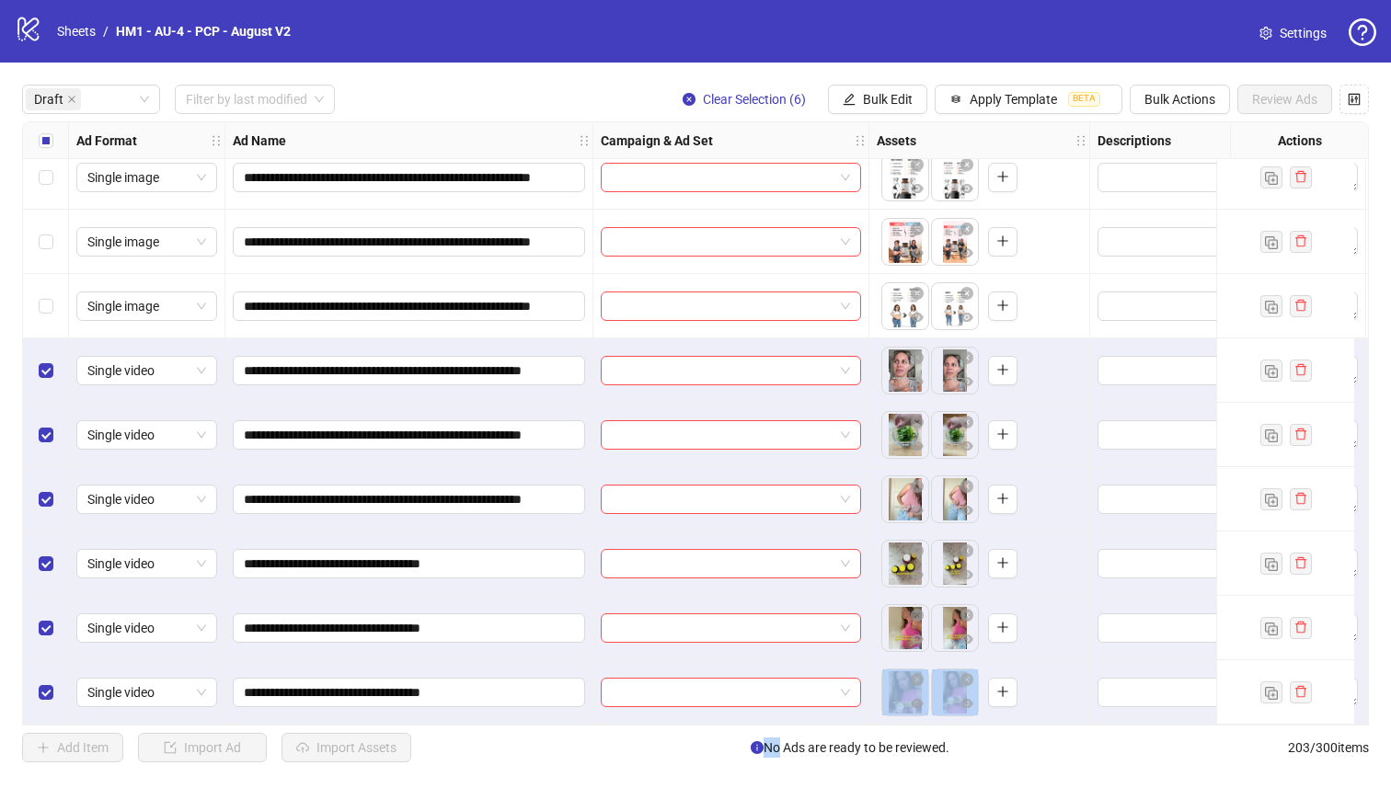
drag, startPoint x: 546, startPoint y: 717, endPoint x: 773, endPoint y: 738, distance: 227.2
click at [773, 738] on div "**********" at bounding box center [695, 424] width 1391 height 722
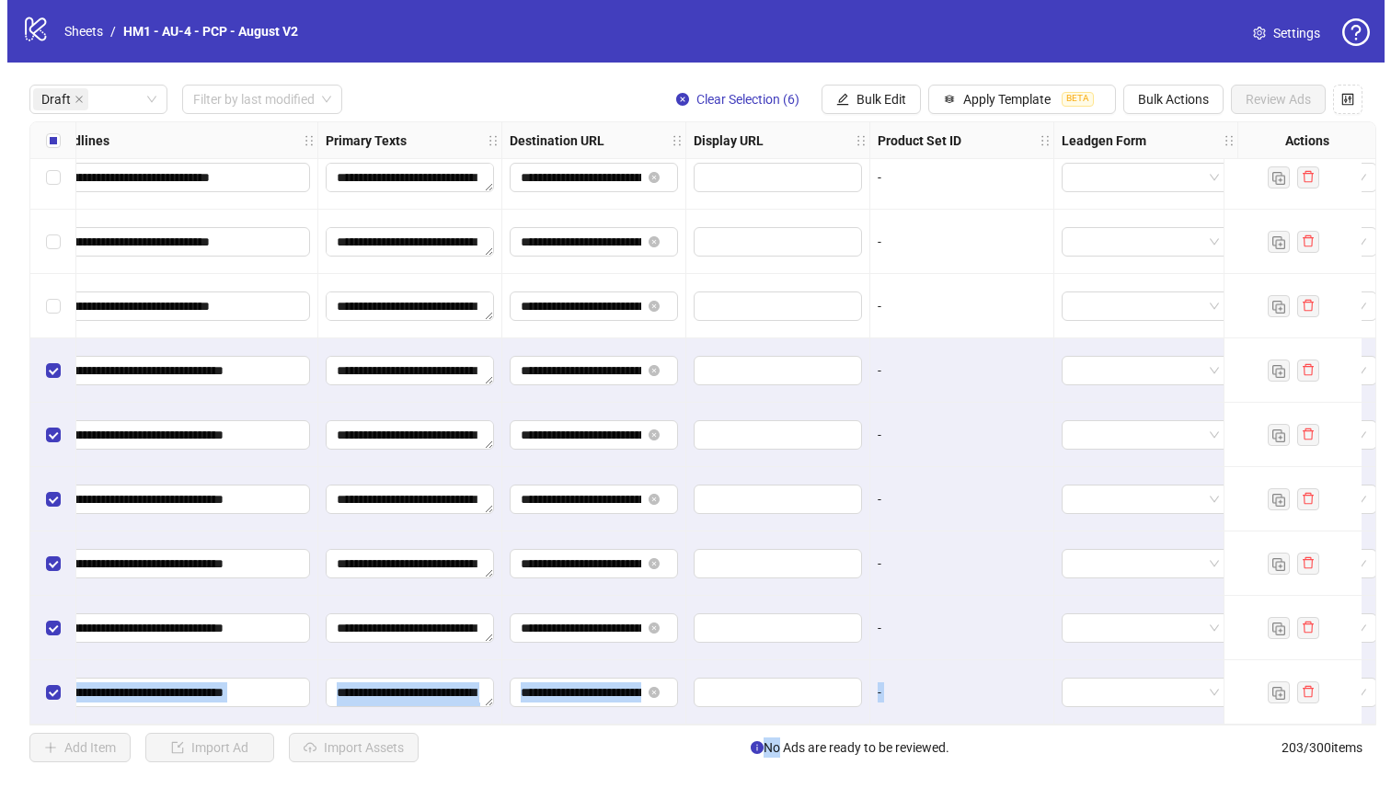
scroll to position [279, 1333]
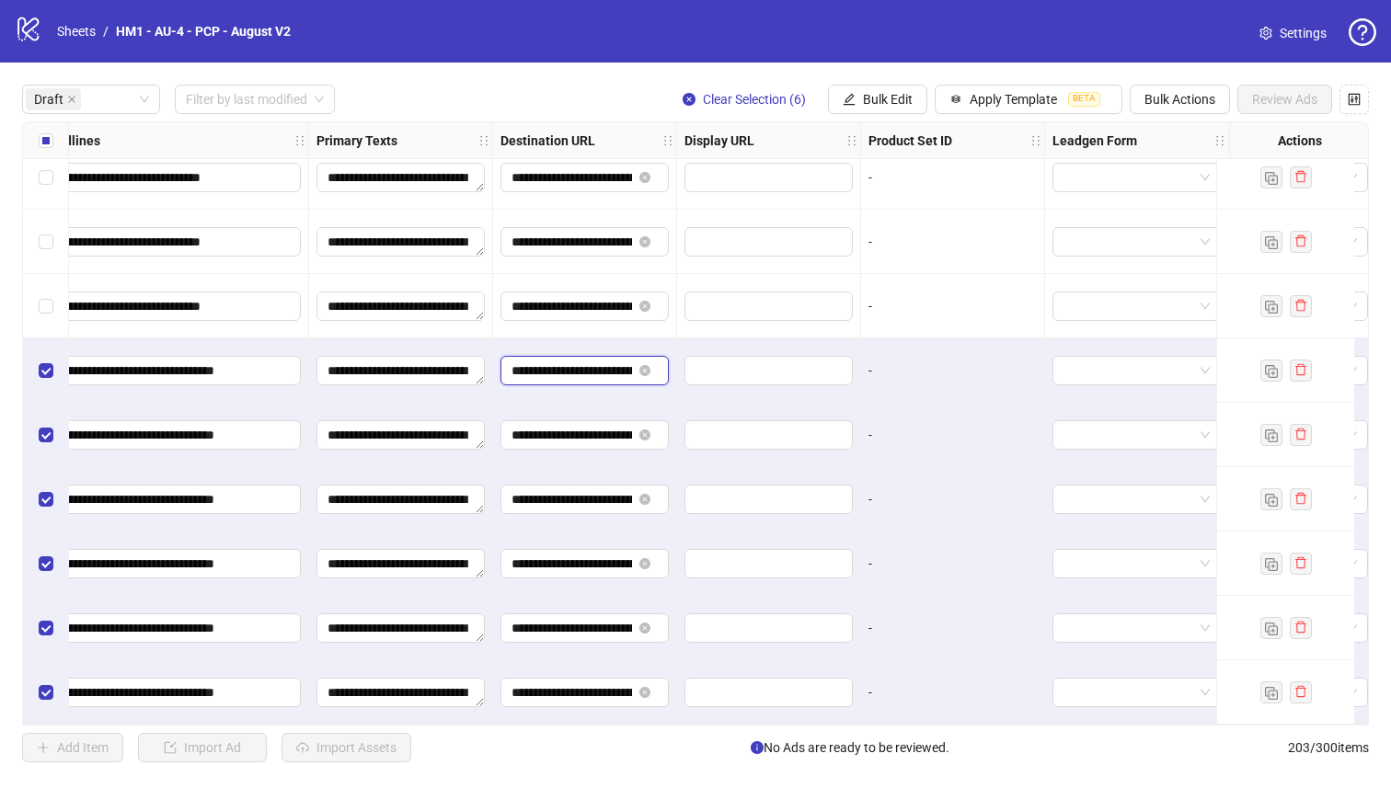
drag, startPoint x: 568, startPoint y: 362, endPoint x: 929, endPoint y: 365, distance: 361.5
click at [915, 714] on div "-" at bounding box center [953, 692] width 184 height 64
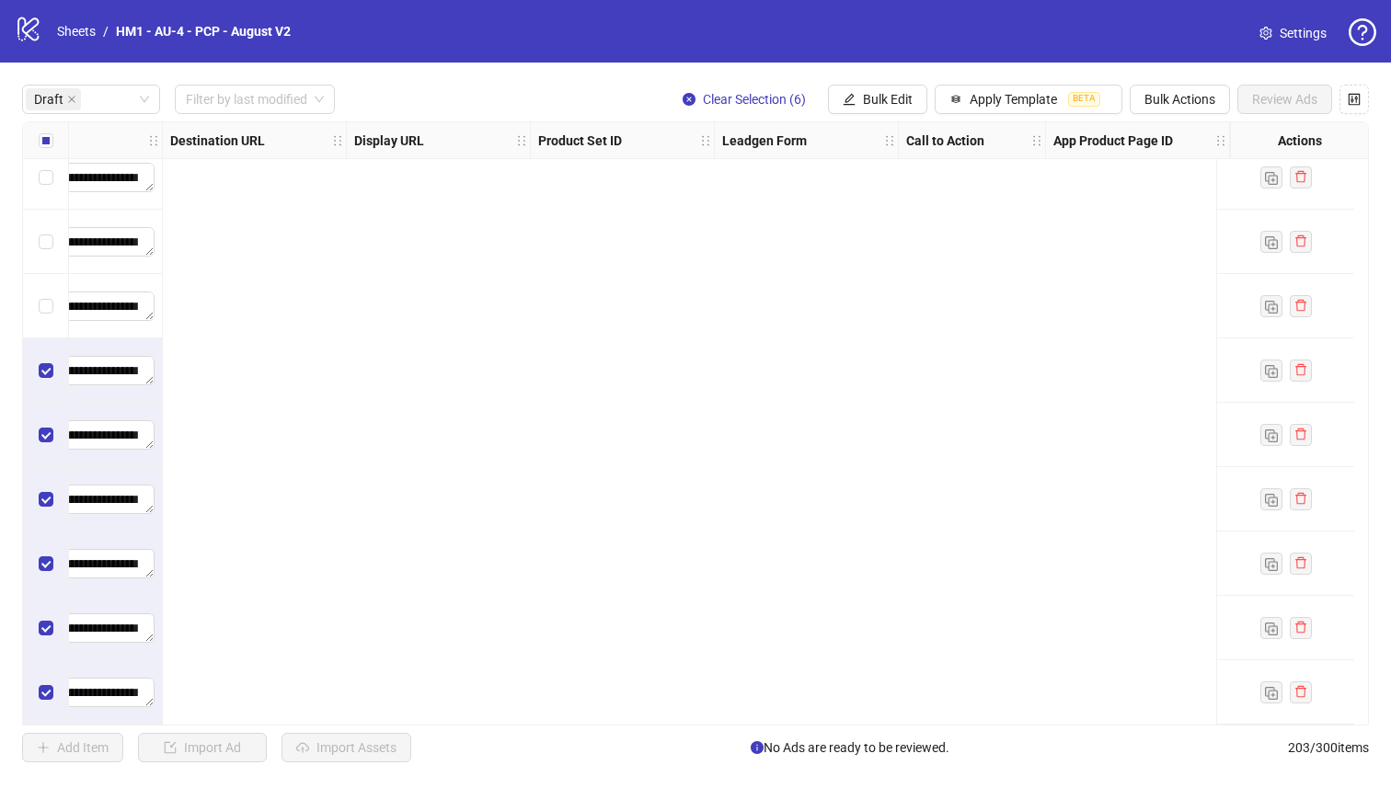
scroll to position [279, 0]
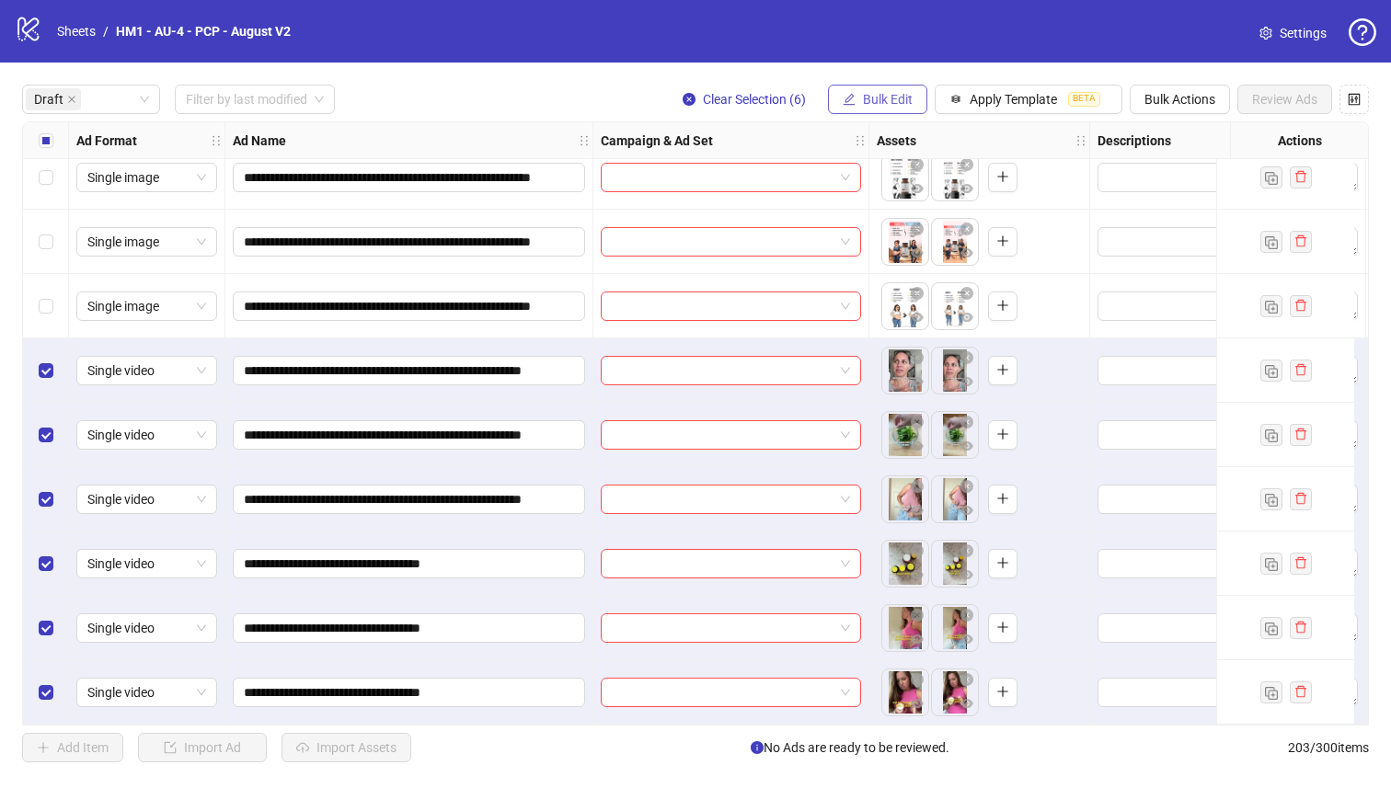
click at [884, 103] on span "Bulk Edit" at bounding box center [888, 99] width 50 height 15
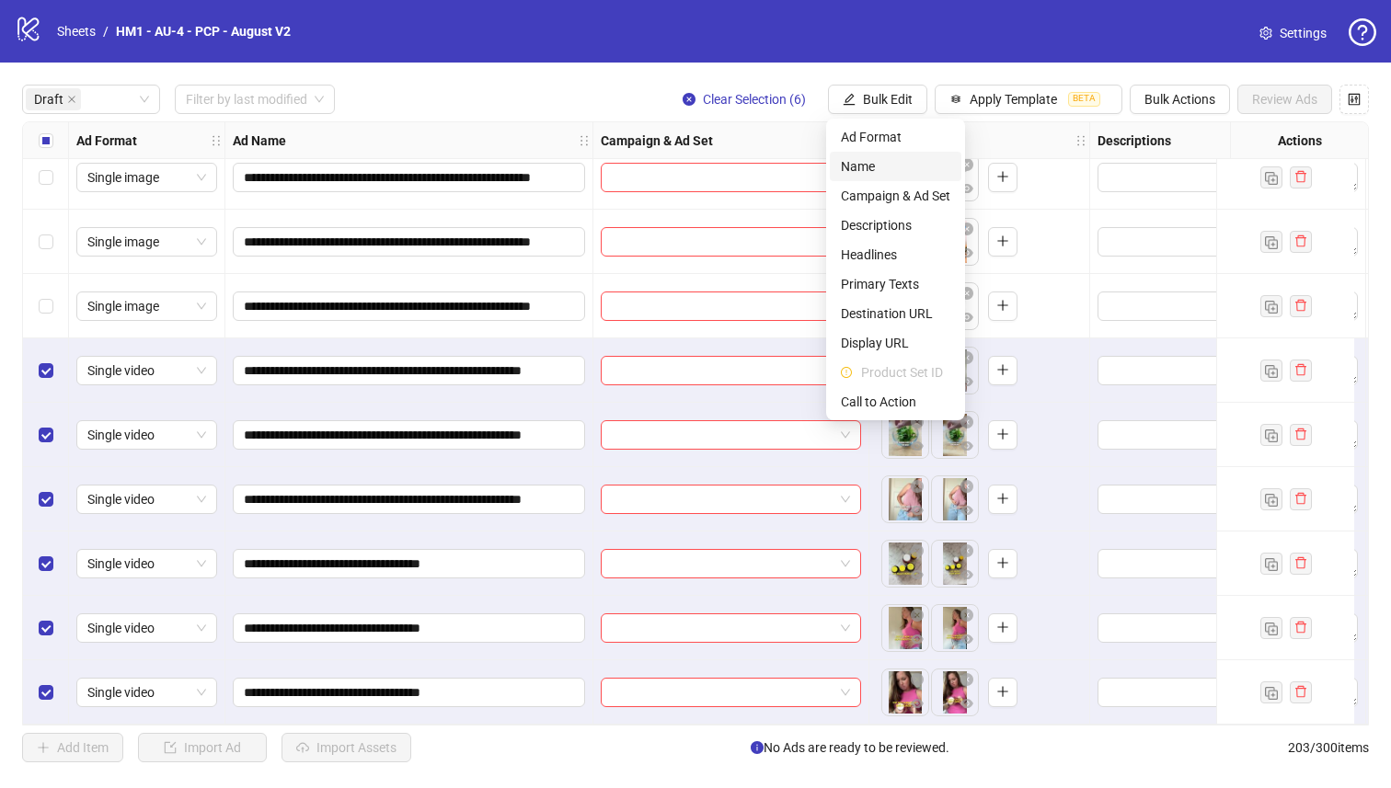
click at [864, 171] on span "Name" at bounding box center [895, 166] width 109 height 20
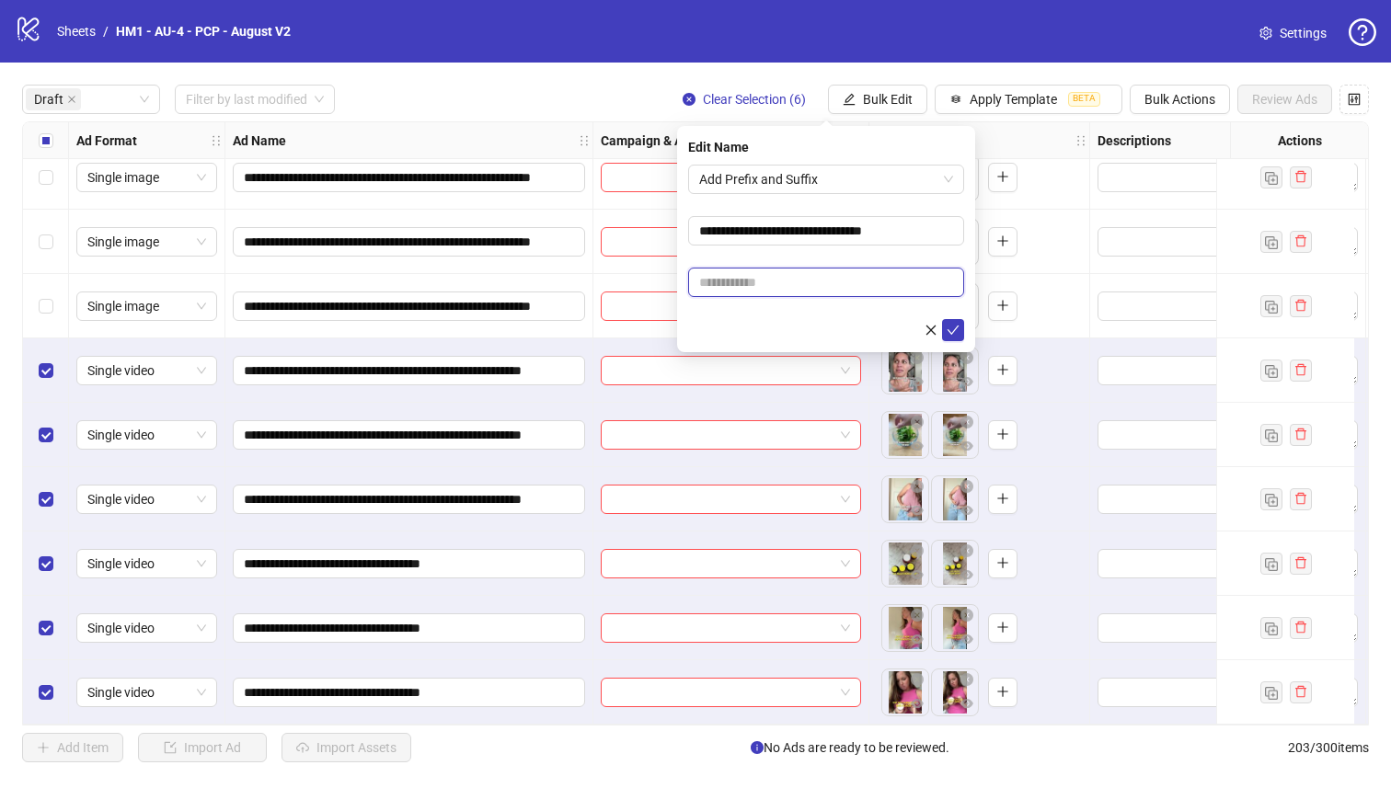
click at [739, 281] on input "text" at bounding box center [826, 282] width 276 height 29
click at [900, 287] on input "text" at bounding box center [826, 282] width 276 height 29
paste input "**********"
type input "**********"
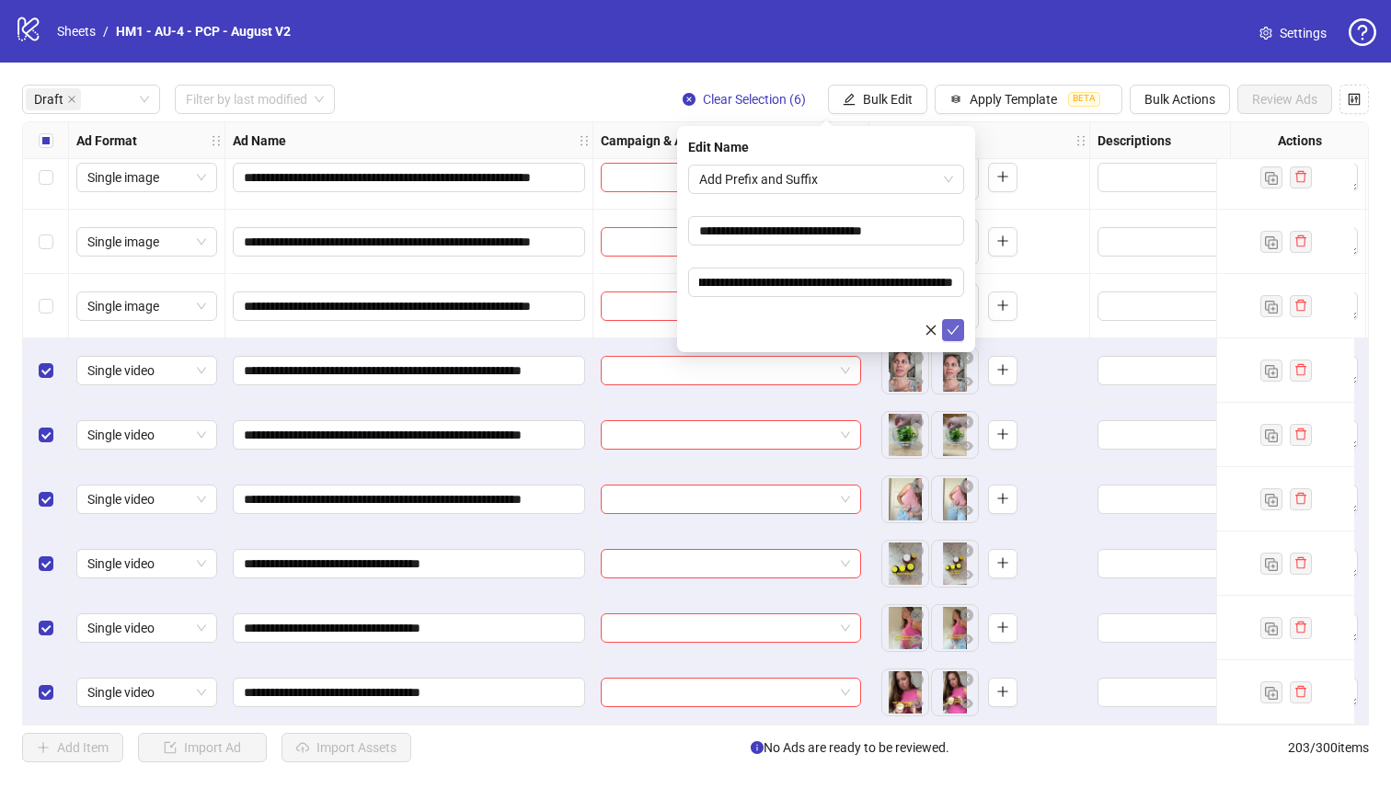
click at [946, 332] on icon "check" at bounding box center [952, 330] width 13 height 13
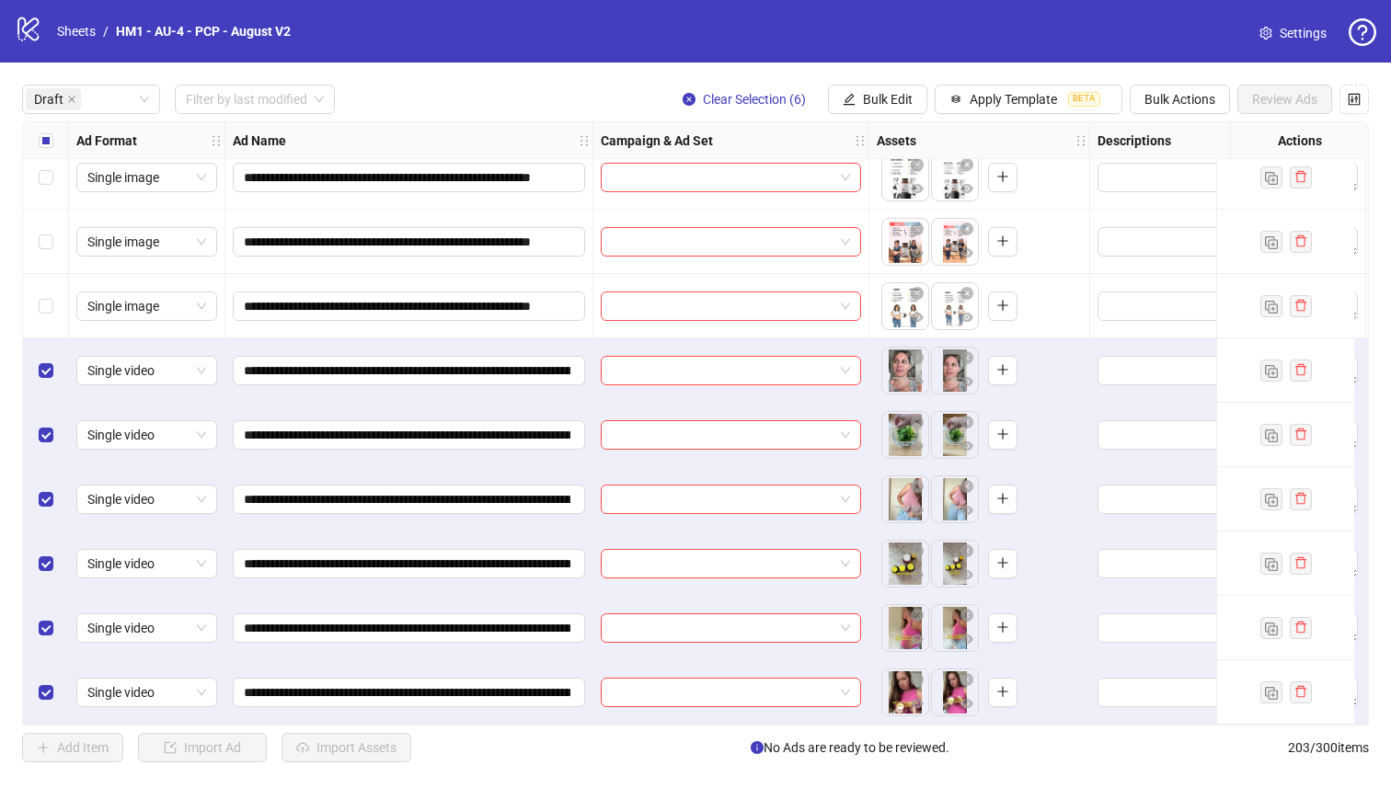
click at [32, 137] on div "Select all rows" at bounding box center [46, 140] width 46 height 37
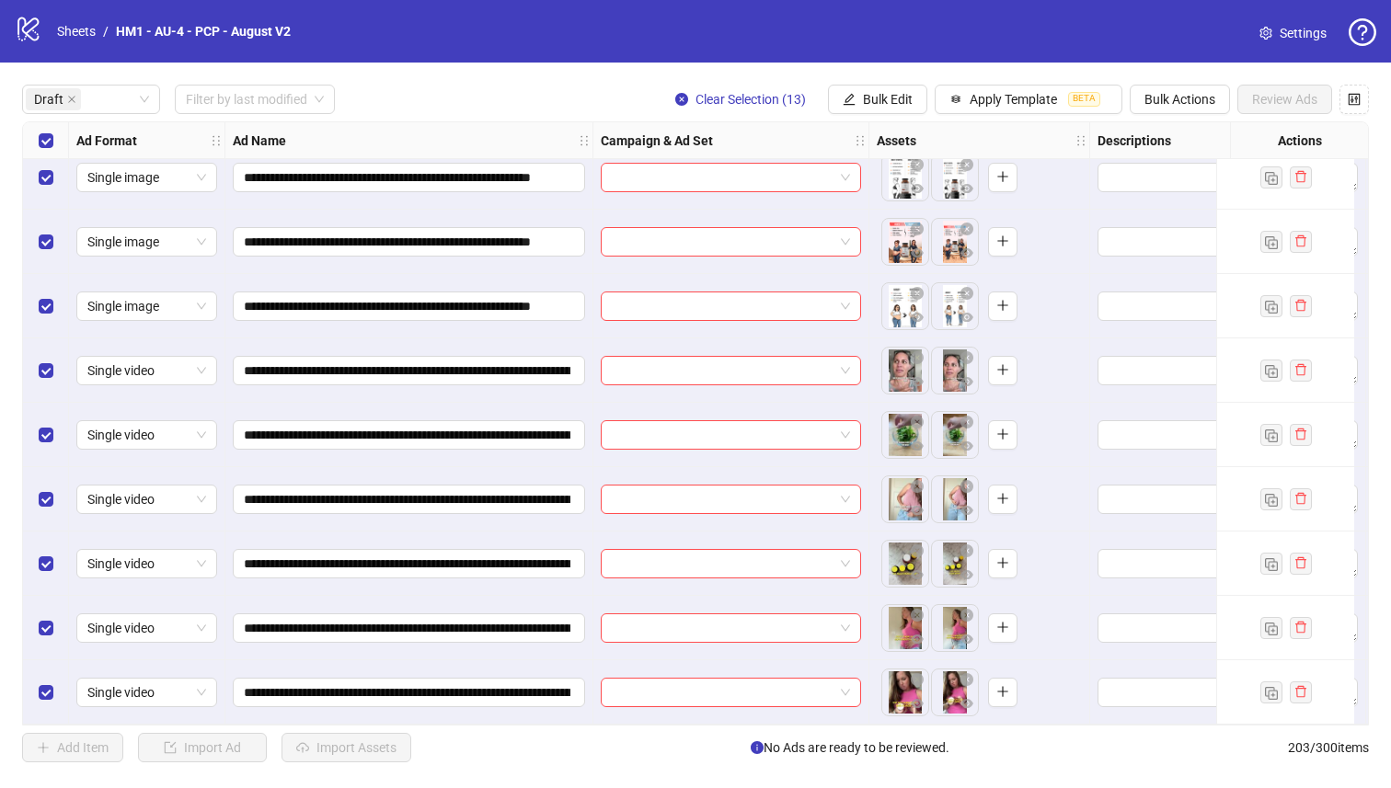
click at [32, 137] on div "Select all rows" at bounding box center [46, 140] width 46 height 37
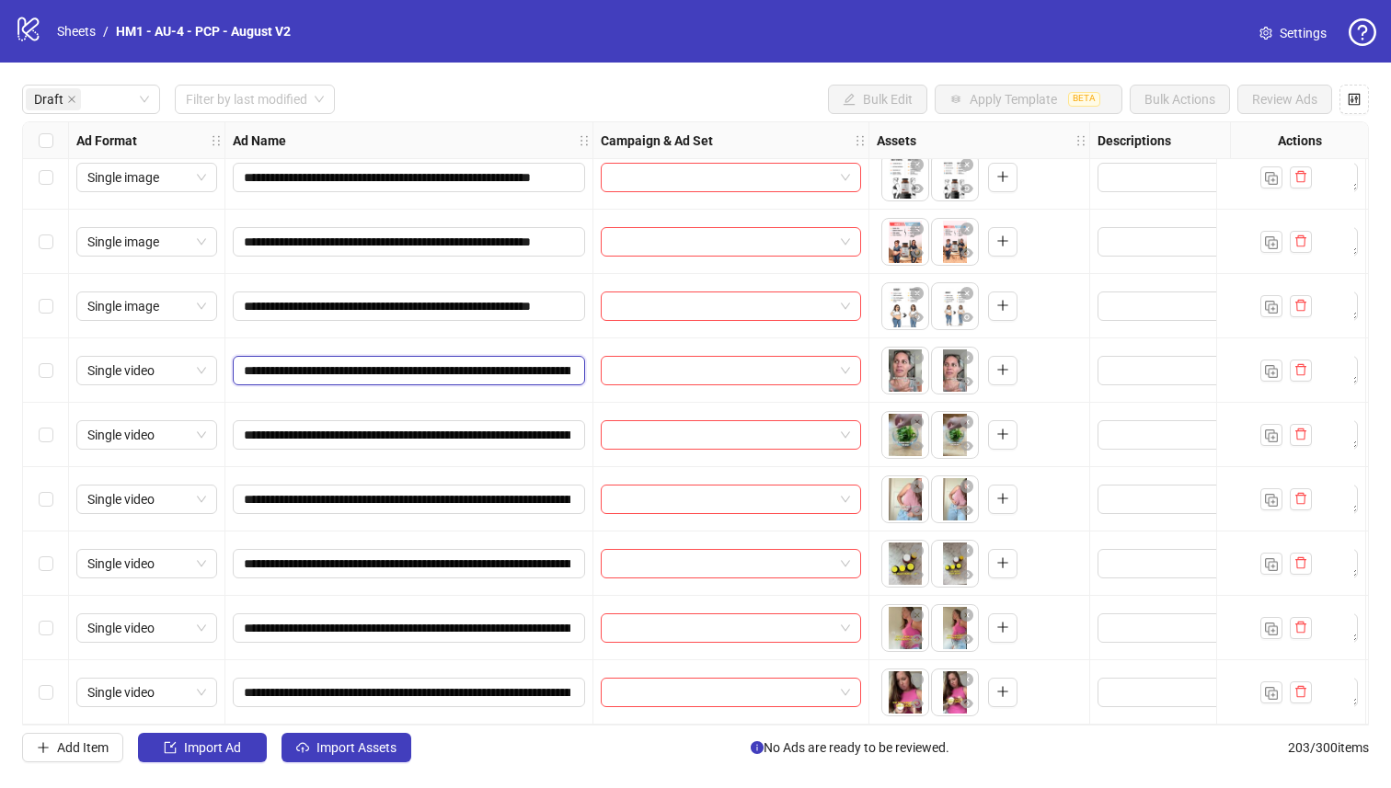
drag, startPoint x: 452, startPoint y: 361, endPoint x: 505, endPoint y: 365, distance: 53.5
click at [505, 365] on input "**********" at bounding box center [407, 371] width 327 height 20
drag, startPoint x: 468, startPoint y: 366, endPoint x: 535, endPoint y: 369, distance: 67.2
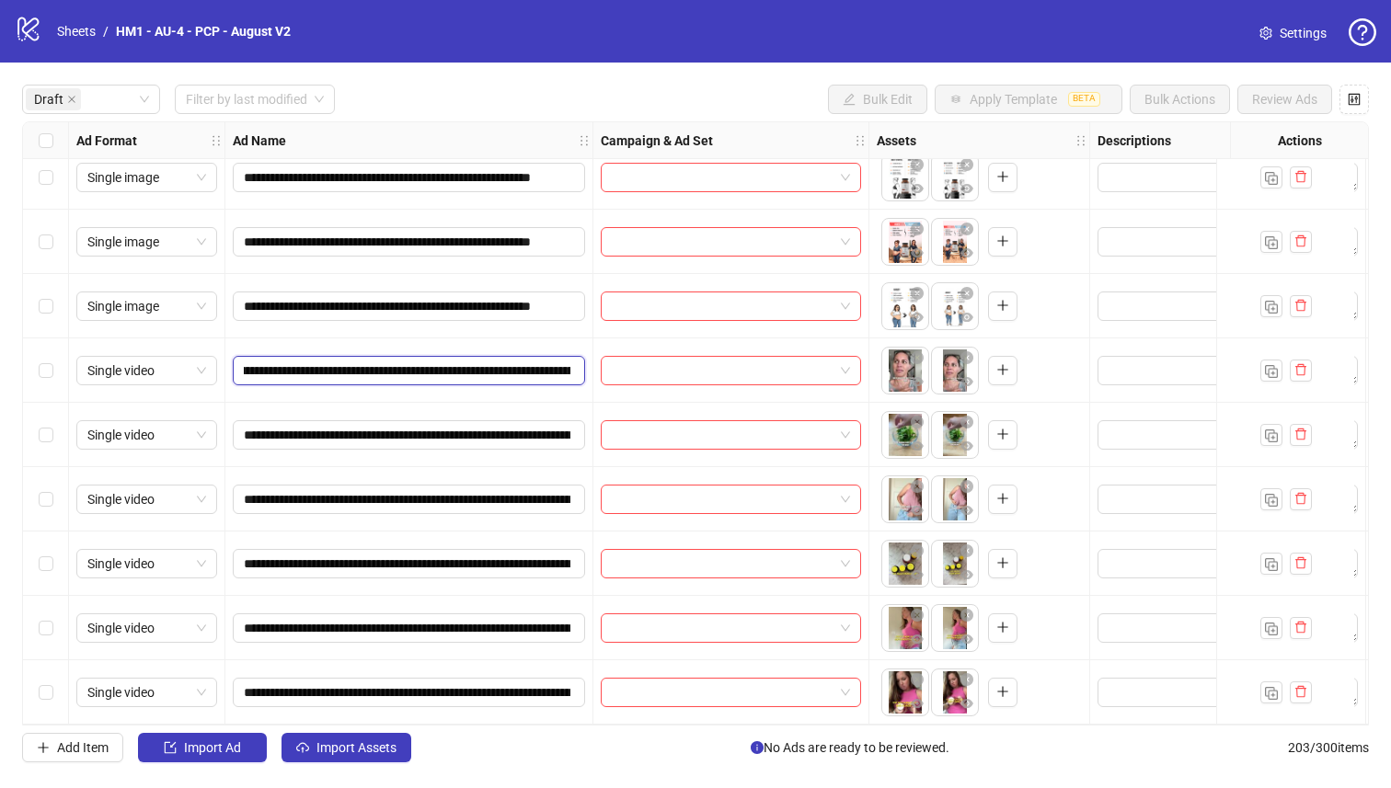
click at [535, 369] on input "**********" at bounding box center [407, 371] width 327 height 20
drag, startPoint x: 48, startPoint y: 502, endPoint x: 57, endPoint y: 413, distance: 89.7
click at [49, 502] on div "Select row 10" at bounding box center [46, 499] width 46 height 64
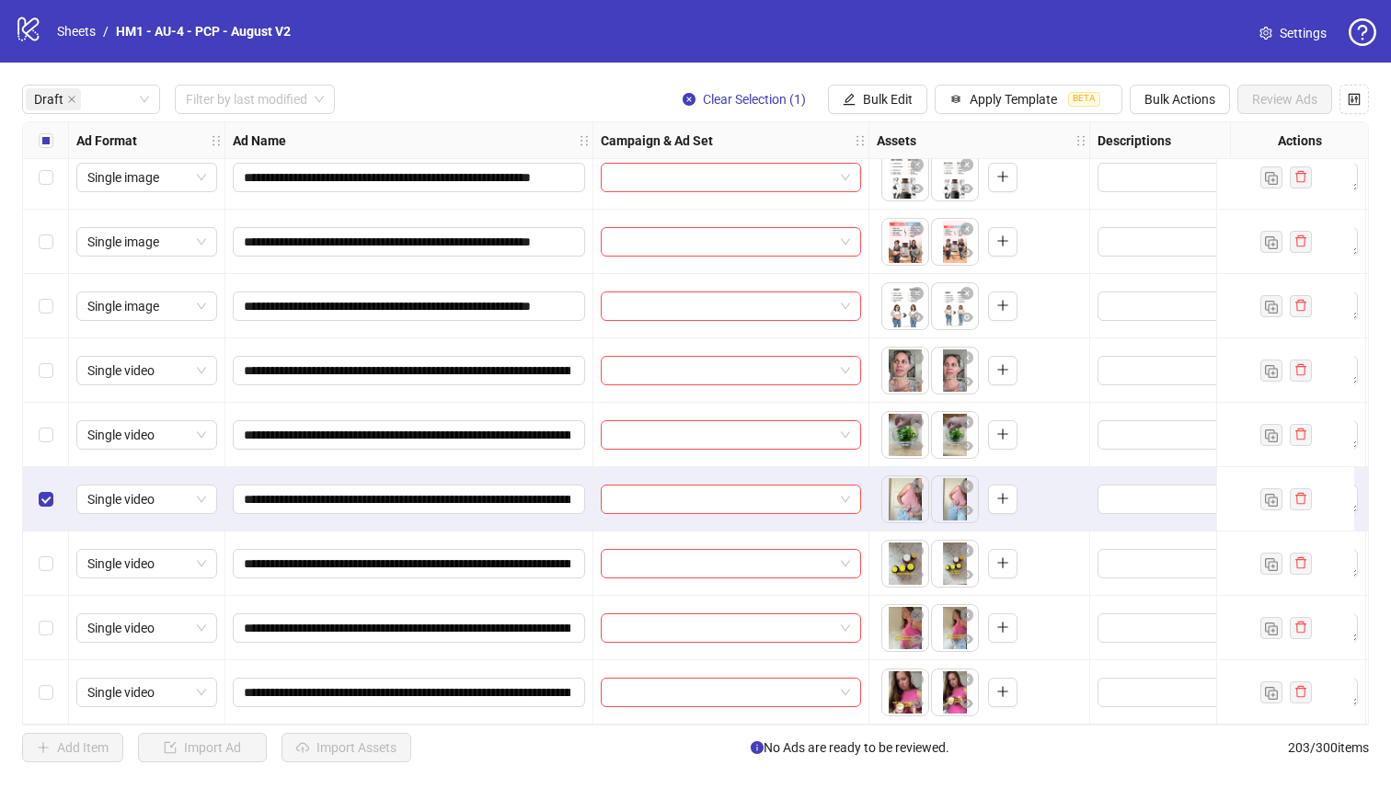
click at [58, 413] on div "Select row 9" at bounding box center [46, 435] width 46 height 64
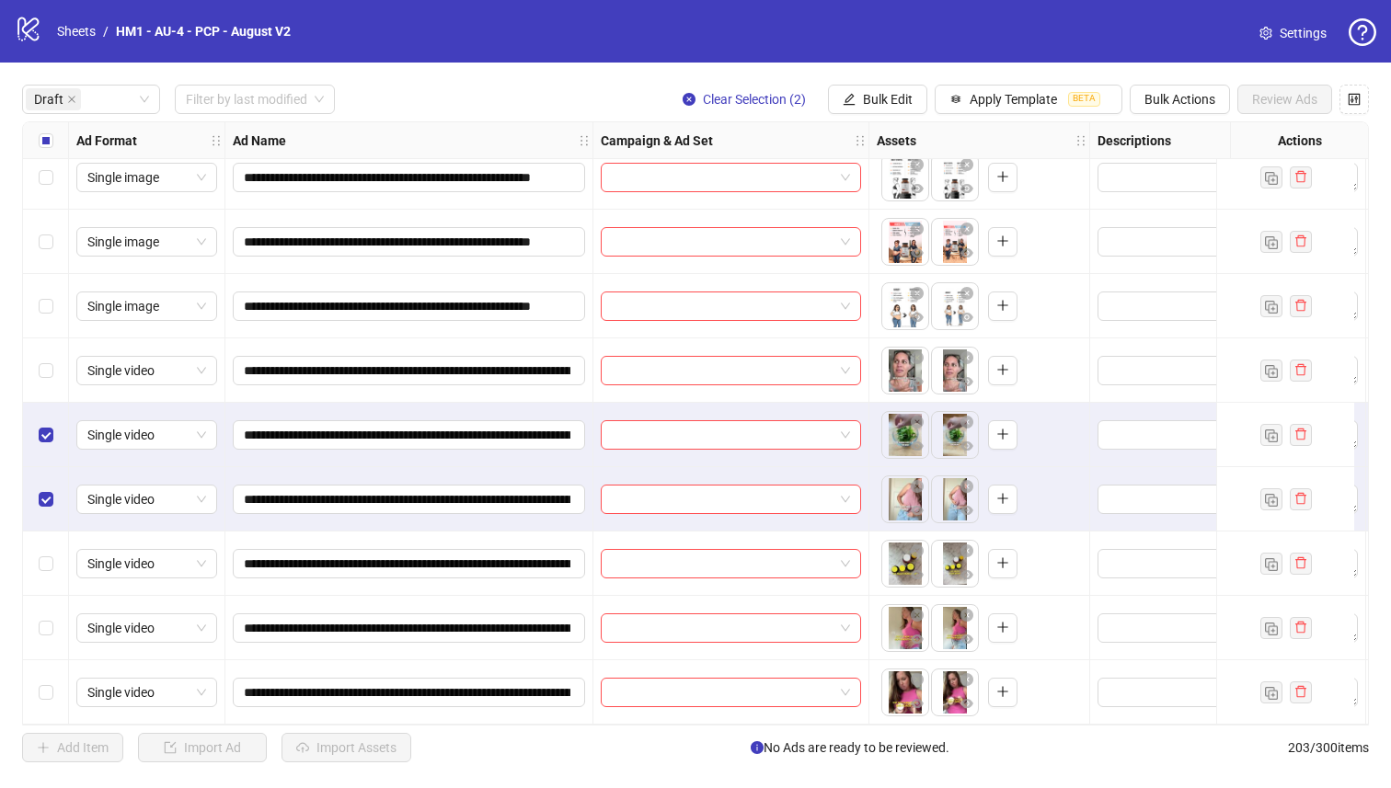
click at [63, 360] on div "Select row 8" at bounding box center [46, 370] width 46 height 64
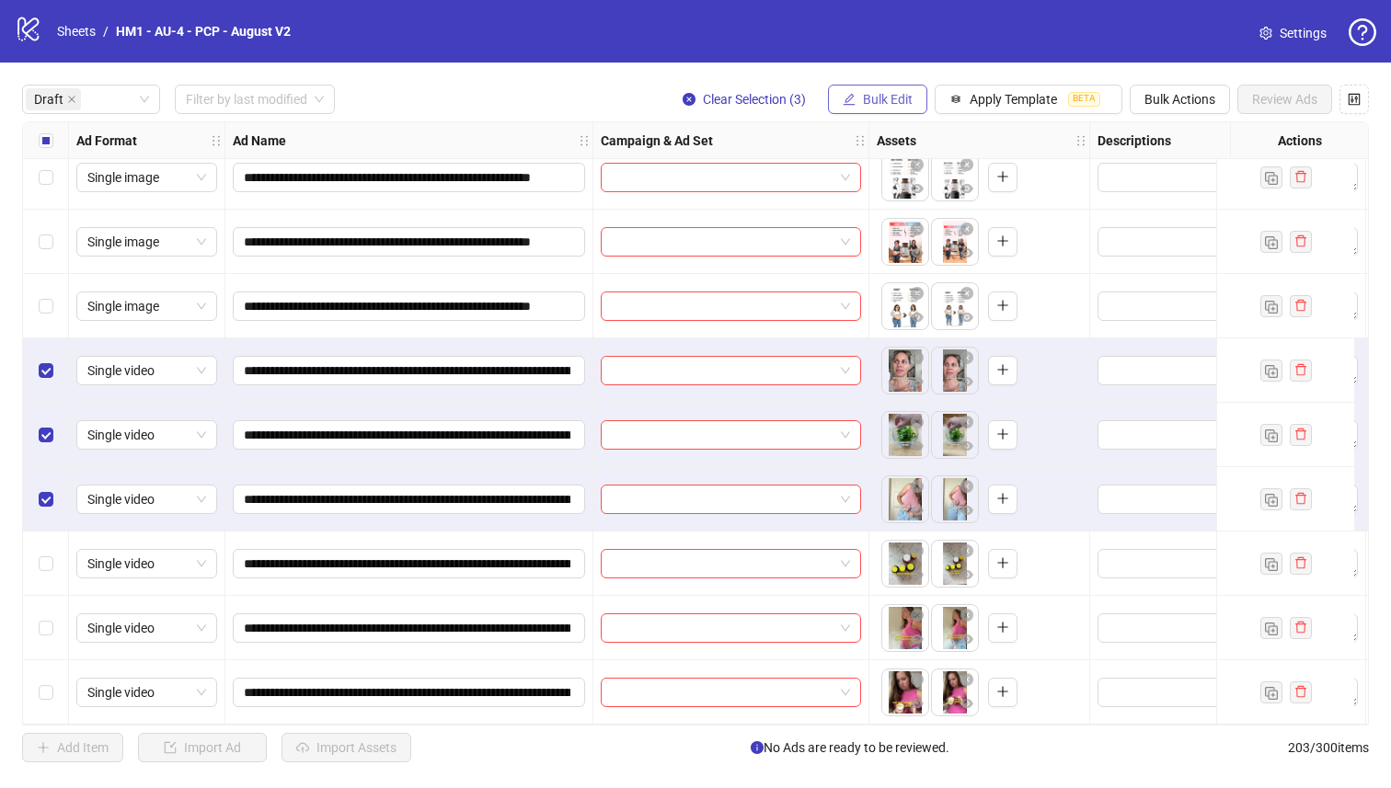
click at [894, 103] on span "Bulk Edit" at bounding box center [888, 99] width 50 height 15
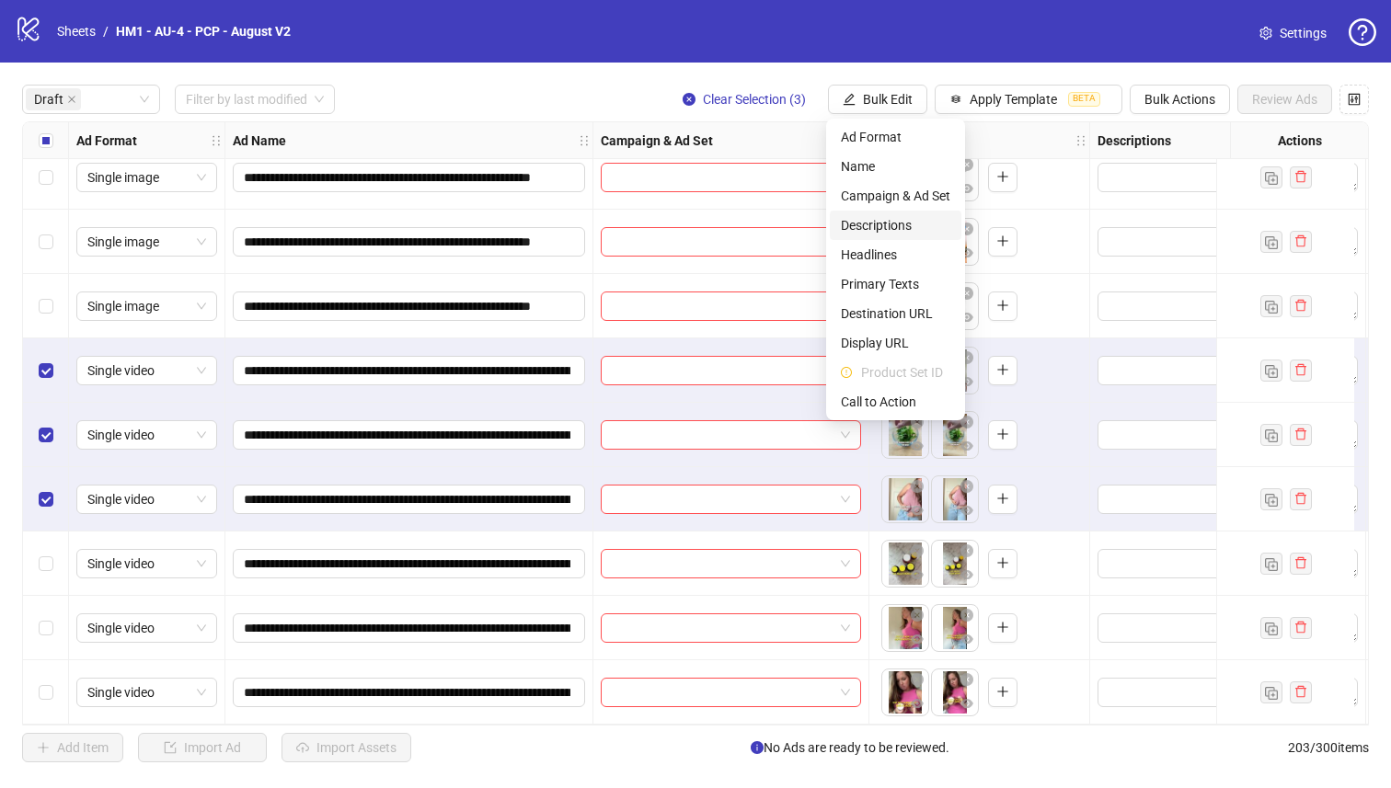
click at [930, 198] on span "Campaign & Ad Set" at bounding box center [895, 196] width 109 height 20
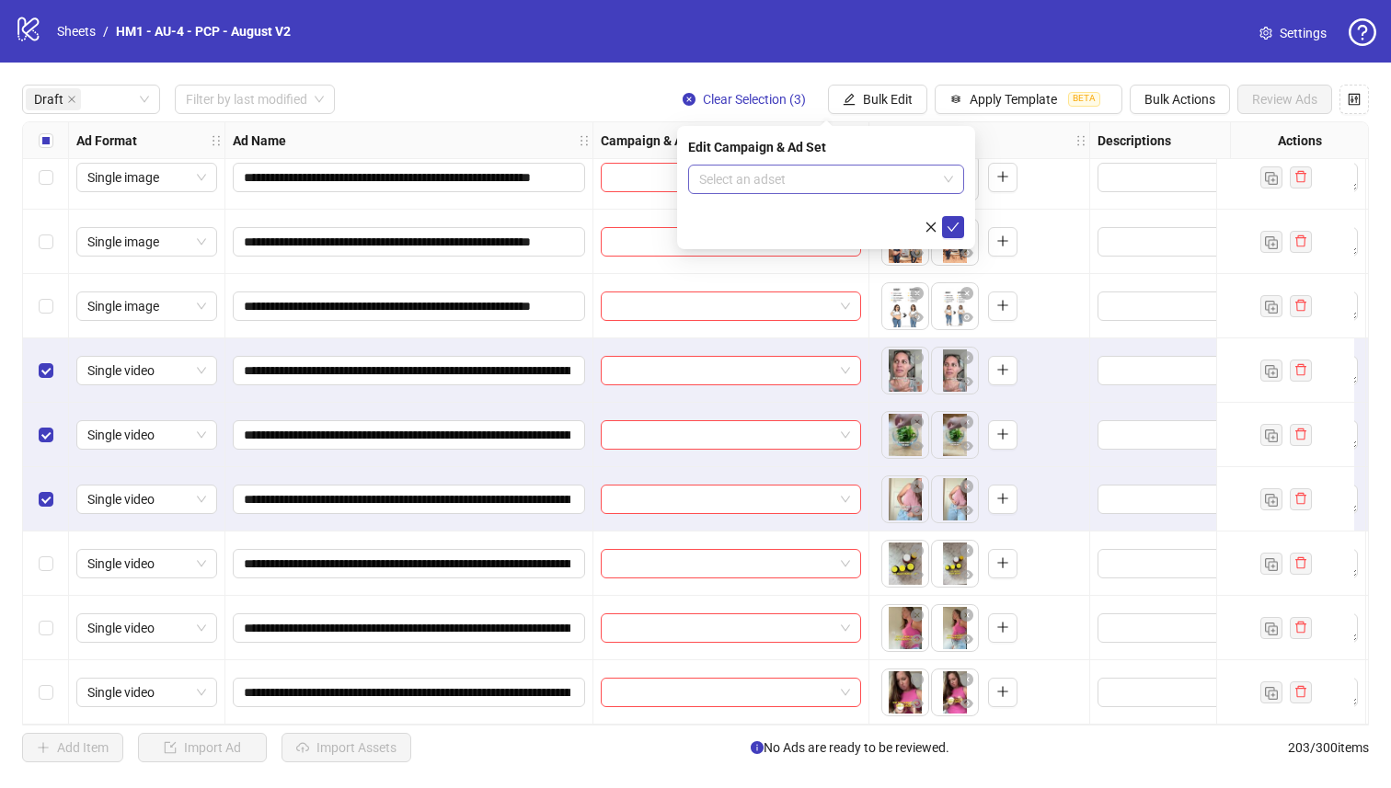
click at [838, 187] on input "search" at bounding box center [817, 180] width 237 height 28
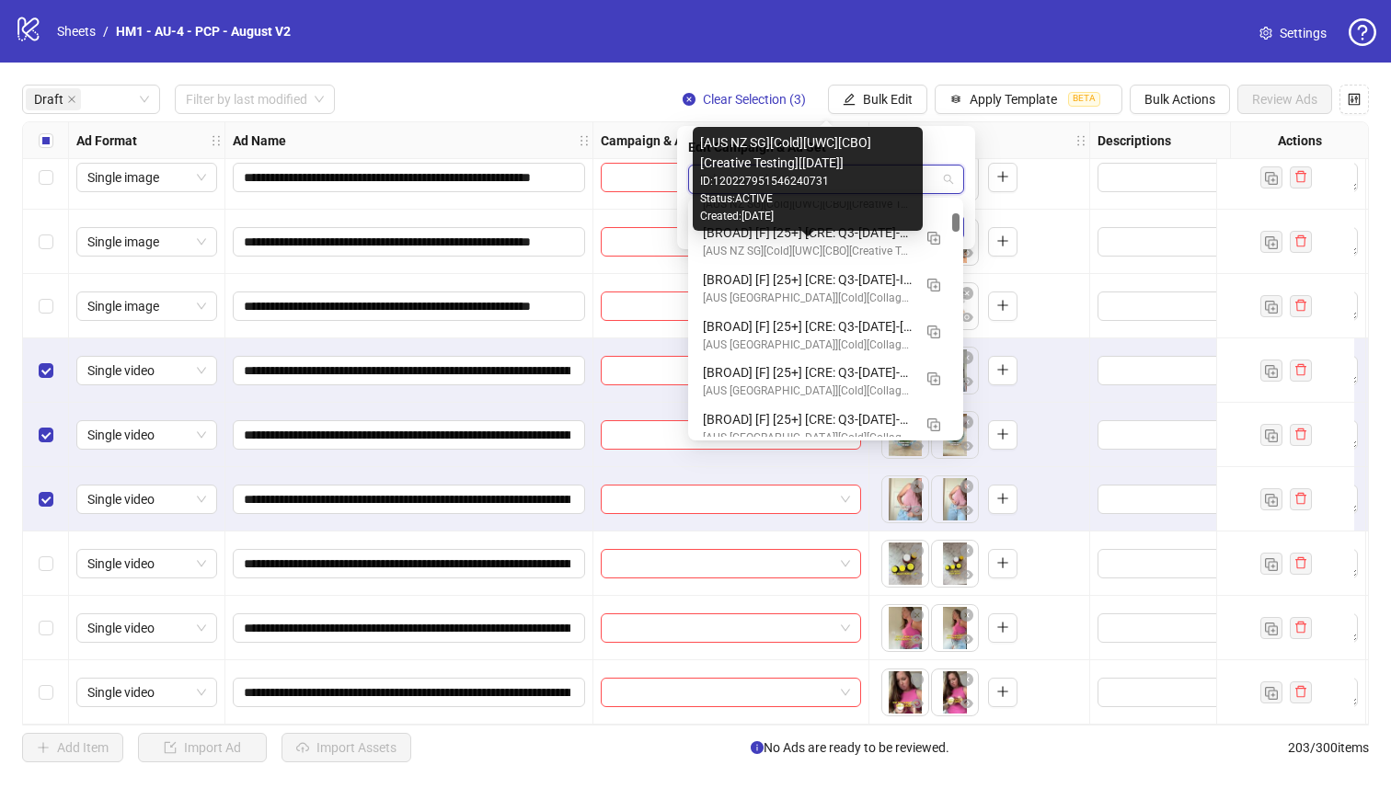
scroll to position [1207, 0]
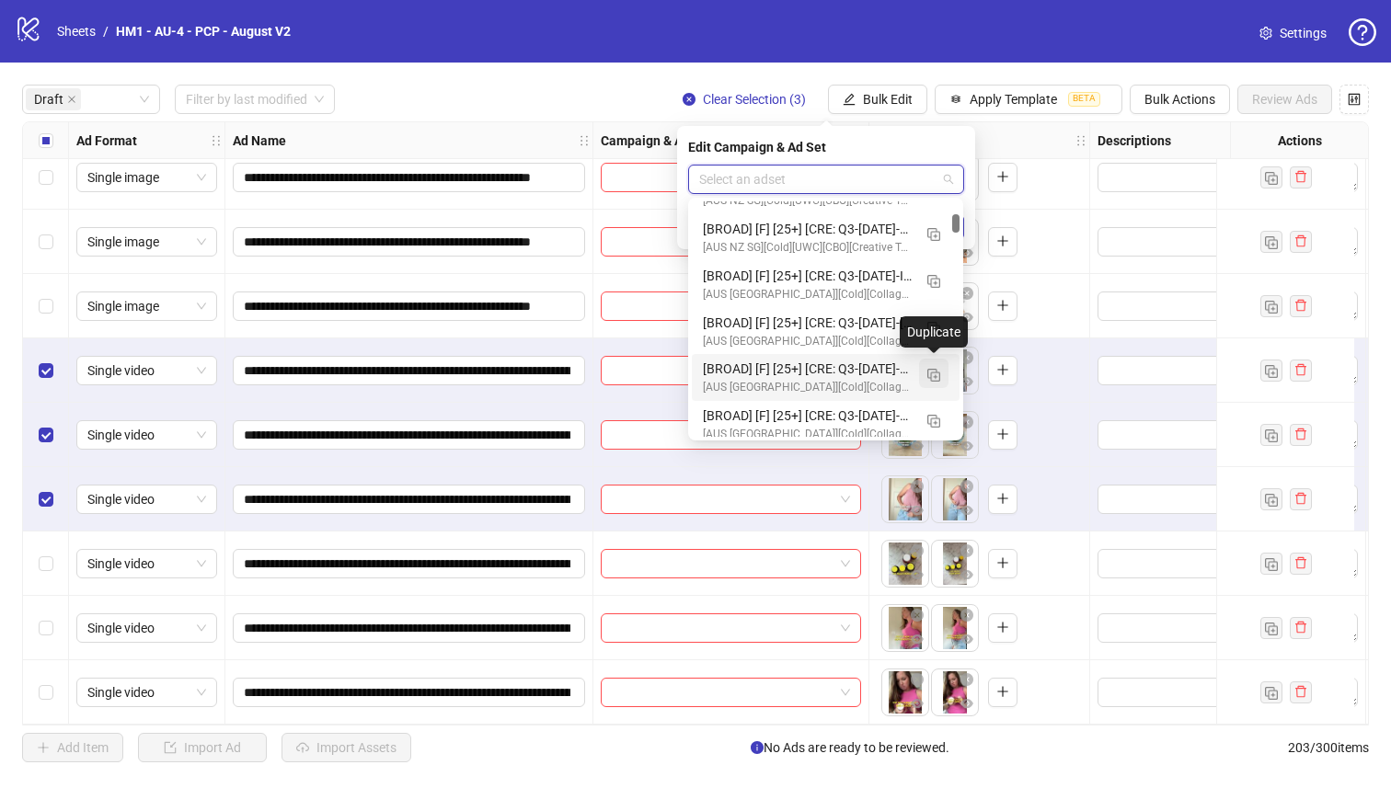
click at [932, 372] on img "button" at bounding box center [933, 375] width 13 height 13
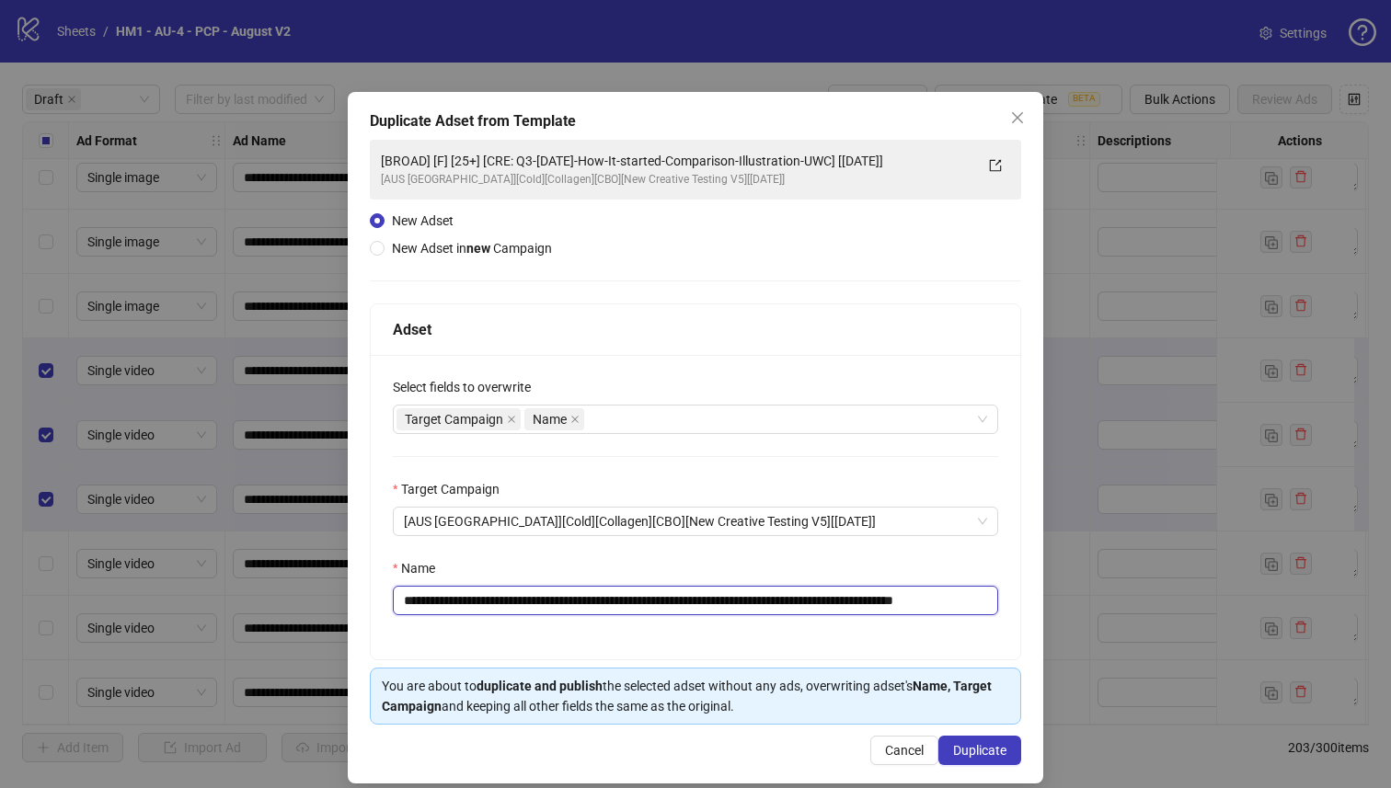
drag, startPoint x: 881, startPoint y: 602, endPoint x: 536, endPoint y: 599, distance: 344.9
click at [536, 599] on input "**********" at bounding box center [695, 600] width 605 height 29
paste input "text"
type input "**********"
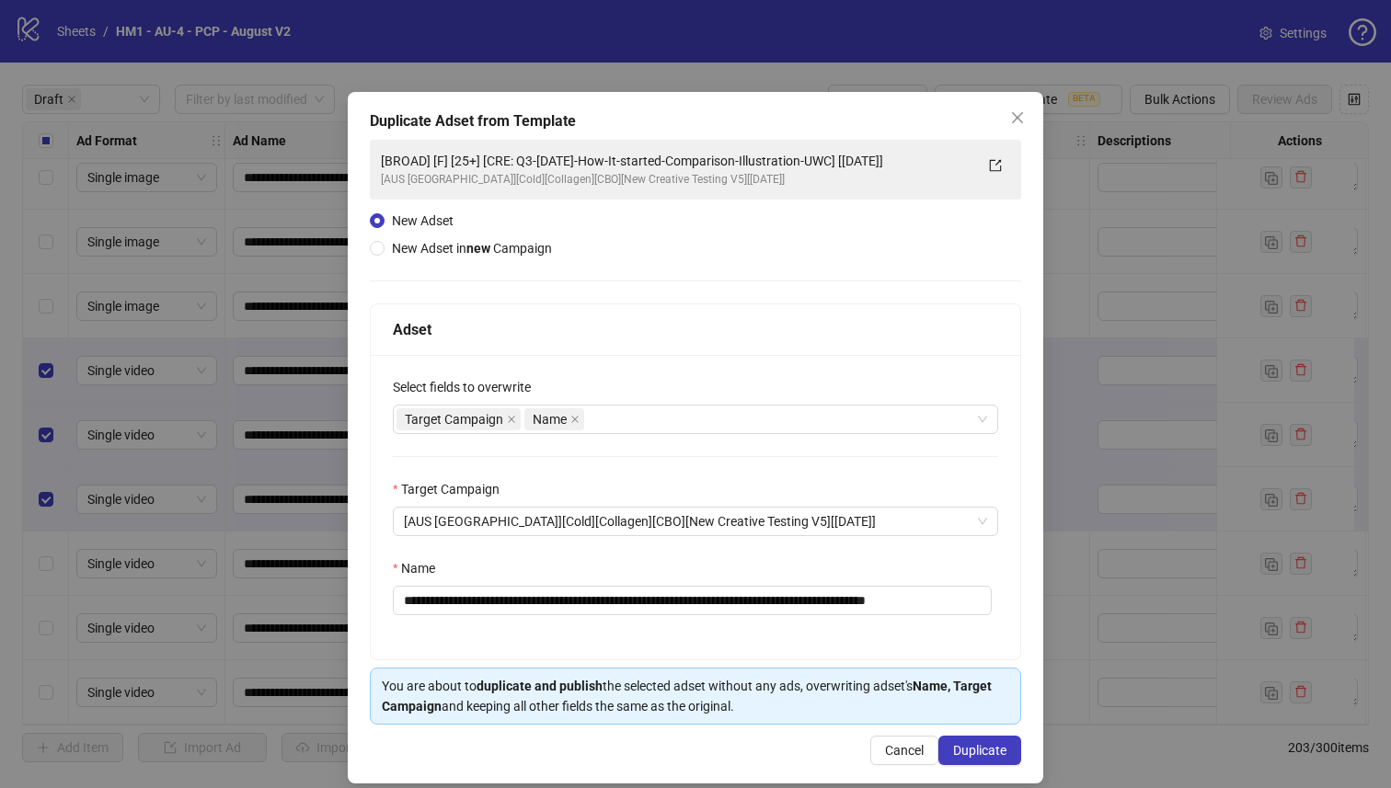
click at [567, 562] on div "Name" at bounding box center [695, 572] width 605 height 28
click at [954, 748] on span "Duplicate" at bounding box center [979, 750] width 53 height 15
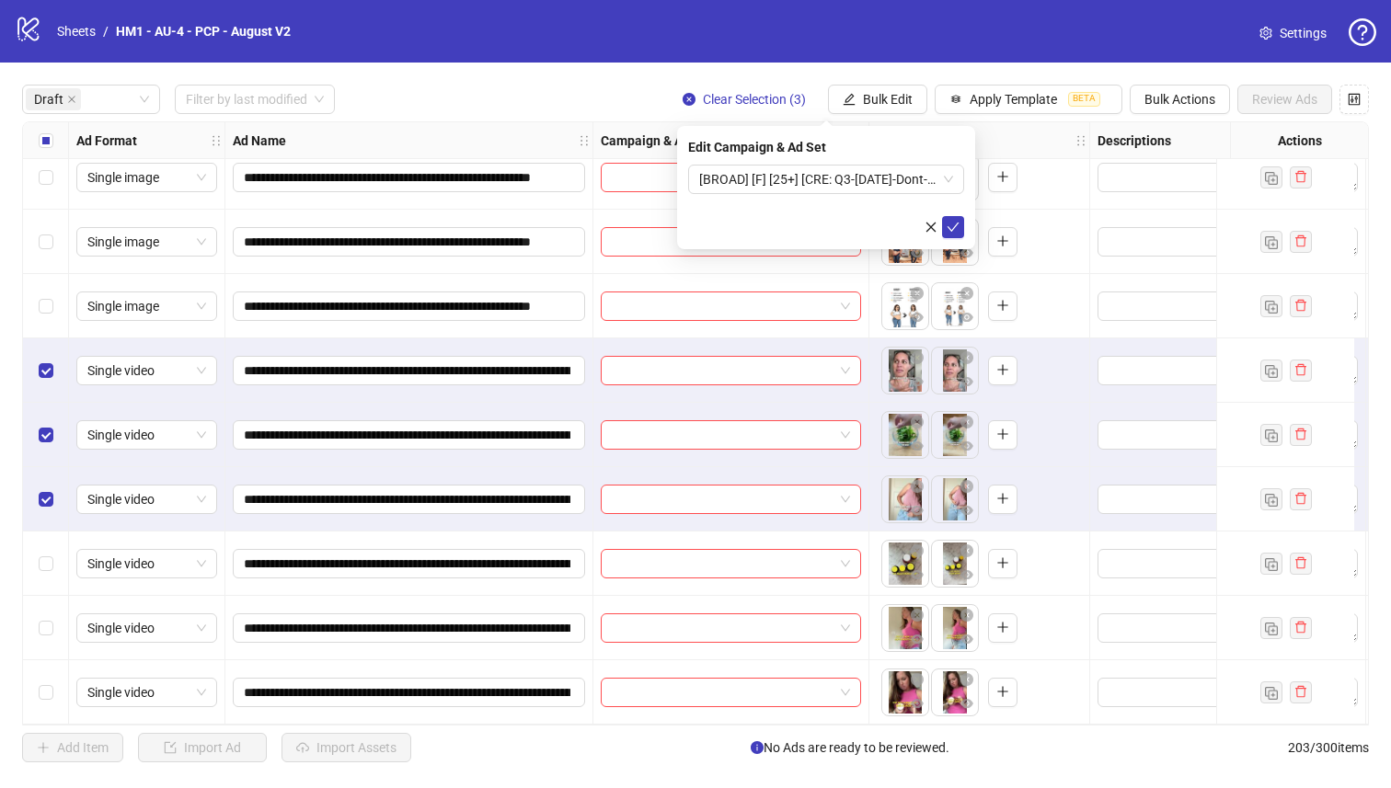
click at [828, 207] on form "[BROAD] [F] [25+] [CRE: Q3-[DATE]-Dont-Ignore-GutIssues-Testimonial-VO-PCP] [[D…" at bounding box center [826, 202] width 276 height 74
click at [831, 195] on form "[BROAD] [F] [25+] [CRE: Q3-[DATE]-Dont-Ignore-GutIssues-Testimonial-VO-PCP] [[D…" at bounding box center [826, 202] width 276 height 74
click at [831, 189] on span "[BROAD] [F] [25+] [CRE: Q3-[DATE]-Dont-Ignore-GutIssues-Testimonial-VO-PCP] [[D…" at bounding box center [826, 180] width 254 height 28
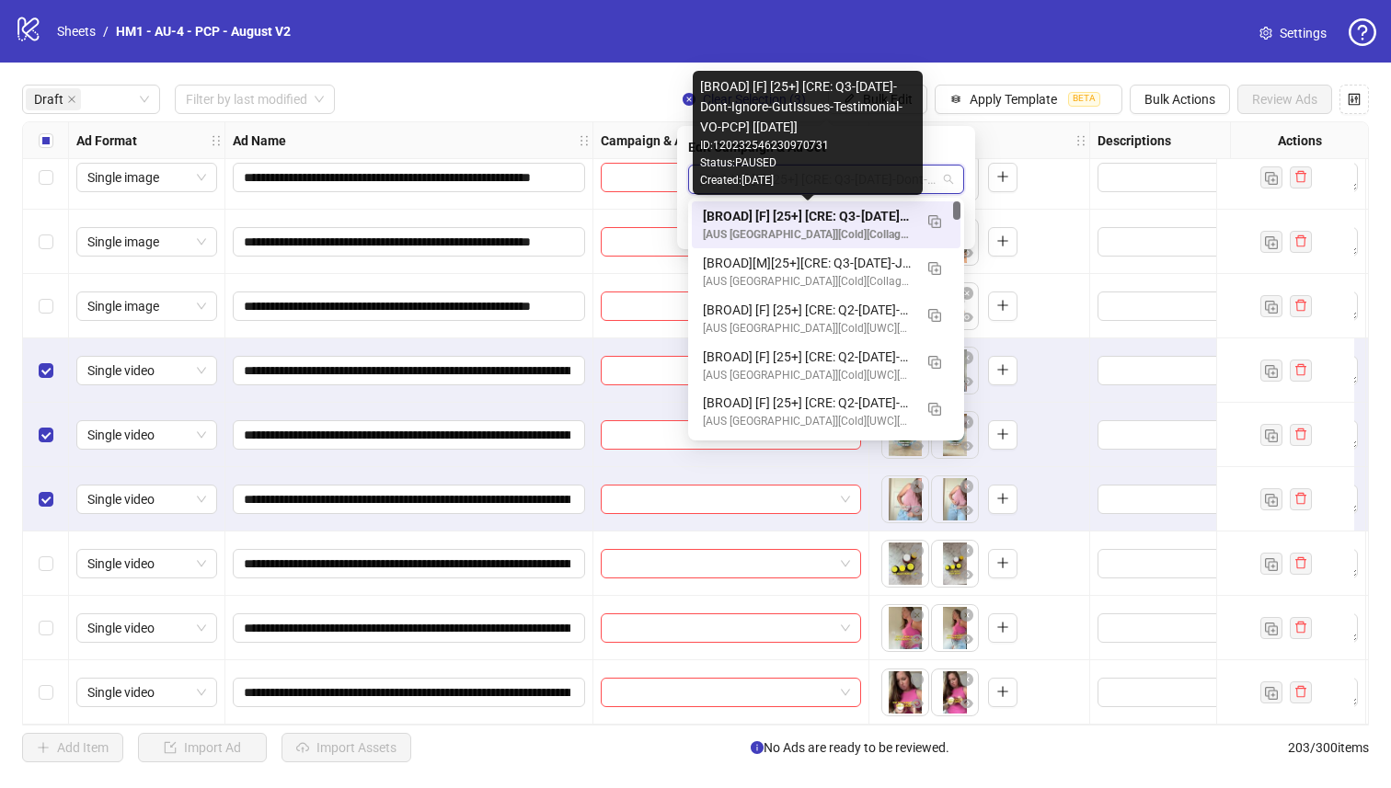
click at [842, 211] on div "[BROAD] [F] [25+] [CRE: Q3-[DATE]-Dont-Ignore-GutIssues-Testimonial-VO-PCP] [[D…" at bounding box center [808, 216] width 210 height 20
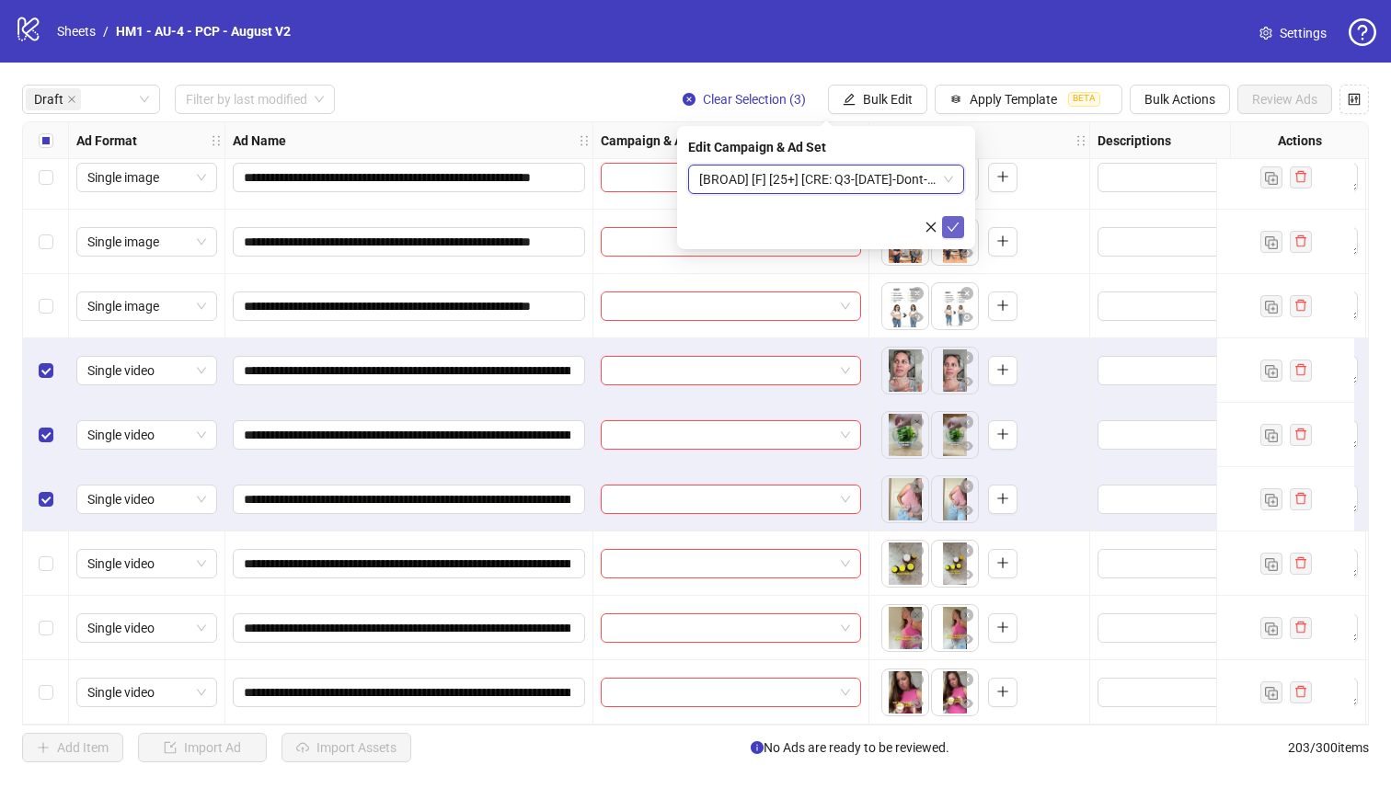
click at [958, 222] on icon "check" at bounding box center [952, 227] width 13 height 13
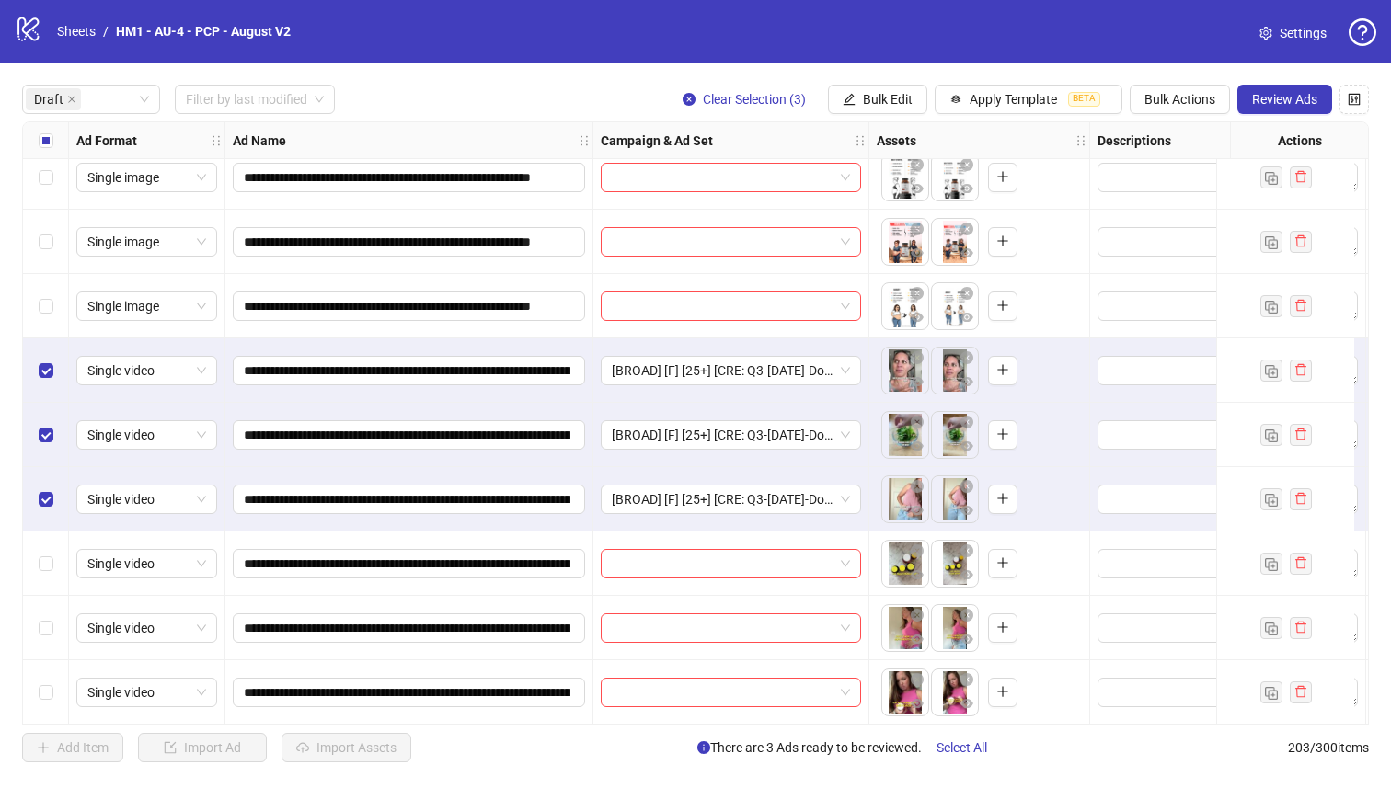
click at [53, 144] on div "Select all rows" at bounding box center [46, 140] width 46 height 37
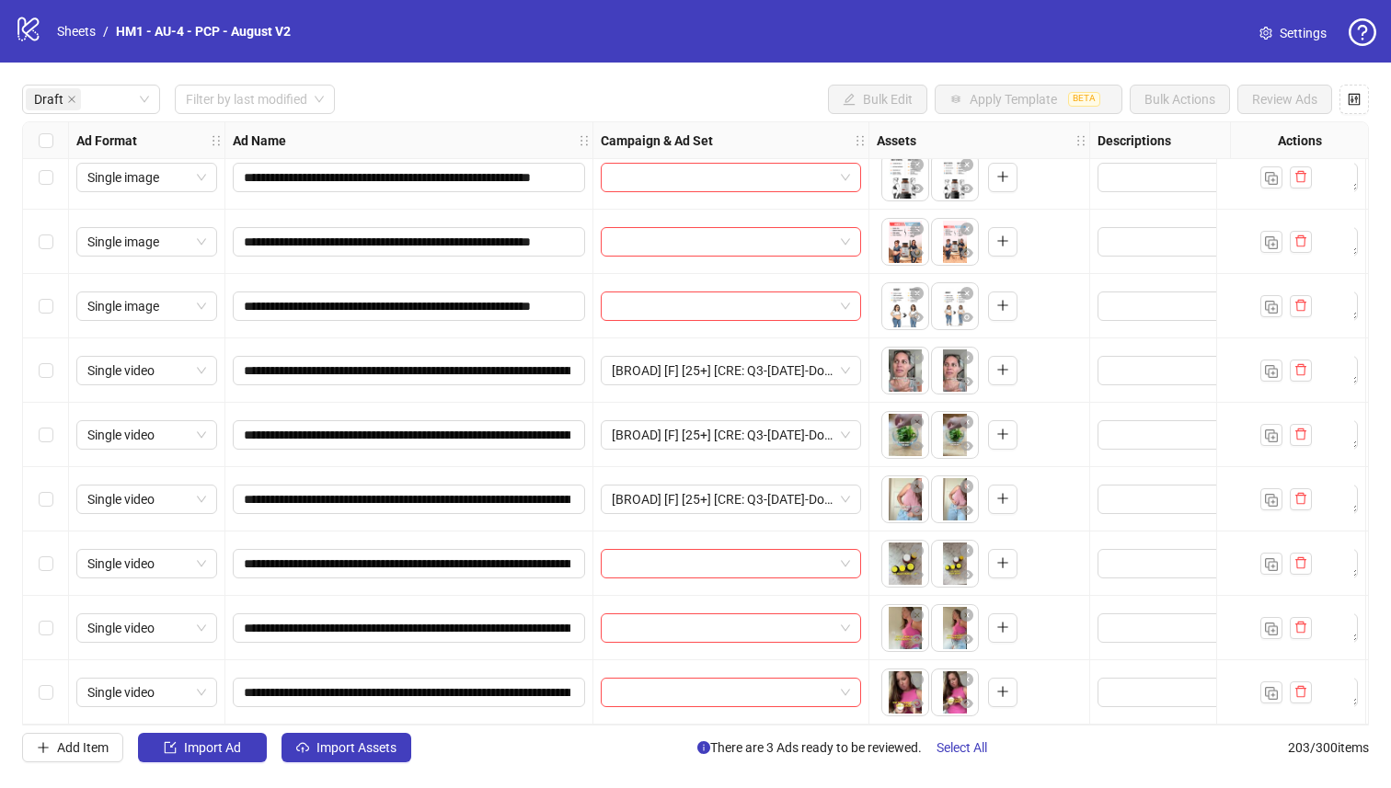
click at [54, 666] on div "Select row 13" at bounding box center [46, 692] width 46 height 64
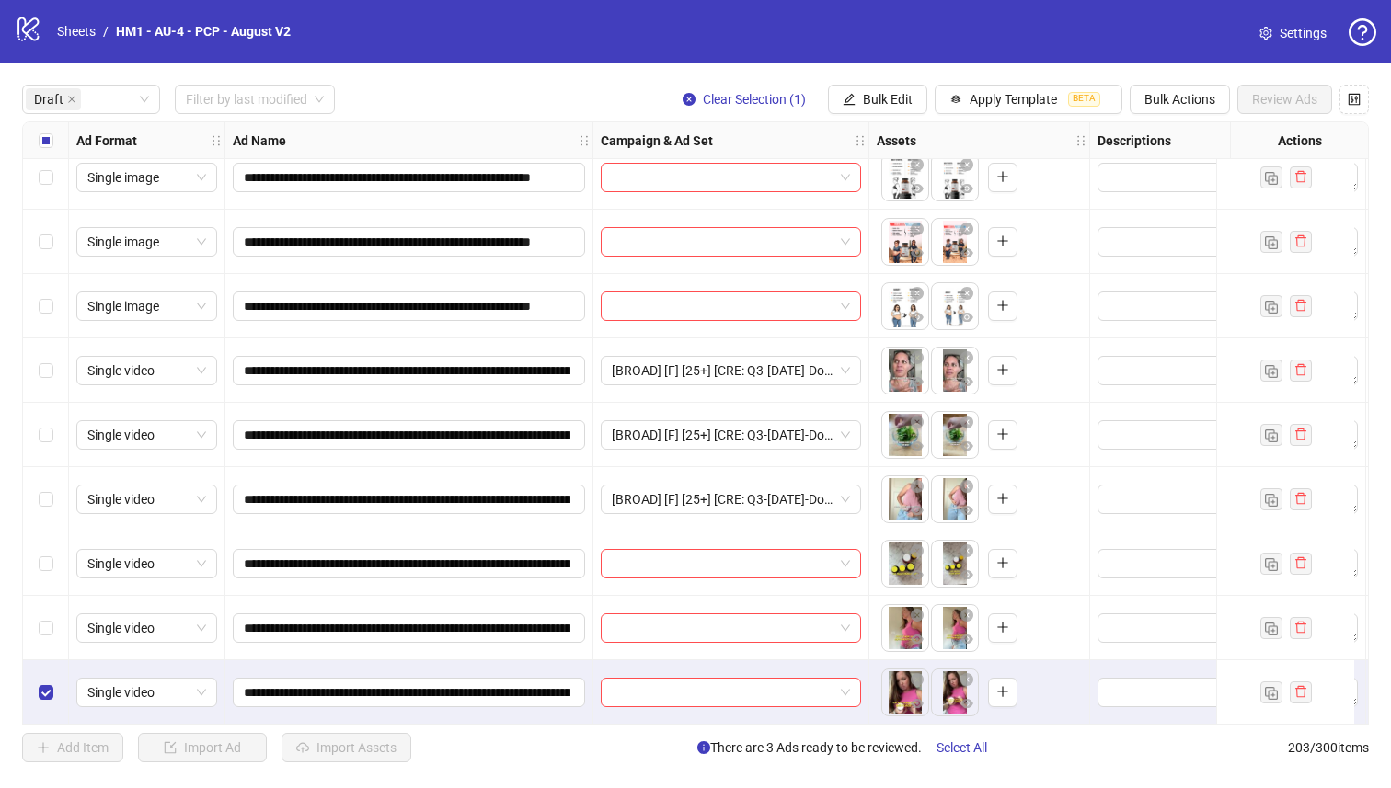
click at [57, 631] on div "Select row 12" at bounding box center [46, 628] width 46 height 64
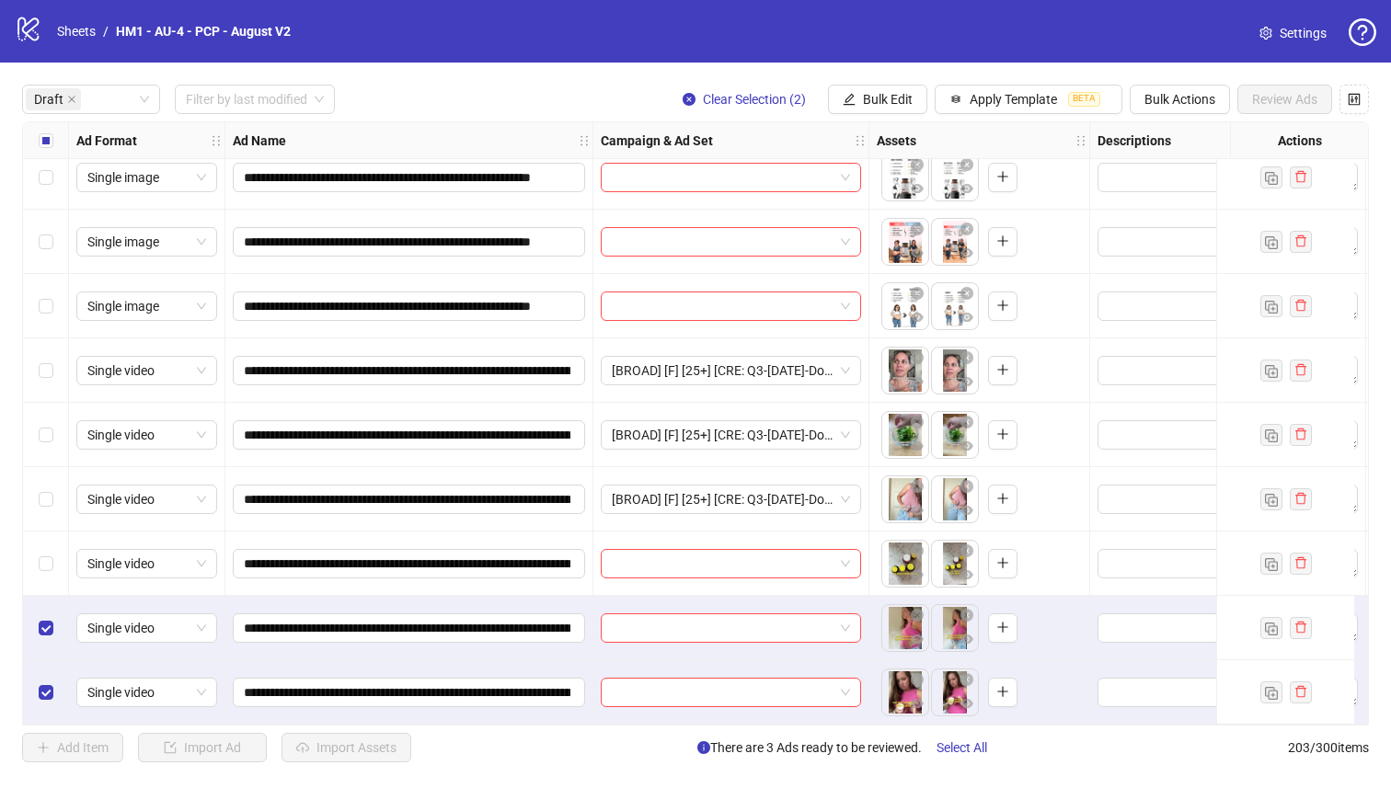
click at [52, 556] on div "Select row 11" at bounding box center [46, 564] width 46 height 64
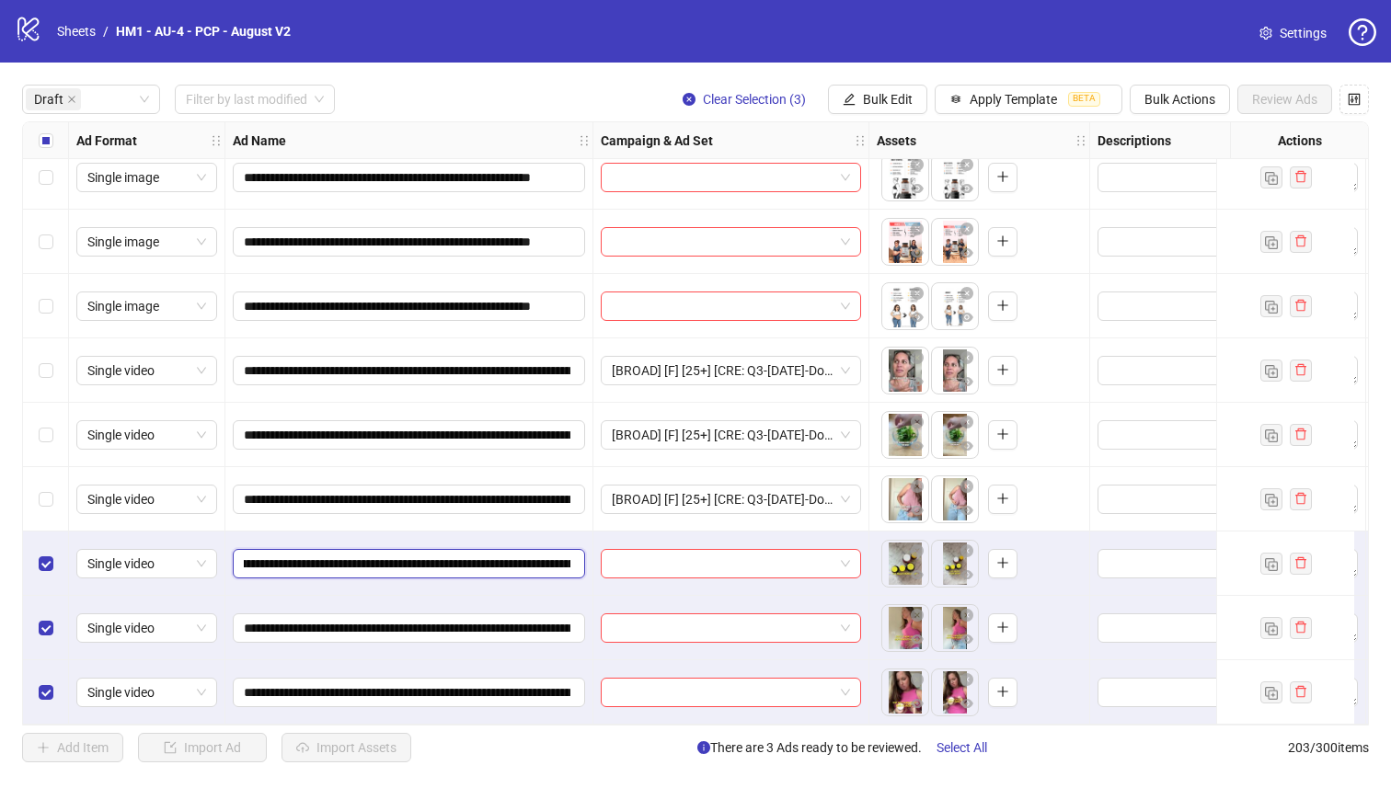
scroll to position [0, 298]
drag, startPoint x: 458, startPoint y: 560, endPoint x: 376, endPoint y: 550, distance: 82.5
click at [376, 554] on input "**********" at bounding box center [407, 564] width 327 height 20
drag, startPoint x: 866, startPoint y: 104, endPoint x: 872, endPoint y: 161, distance: 57.3
click at [866, 104] on span "Bulk Edit" at bounding box center [888, 99] width 50 height 15
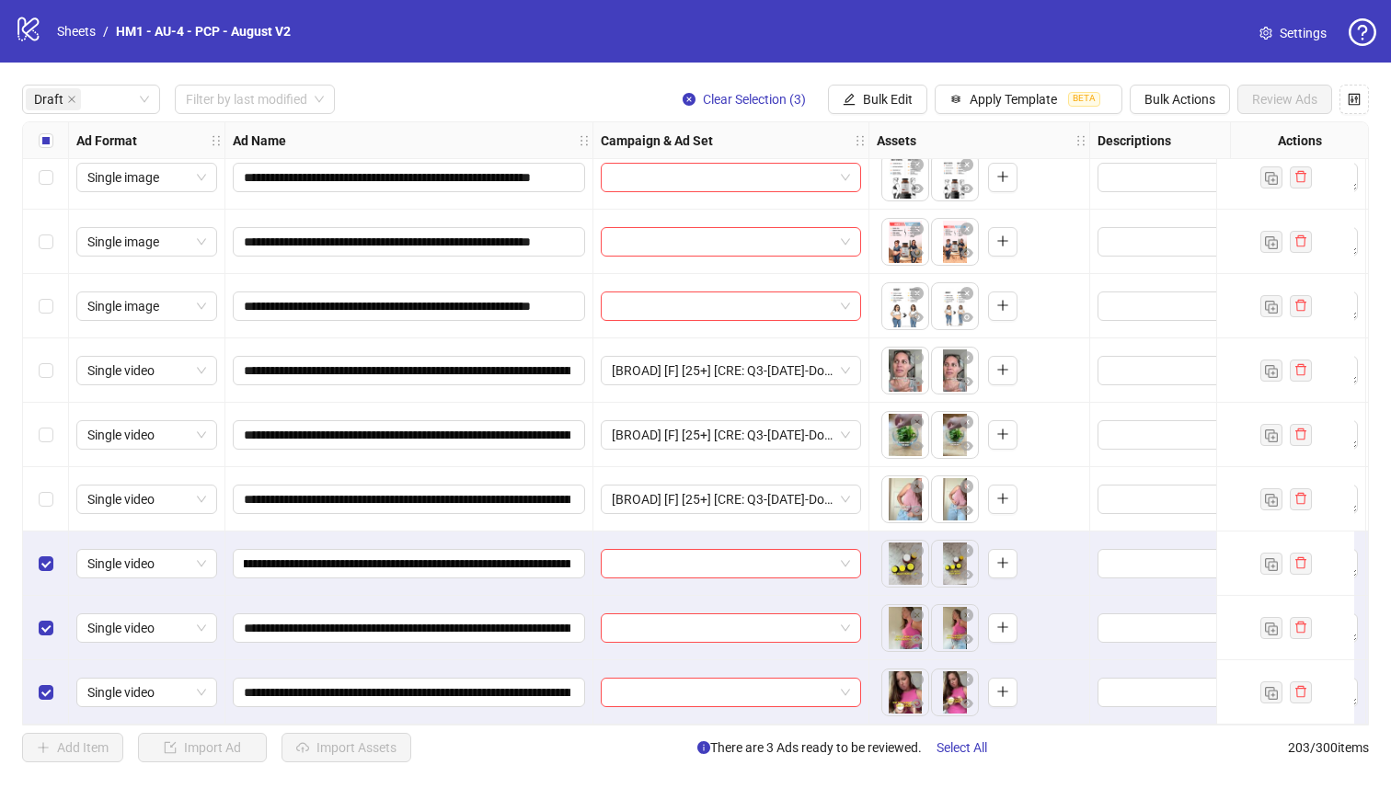
scroll to position [0, 0]
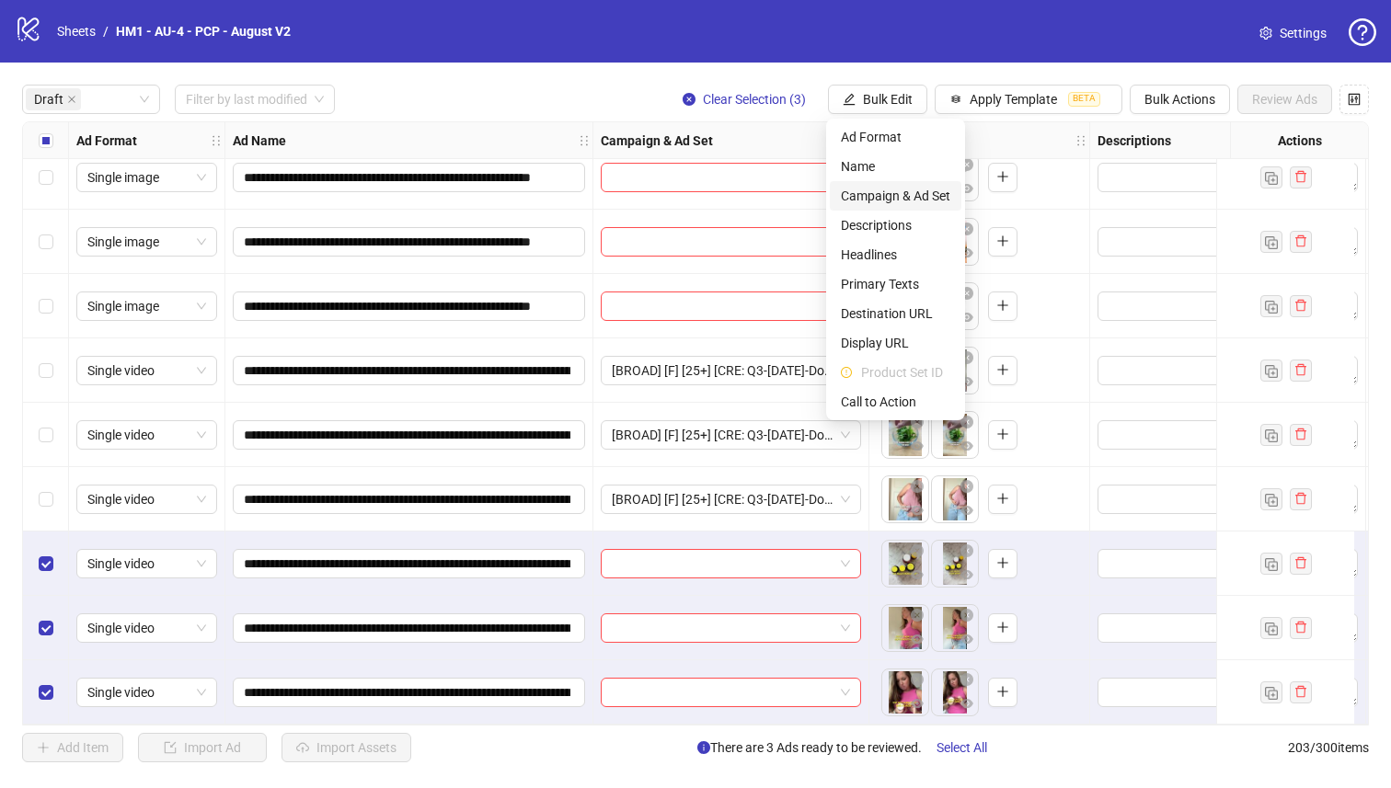
click at [888, 201] on span "Campaign & Ad Set" at bounding box center [895, 196] width 109 height 20
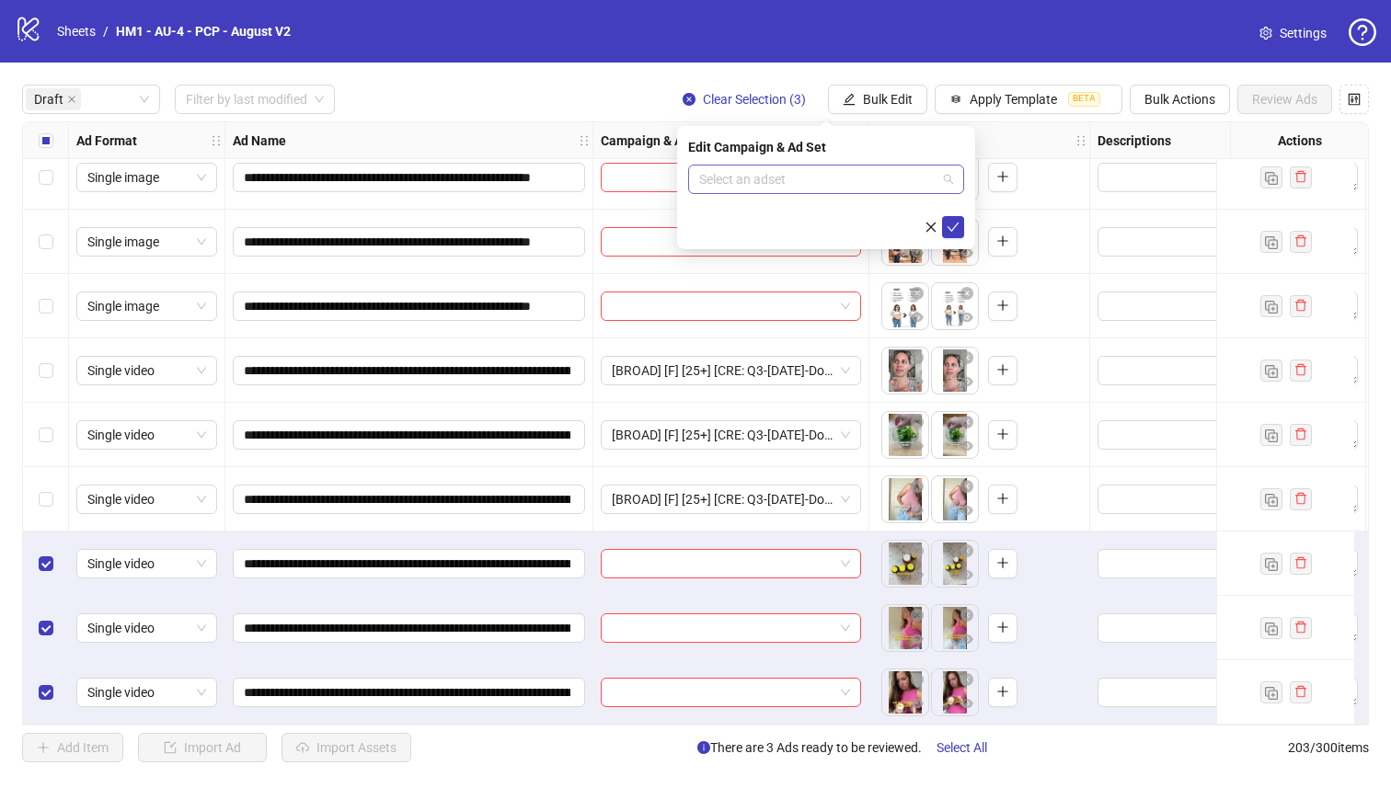
click at [818, 174] on input "search" at bounding box center [817, 180] width 237 height 28
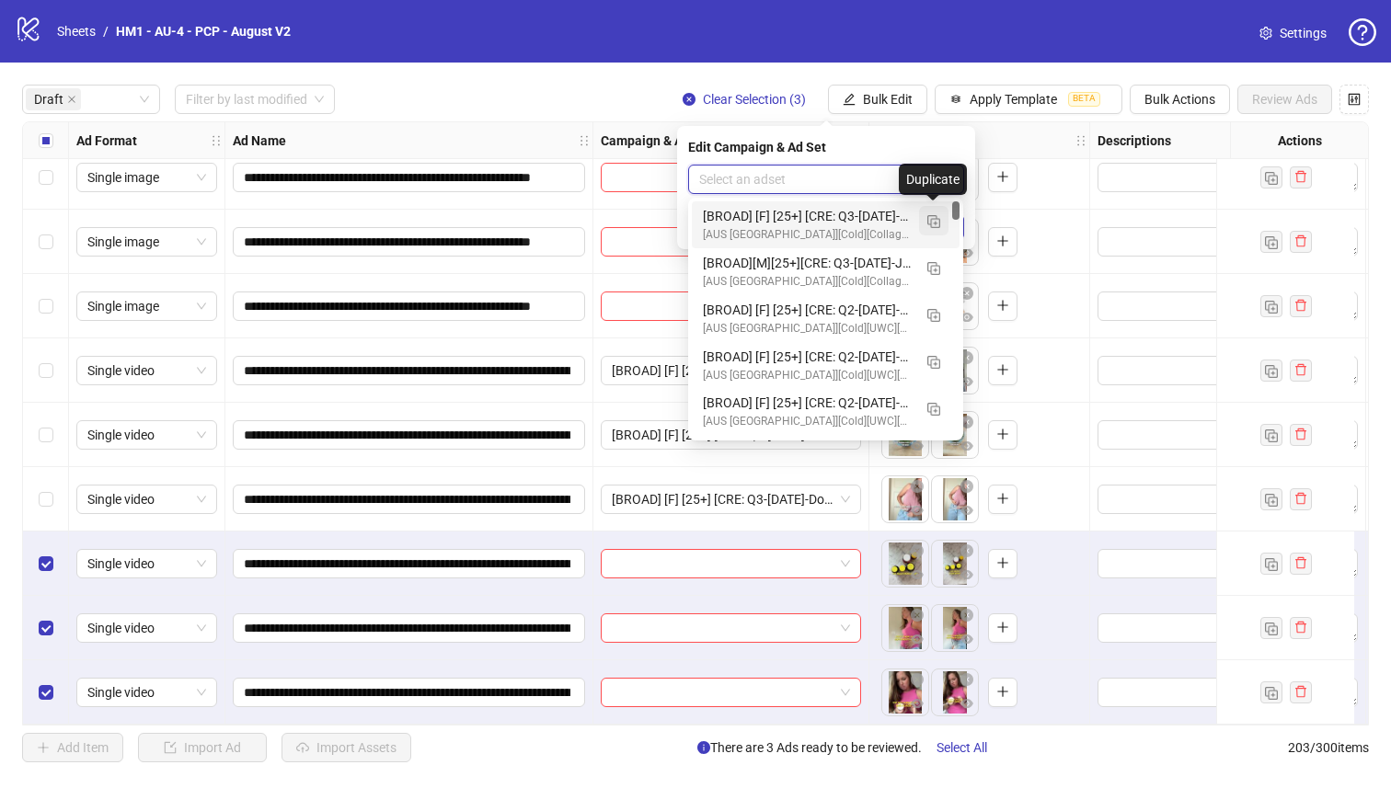
click at [932, 222] on img "button" at bounding box center [933, 221] width 13 height 13
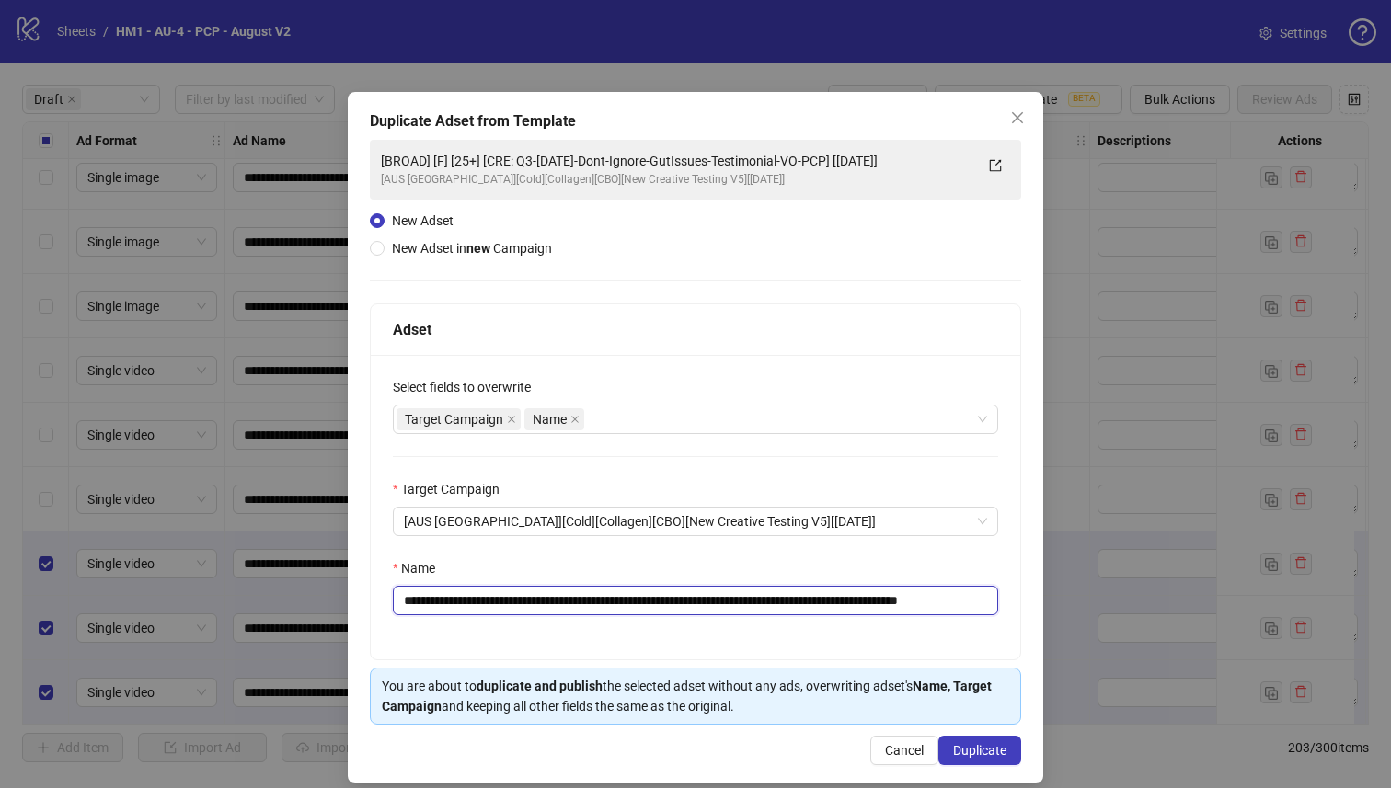
drag, startPoint x: 878, startPoint y: 604, endPoint x: 536, endPoint y: 602, distance: 342.2
click at [536, 602] on input "**********" at bounding box center [695, 600] width 605 height 29
paste input "text"
type input "**********"
click at [997, 754] on button "Duplicate" at bounding box center [979, 750] width 83 height 29
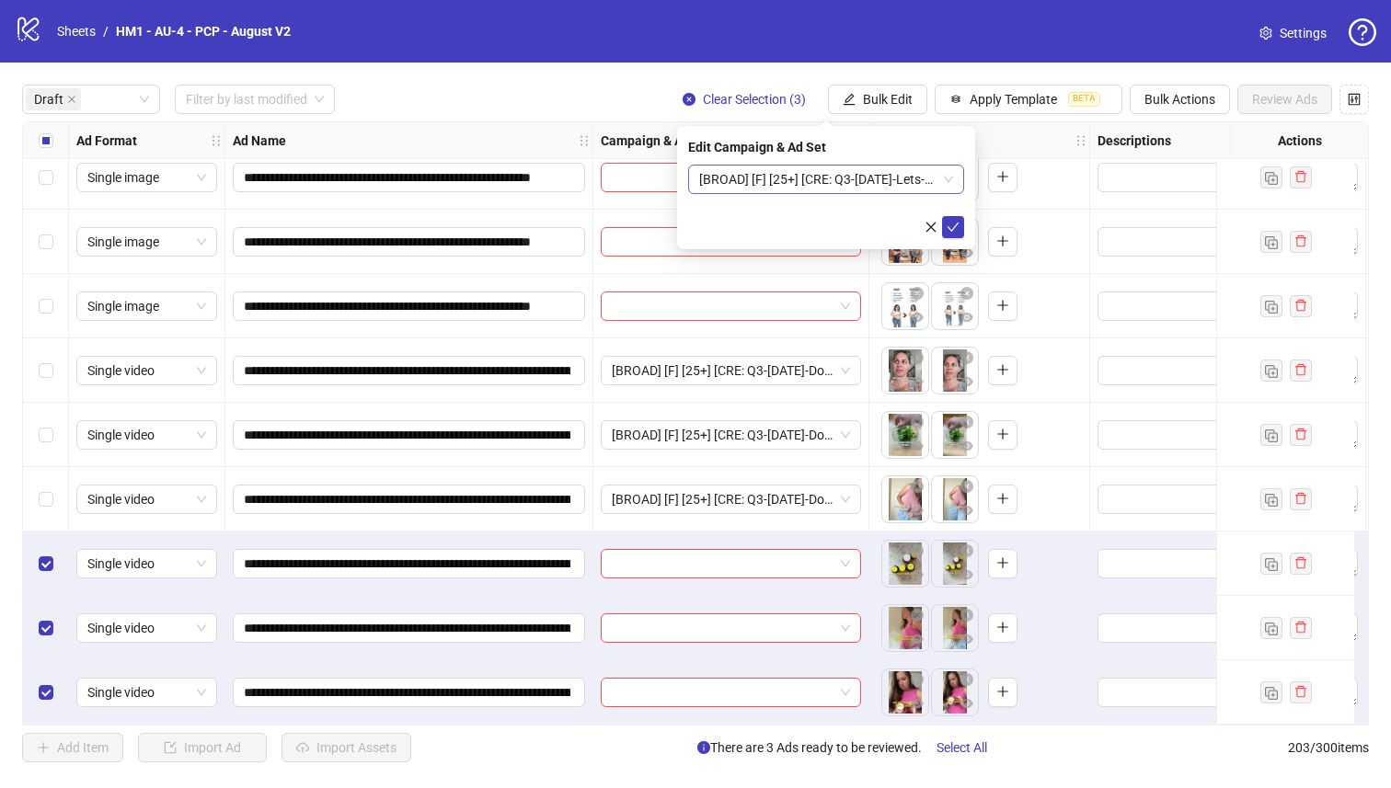
click at [856, 171] on span "[BROAD] [F] [25+] [CRE: Q3-[DATE]-Lets-Breakdown-PCP] [[DATE]]" at bounding box center [826, 180] width 254 height 28
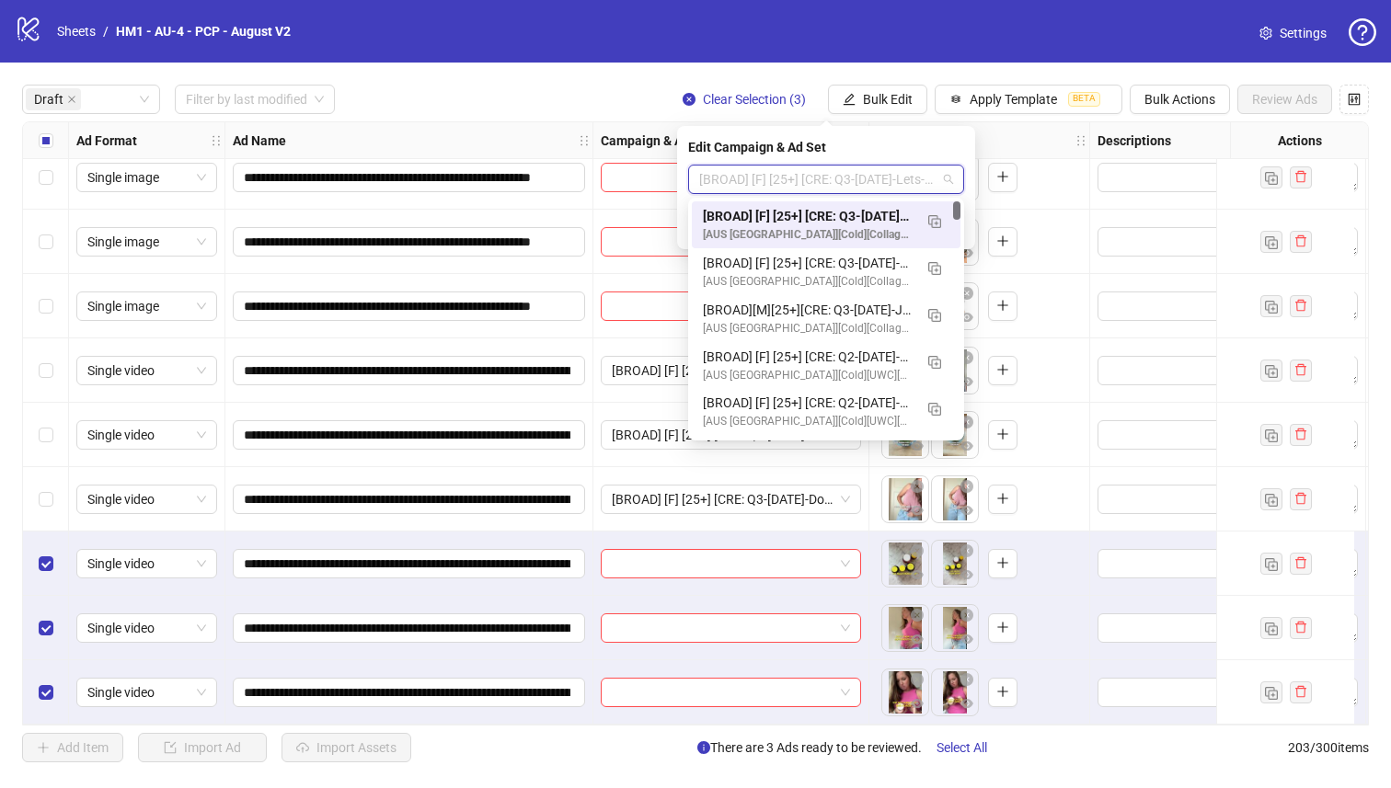
click at [854, 198] on div "120232546466440731 120232546230970731 [BROAD] [F] [25+] [CRE: Q3-[DATE]-Lets-Br…" at bounding box center [826, 319] width 276 height 243
click at [854, 205] on div "[BROAD] [F] [25+] [CRE: Q3-[DATE]-Lets-Breakdown-PCP] [[DATE]] [AUS [GEOGRAPHIC…" at bounding box center [826, 224] width 269 height 47
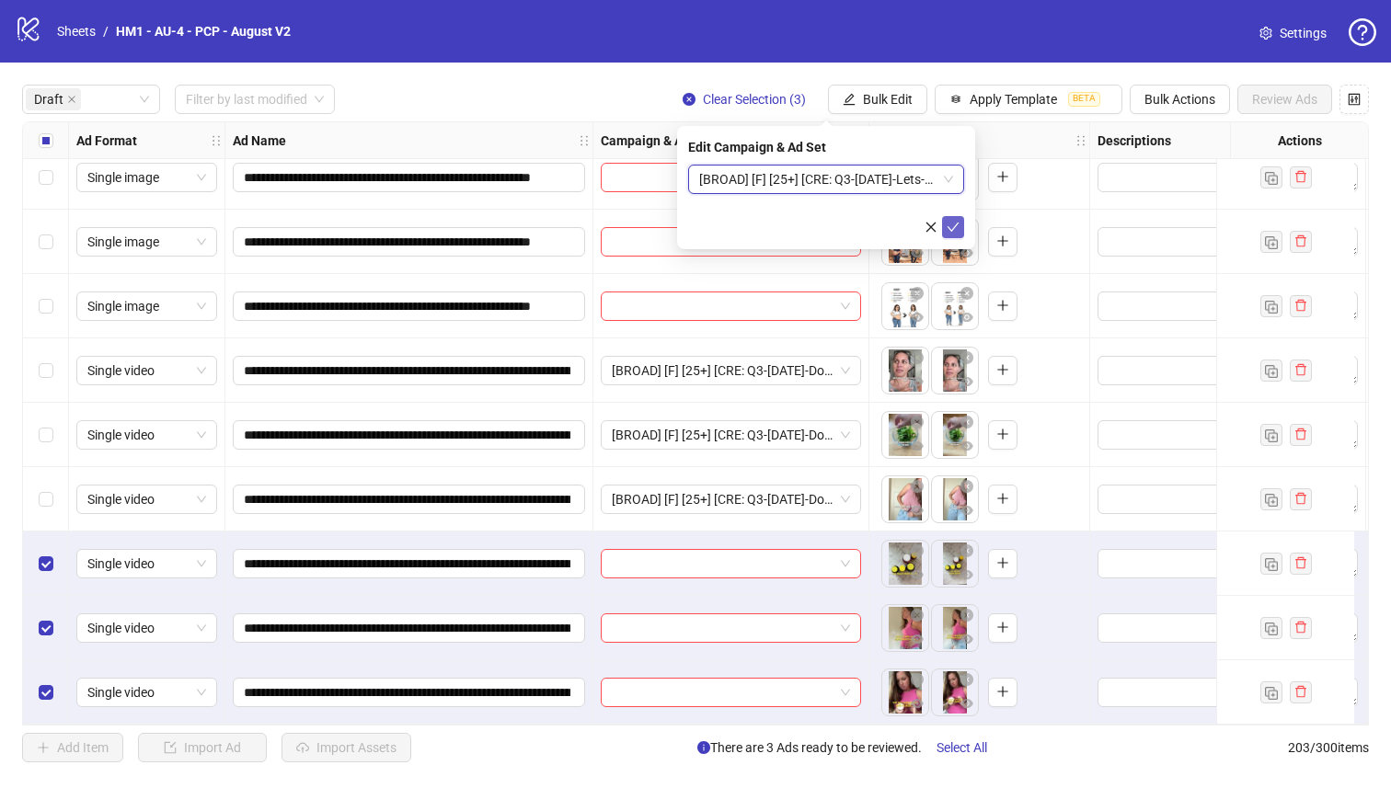
click at [951, 226] on icon "check" at bounding box center [952, 227] width 13 height 13
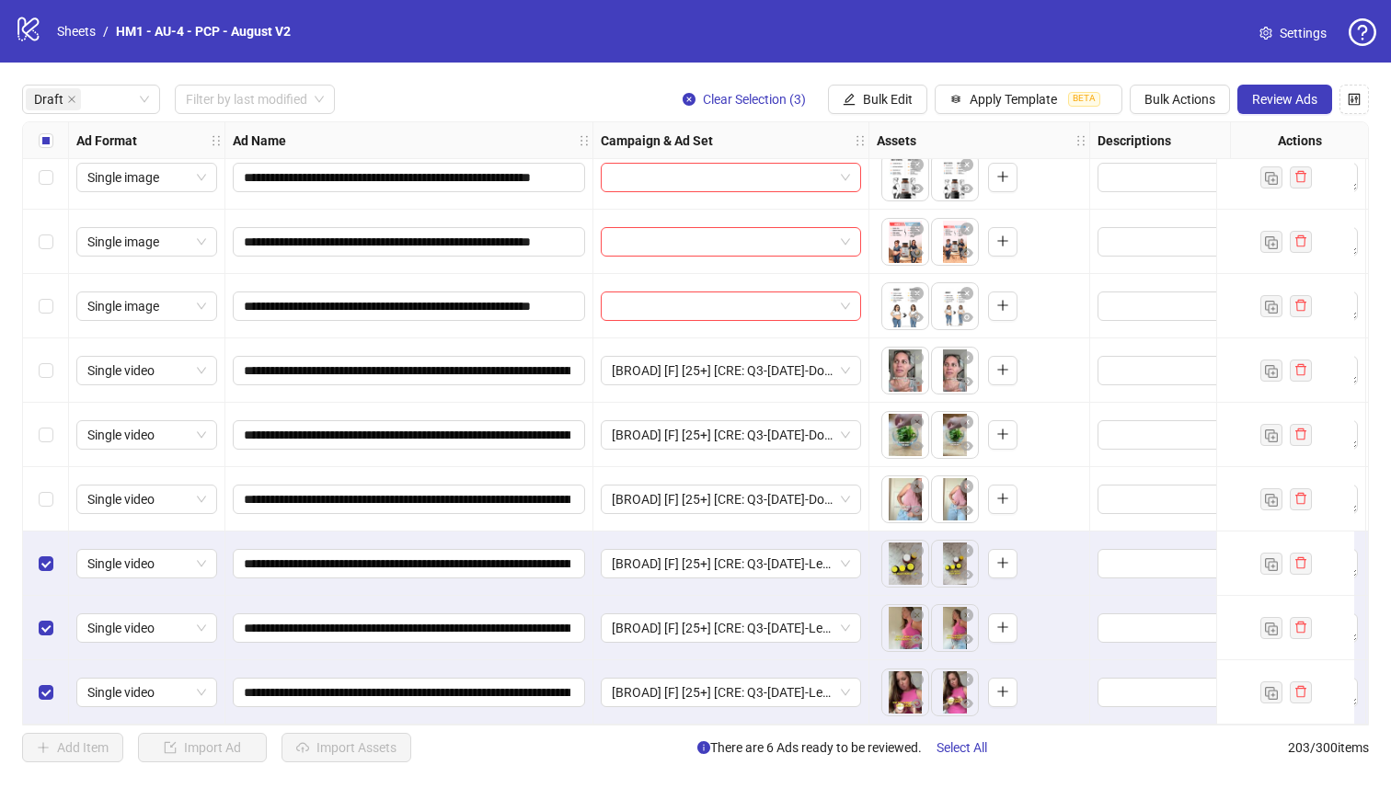
click at [58, 477] on div "Select row 10" at bounding box center [46, 499] width 46 height 64
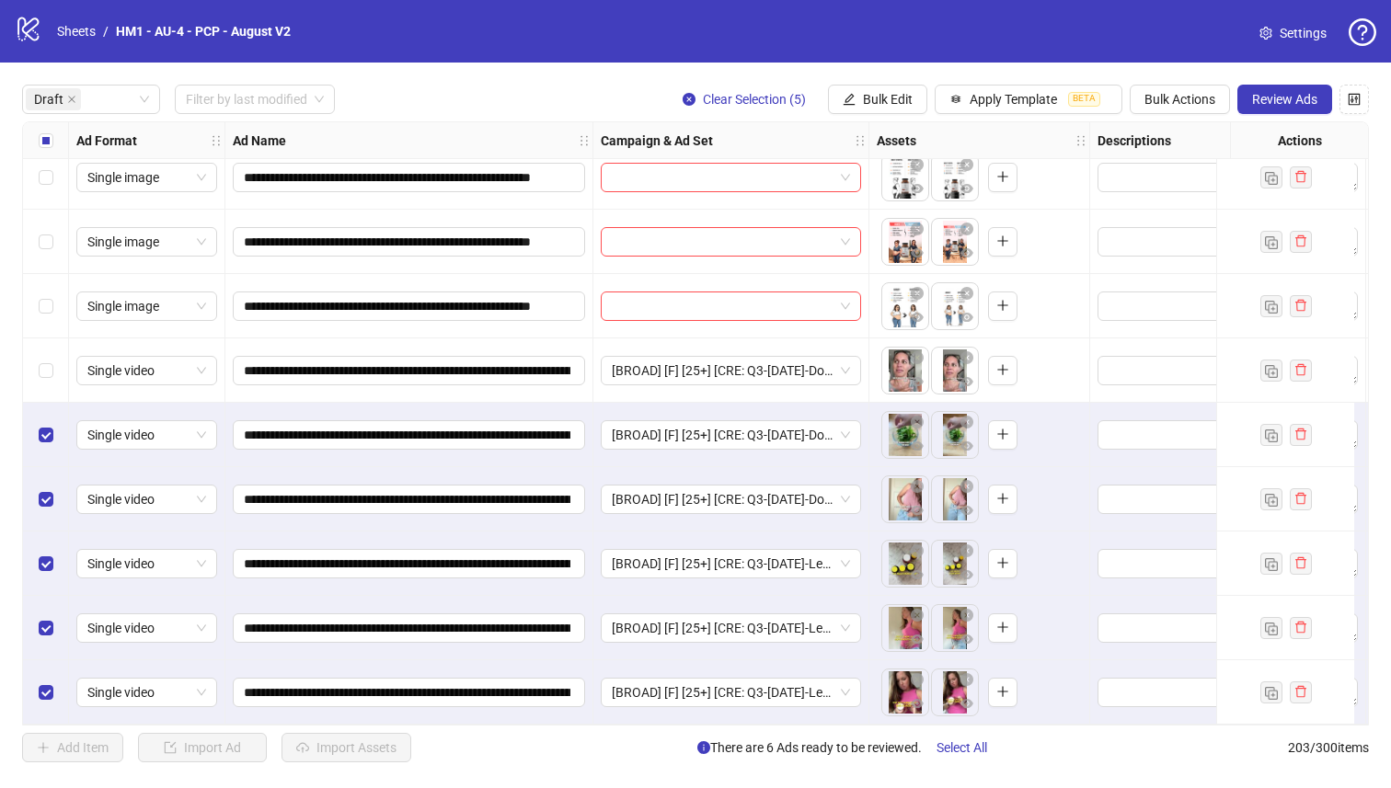
click at [33, 362] on div "Select row 8" at bounding box center [46, 370] width 46 height 64
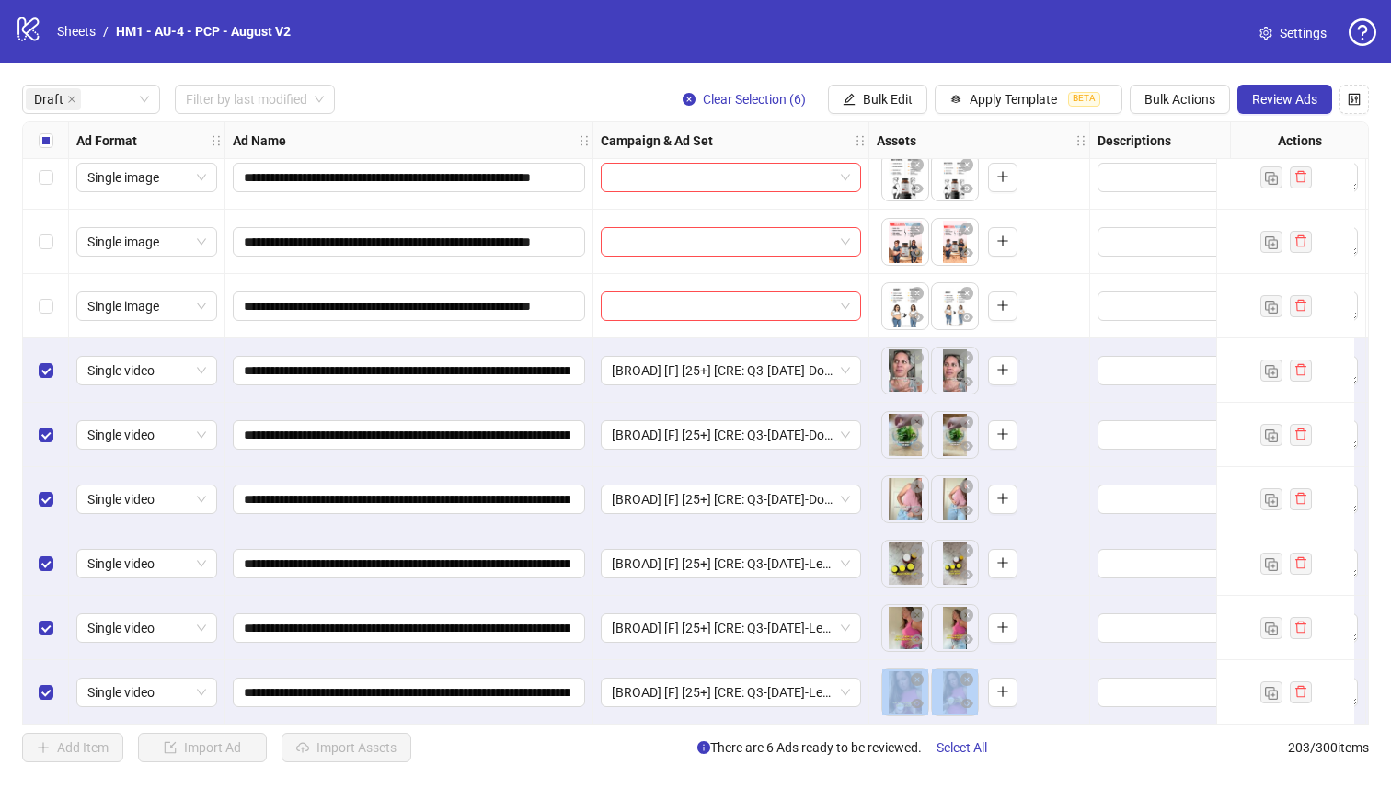
drag, startPoint x: 408, startPoint y: 716, endPoint x: 1128, endPoint y: 732, distance: 719.5
click at [1128, 732] on div "**********" at bounding box center [695, 424] width 1391 height 722
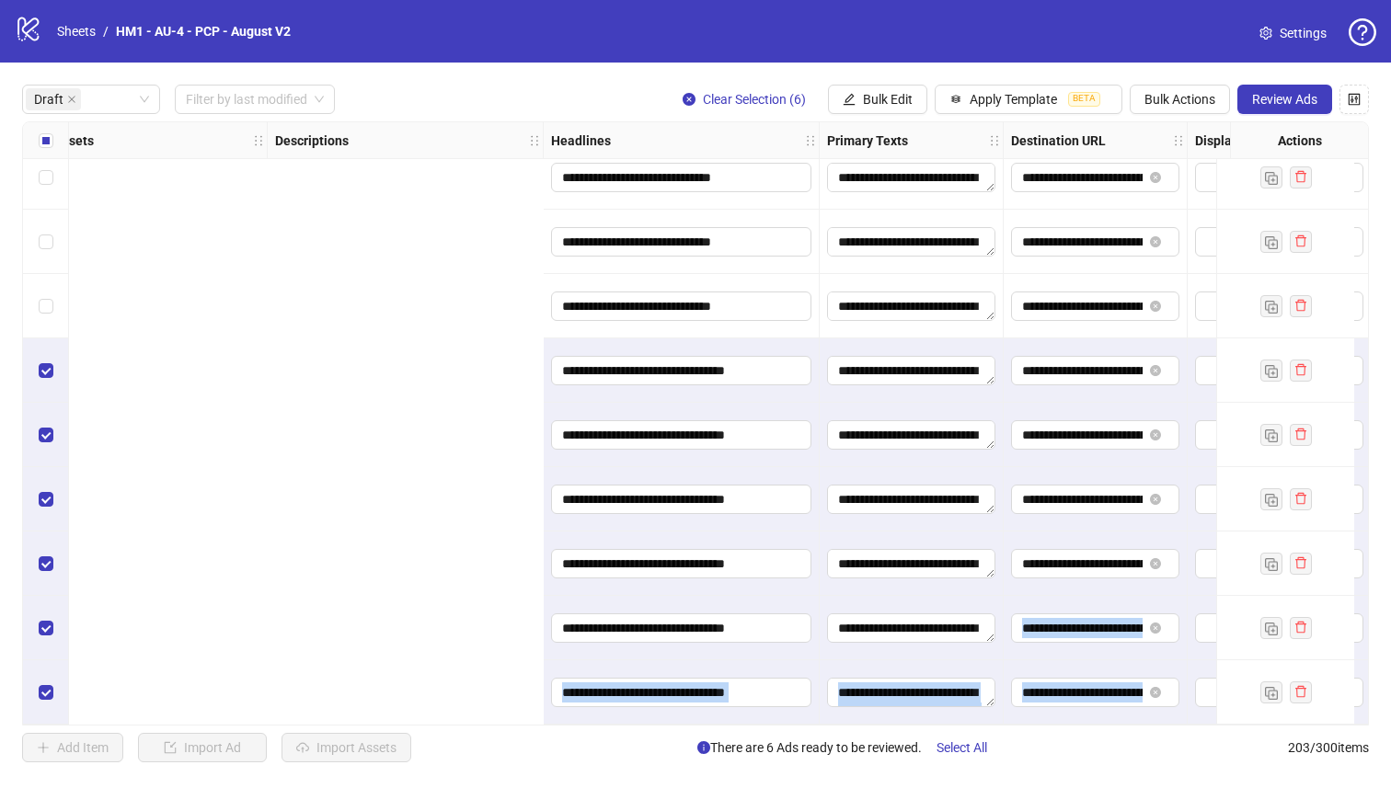
scroll to position [279, 1677]
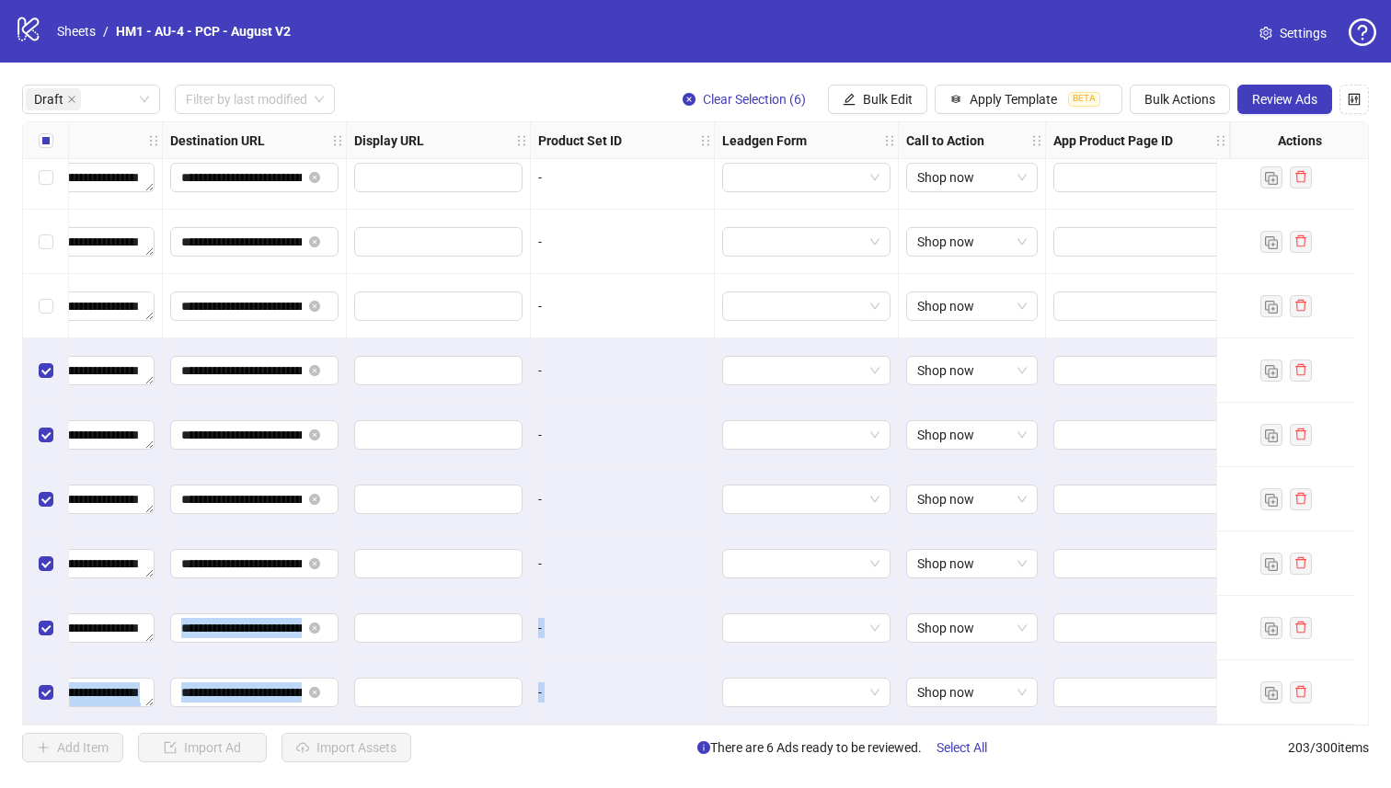
click at [1249, 86] on button "Review Ads" at bounding box center [1284, 99] width 95 height 29
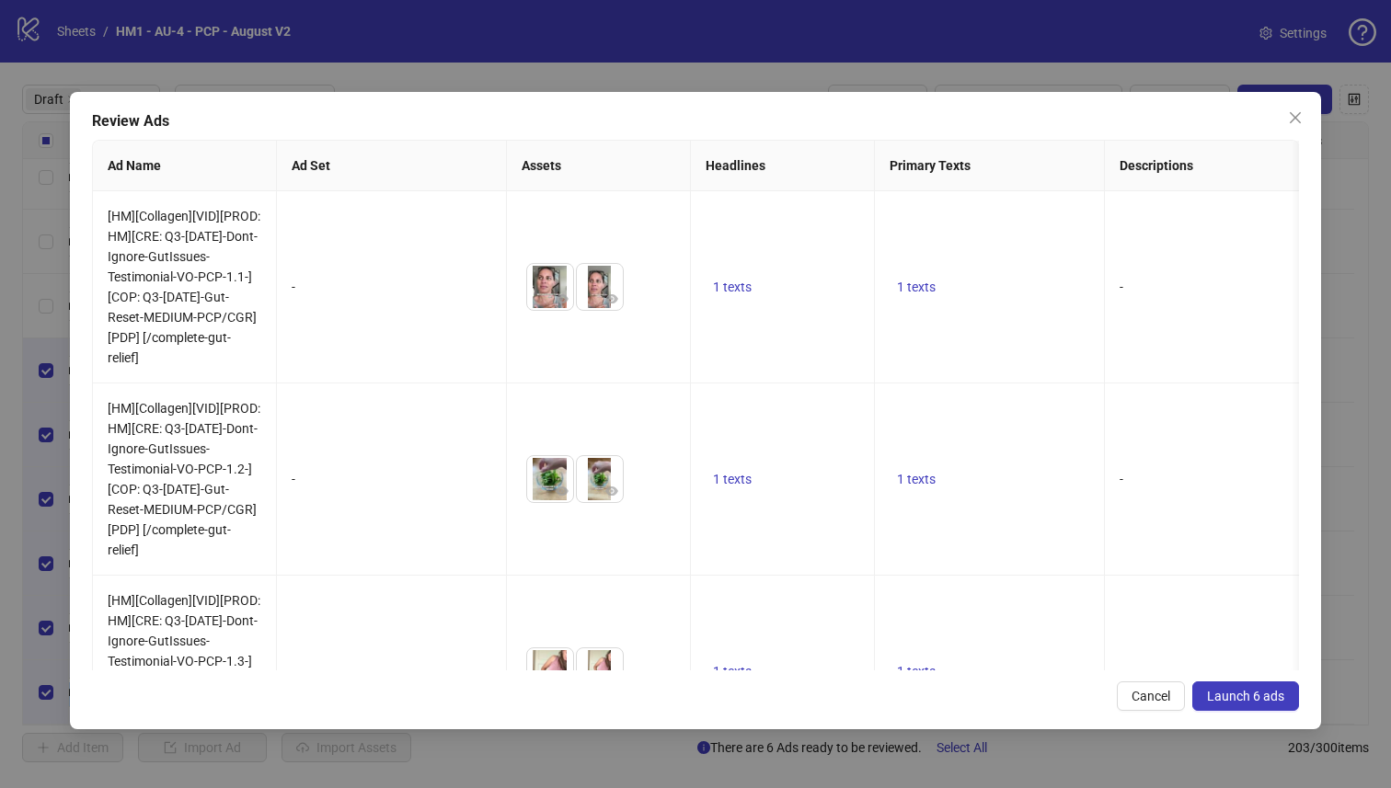
click at [1216, 692] on span "Launch 6 ads" at bounding box center [1245, 696] width 77 height 15
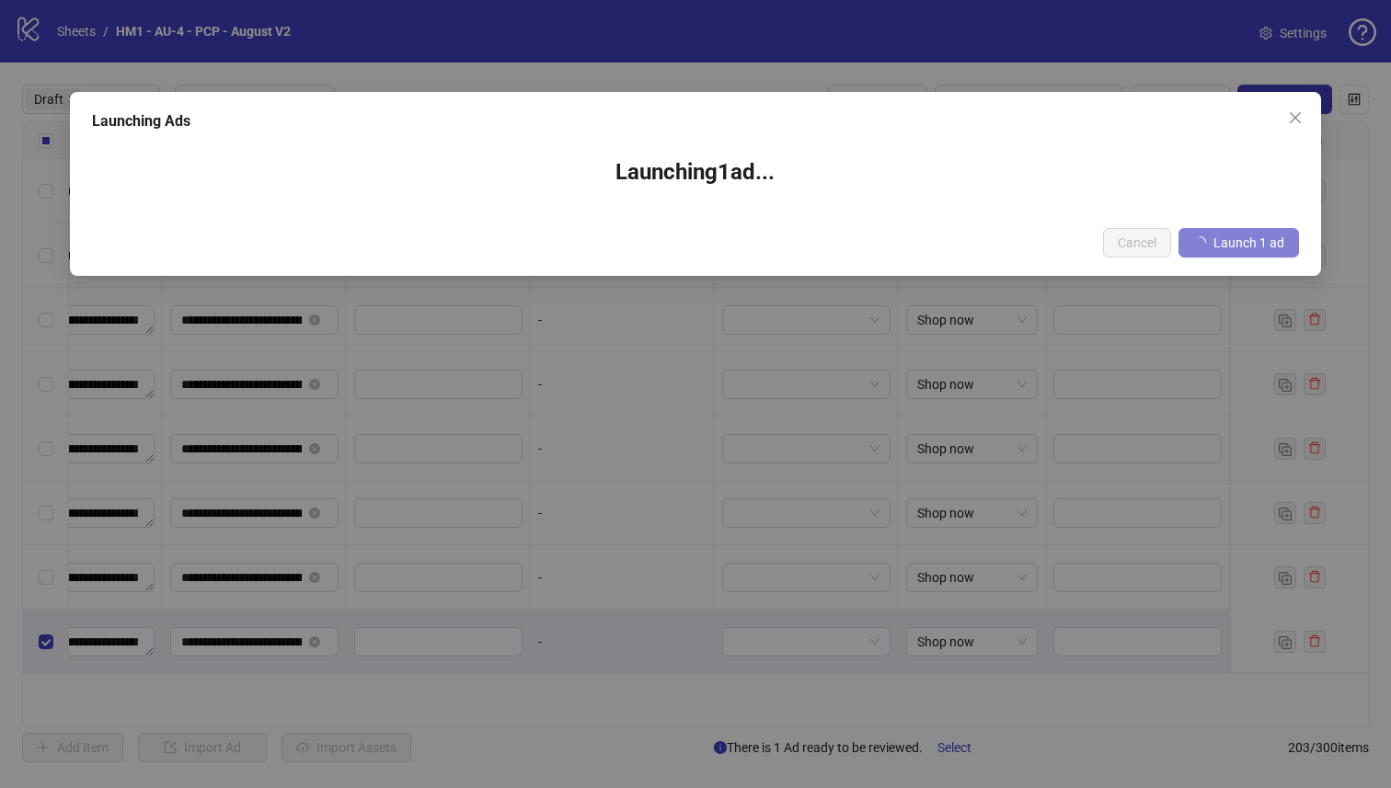
scroll to position [0, 1663]
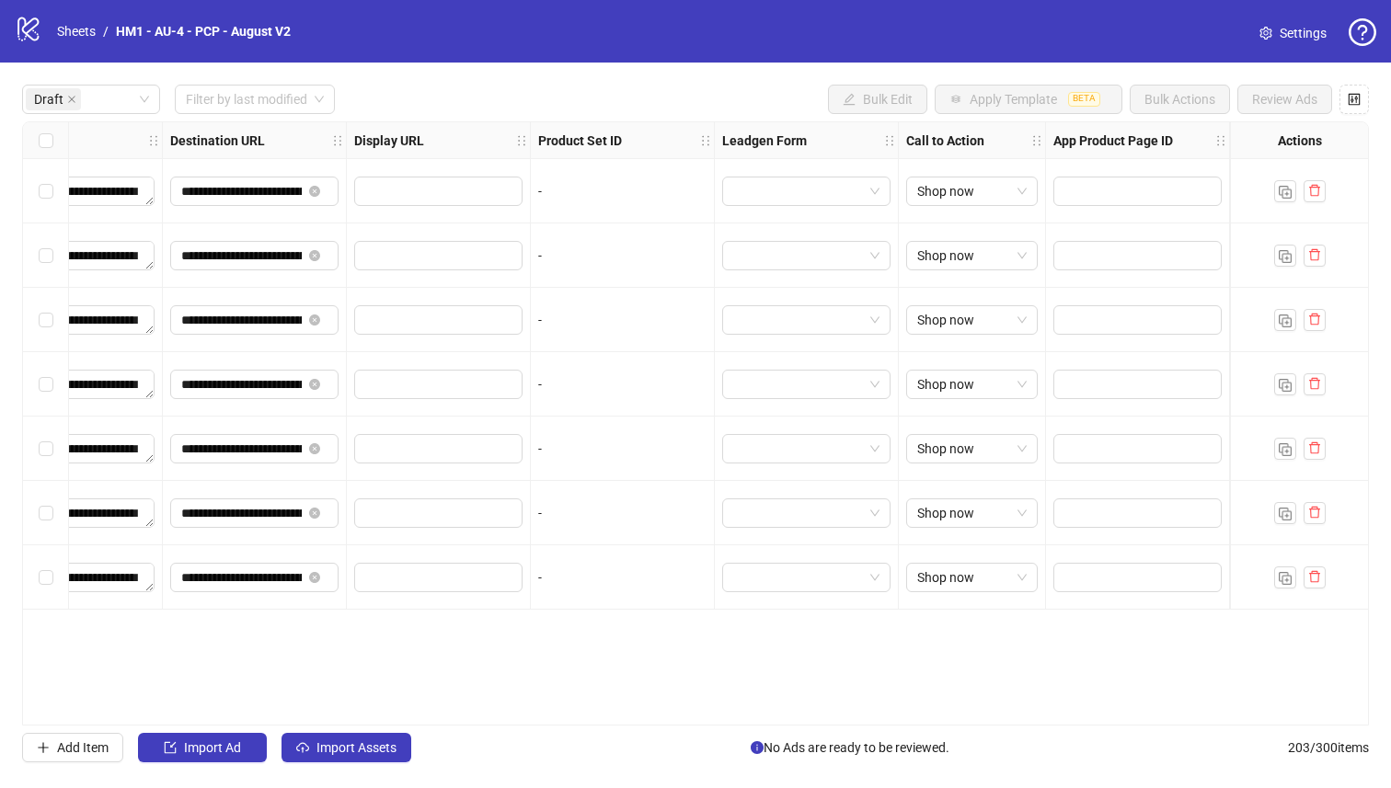
click at [1055, 704] on div "**********" at bounding box center [695, 423] width 1347 height 604
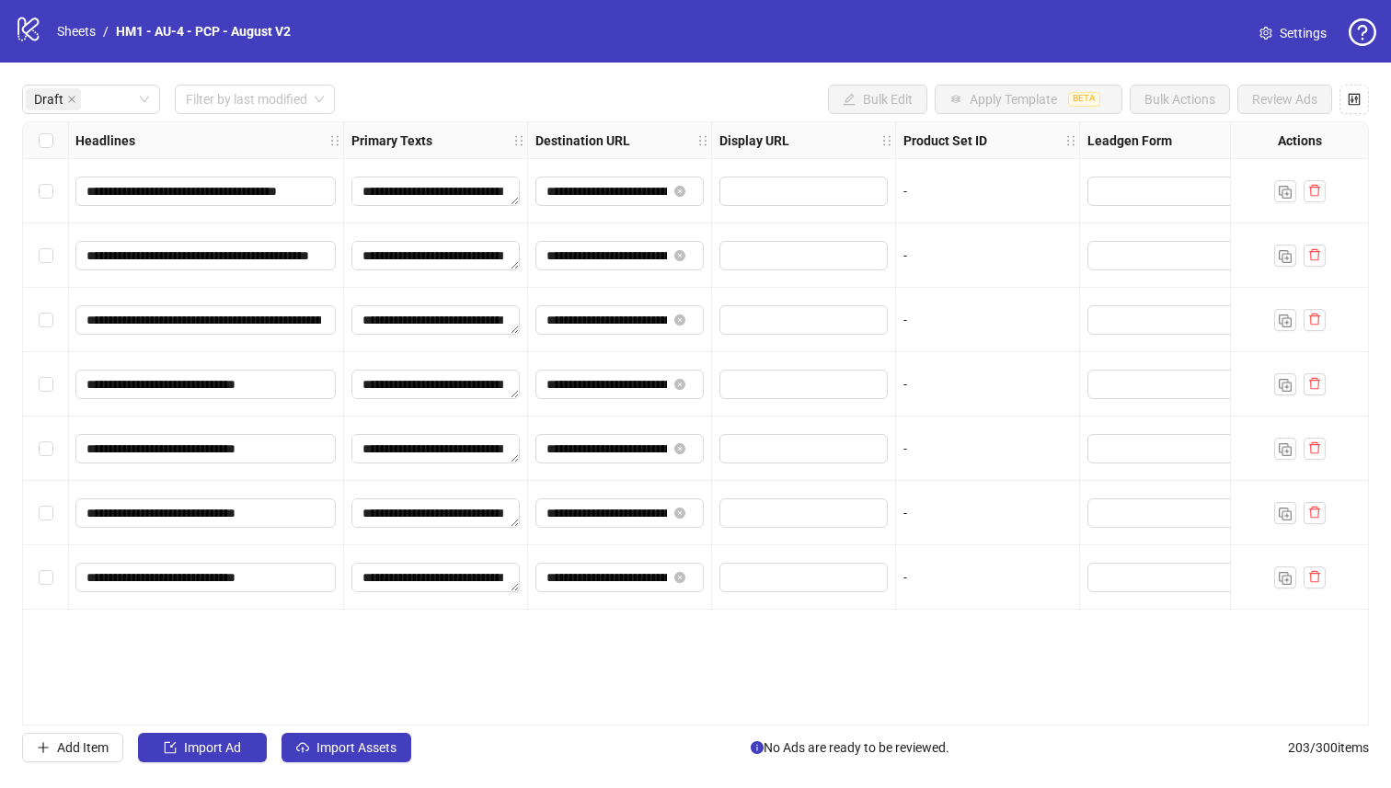
scroll to position [0, 0]
